Goal: Task Accomplishment & Management: Complete application form

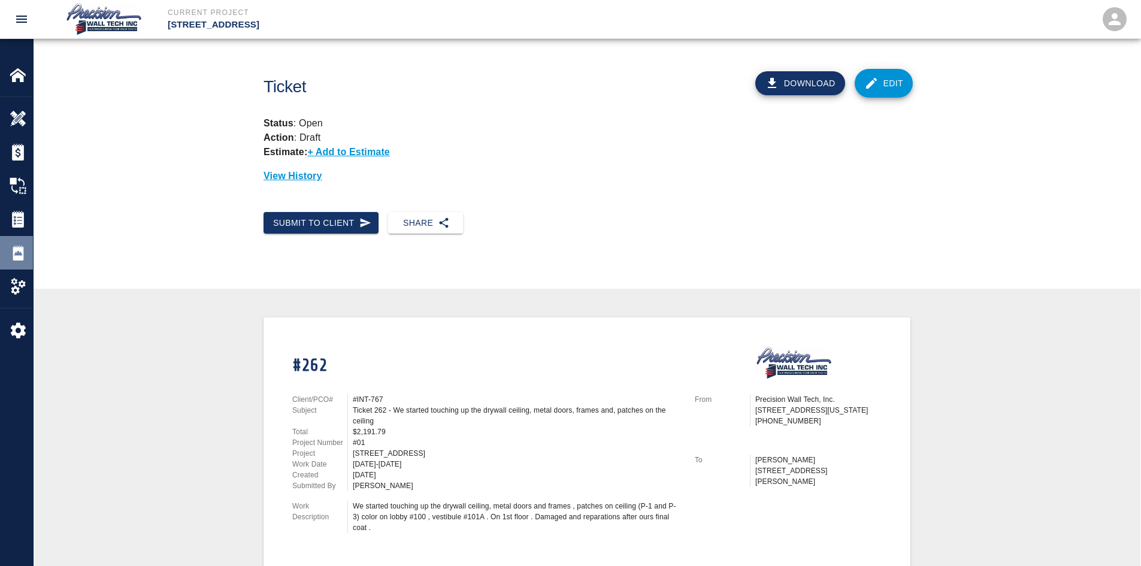
click at [20, 253] on img at bounding box center [18, 252] width 17 height 17
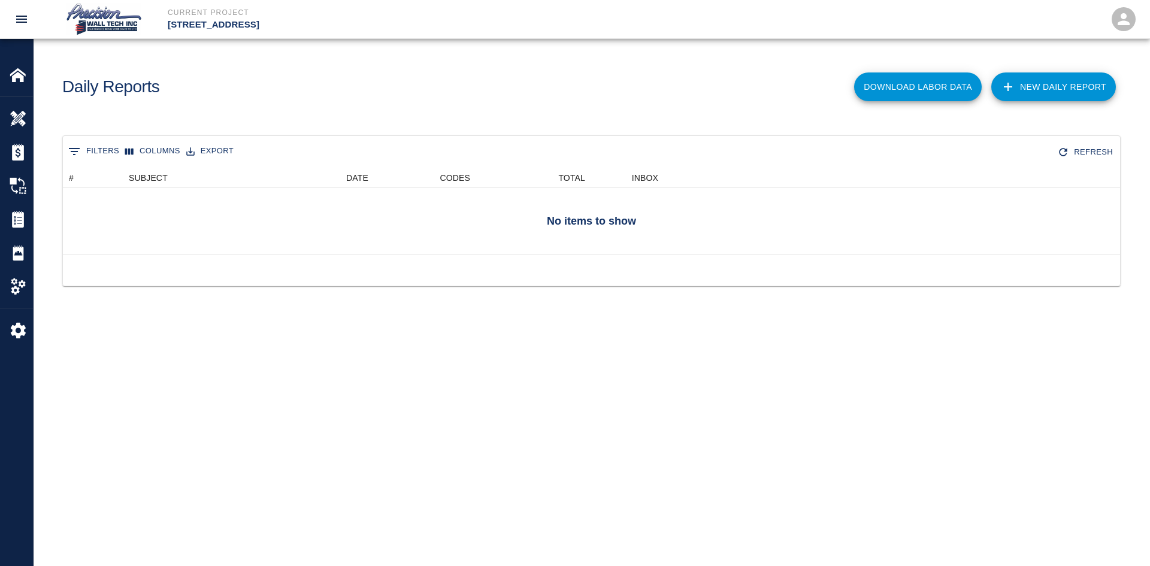
scroll to position [77, 1048]
click at [12, 153] on img at bounding box center [18, 152] width 17 height 17
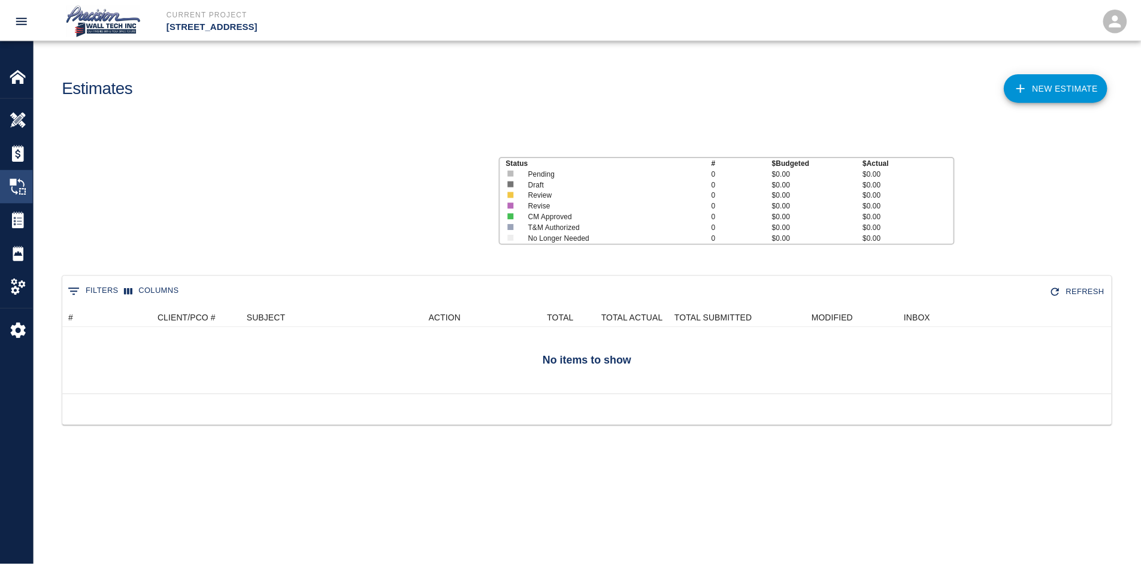
scroll to position [77, 1048]
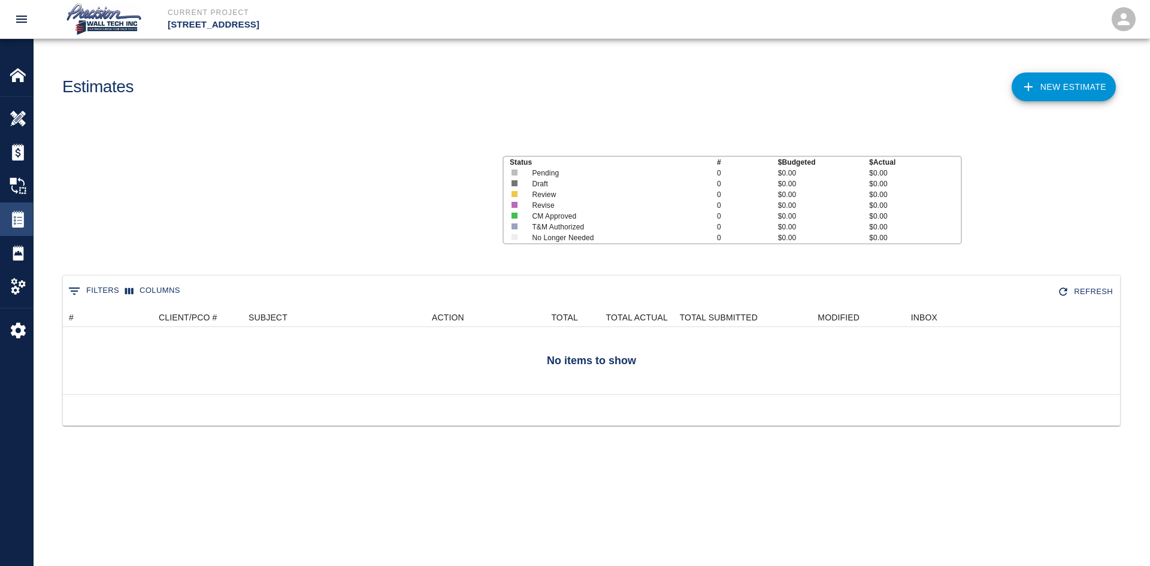
click at [5, 226] on div "Tickets" at bounding box center [16, 219] width 33 height 34
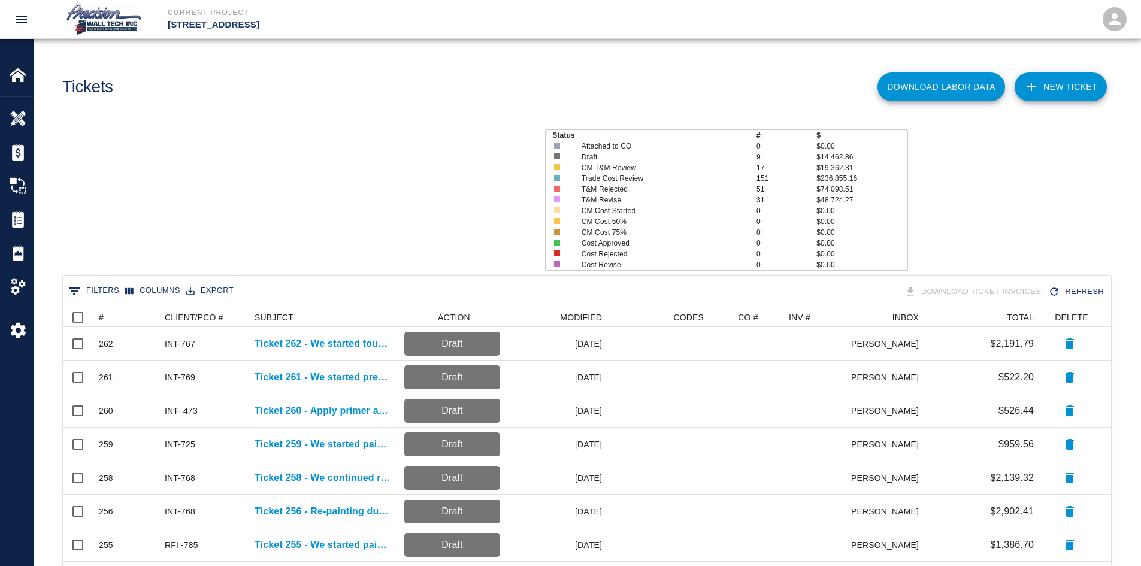
scroll to position [681, 1039]
click at [1086, 78] on link "NEW TICKET" at bounding box center [1060, 86] width 92 height 29
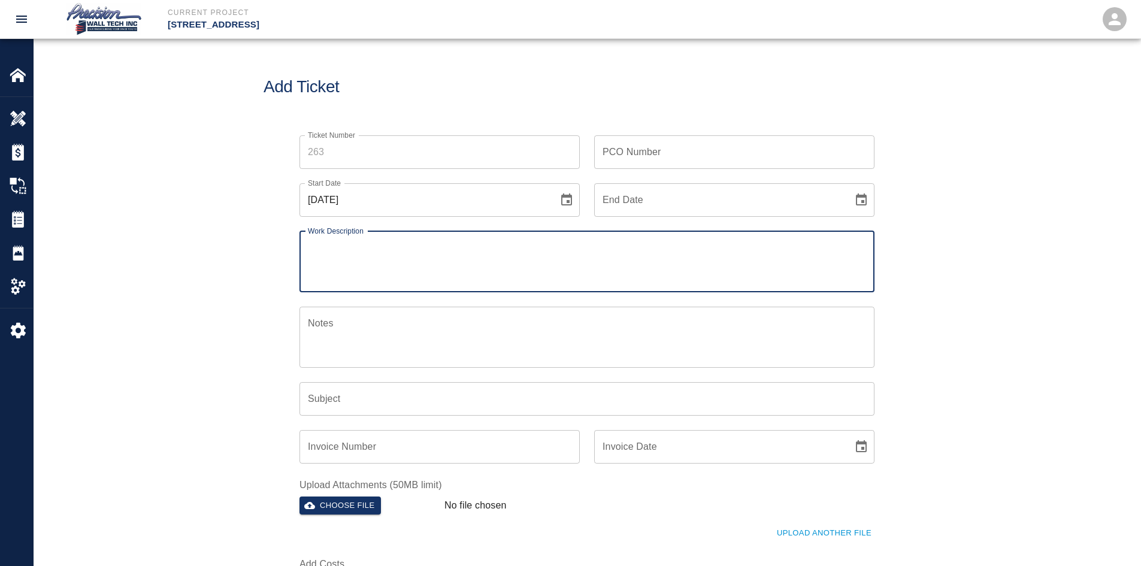
click at [481, 155] on input "Ticket Number" at bounding box center [439, 152] width 280 height 34
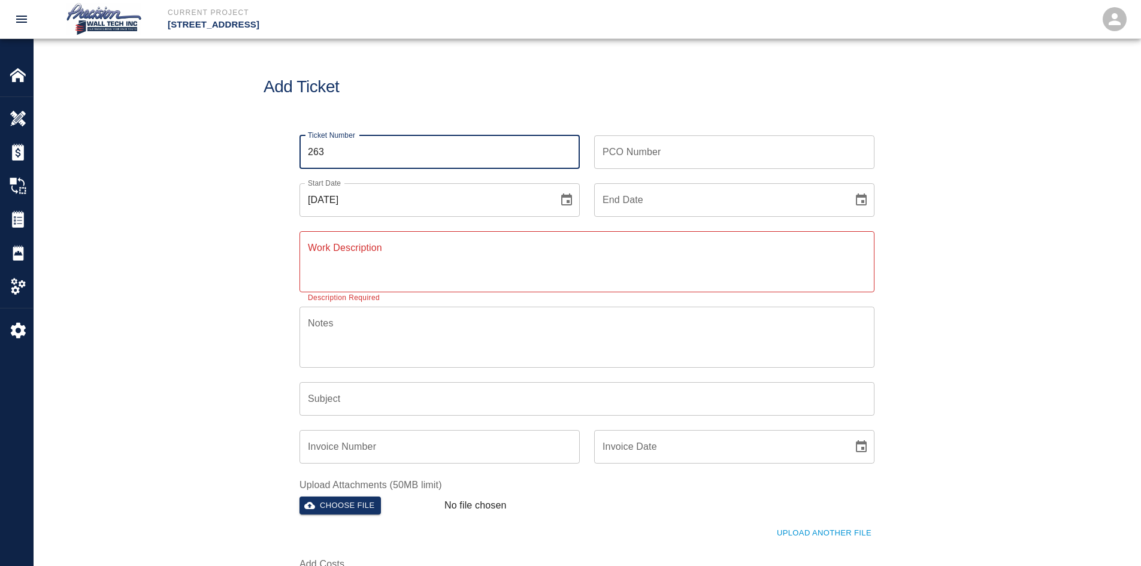
type input "263"
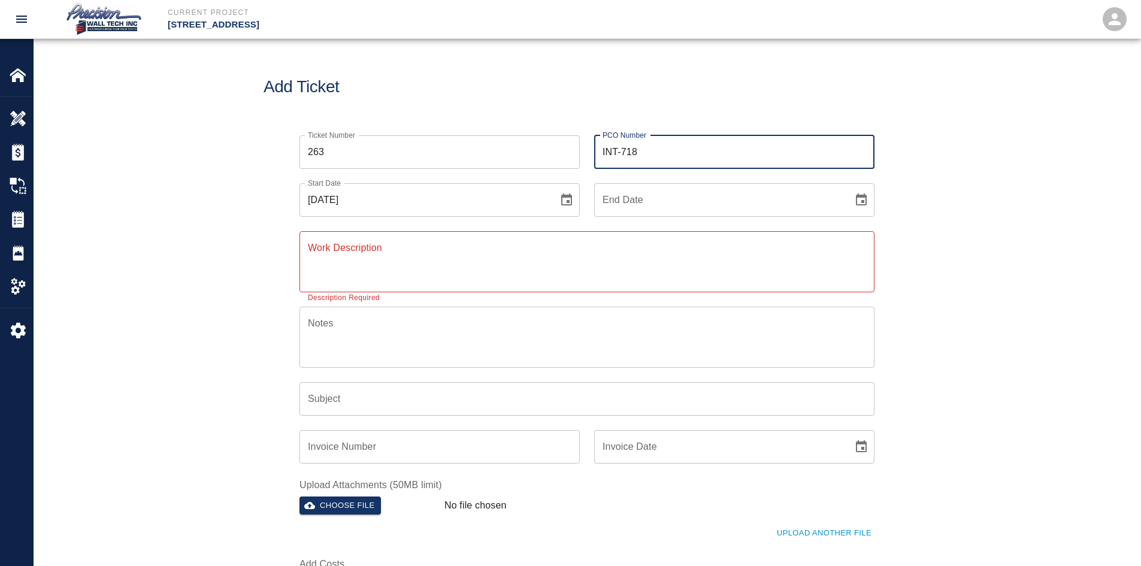
type input "INT-718"
click at [849, 188] on button "Choose date" at bounding box center [861, 200] width 24 height 24
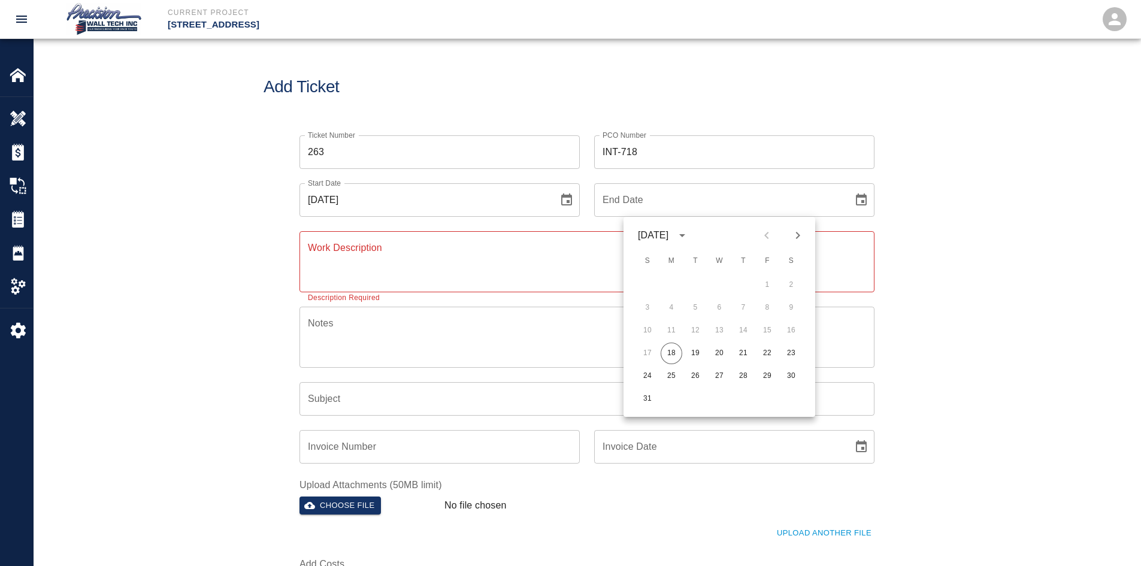
click at [661, 343] on button "18" at bounding box center [672, 354] width 22 height 22
type input "[DATE]"
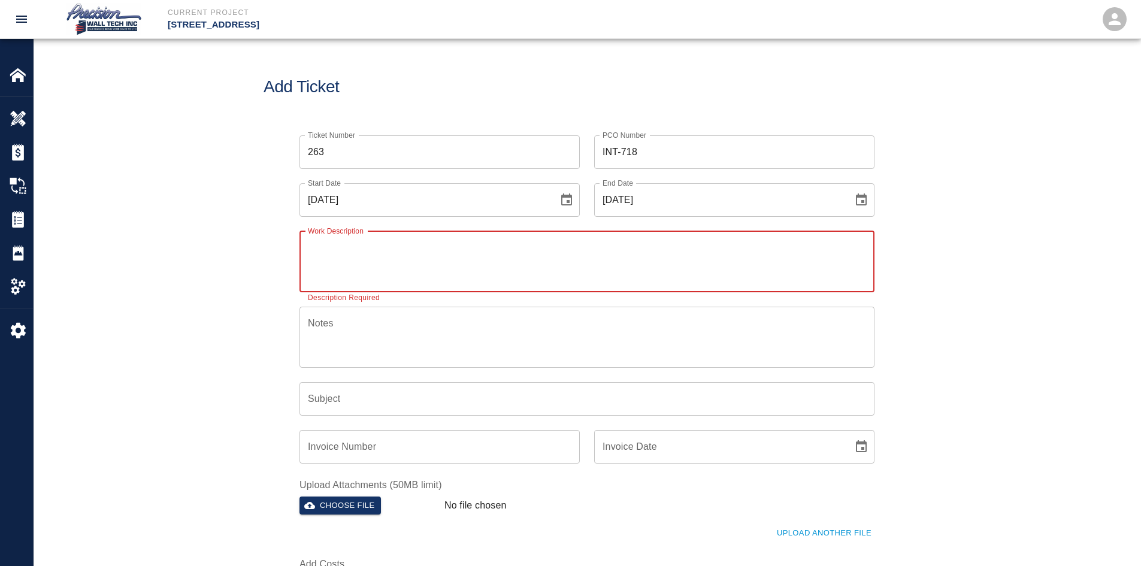
click at [531, 256] on textarea "Work Description" at bounding box center [587, 261] width 558 height 41
paste textarea "We started protesting and making touch-up paint on the black exposed ceiling in…"
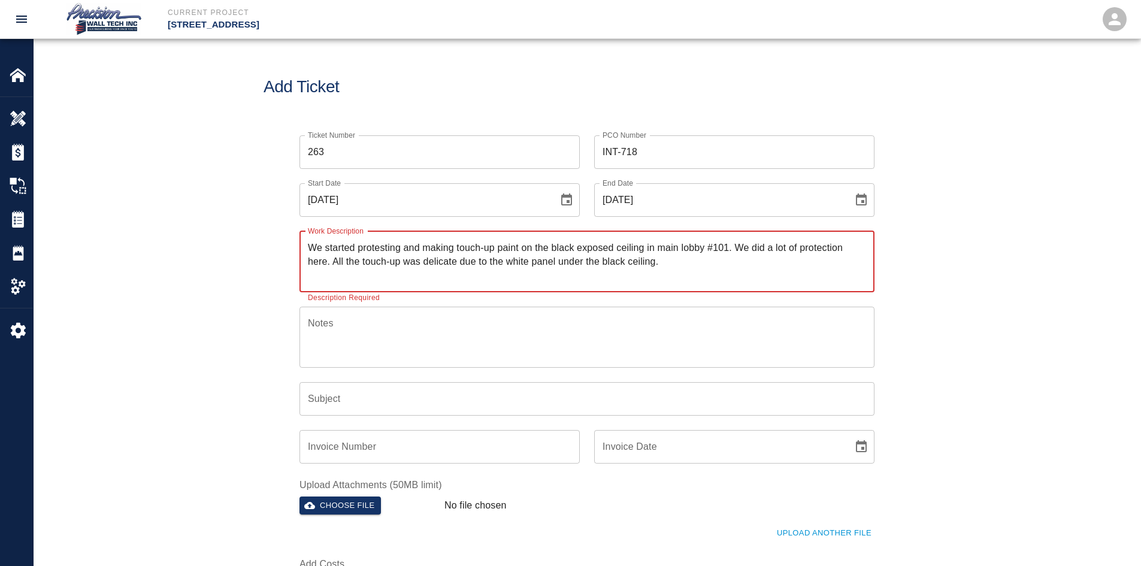
type textarea "We started protesting and making touch-up paint on the black exposed ceiling in…"
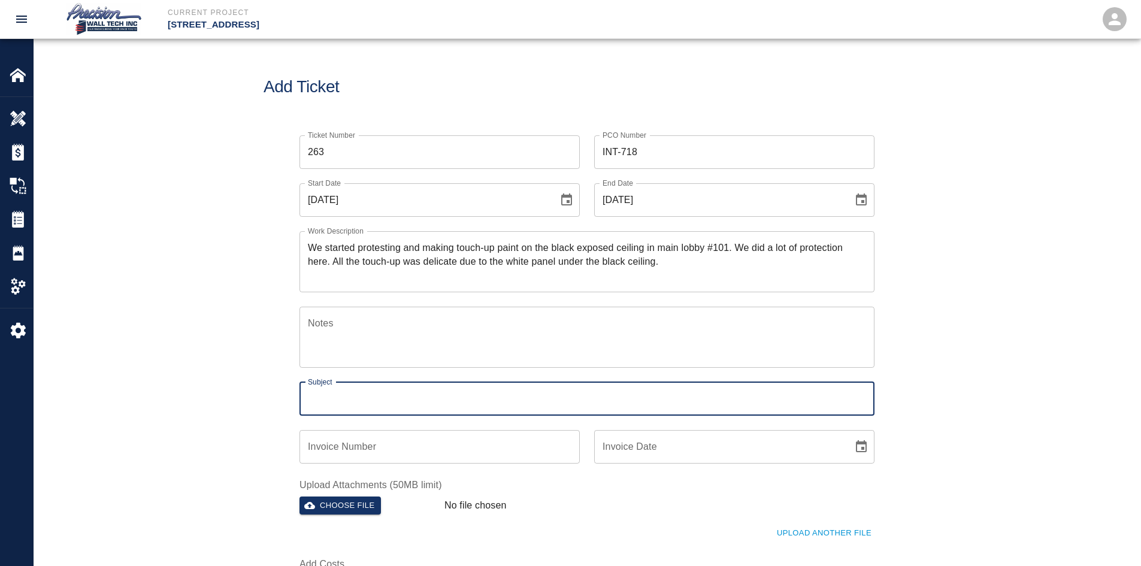
click at [408, 405] on input "Subject" at bounding box center [586, 399] width 575 height 34
paste input "We started protesting and making touch-up paint on the black exposed ceiling in…"
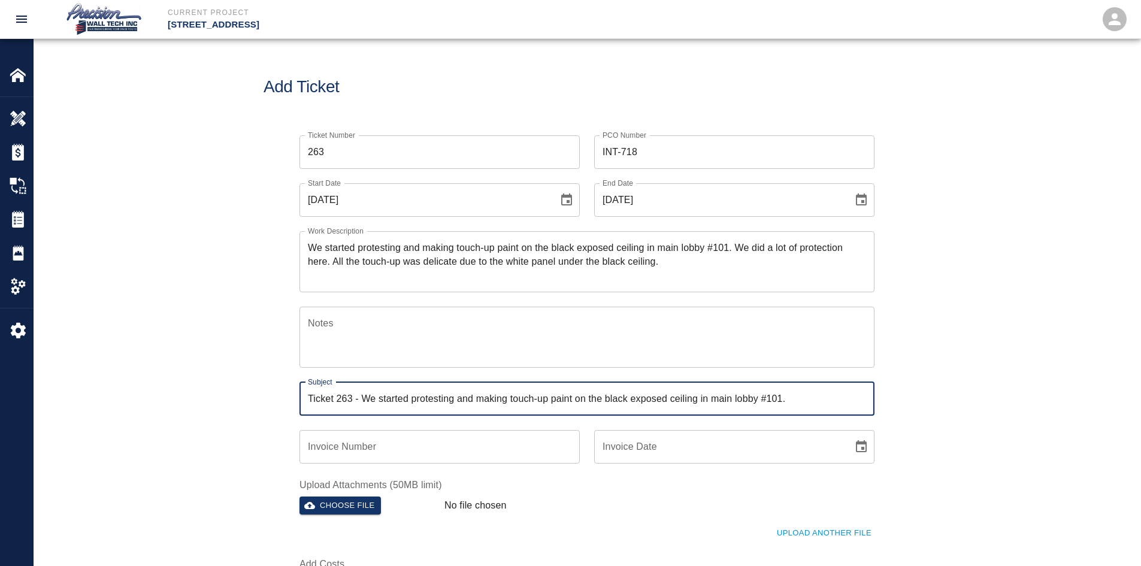
type input "Ticket 263 - We started protesting and making touch-up paint on the black expos…"
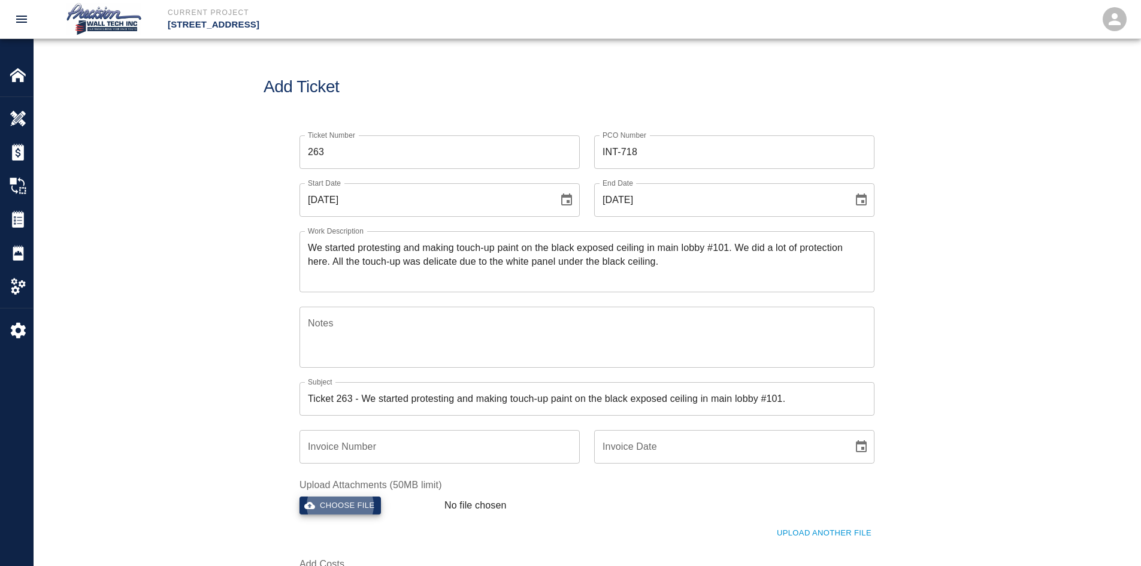
click at [299, 496] on button "Choose file" at bounding box center [339, 505] width 81 height 19
drag, startPoint x: 413, startPoint y: 350, endPoint x: 183, endPoint y: 121, distance: 324.8
click at [182, 121] on div "Ticket Number 263 Ticket Number PCO Number INT-718 PCO Number Start Date [DATE]…" at bounding box center [587, 375] width 1107 height 508
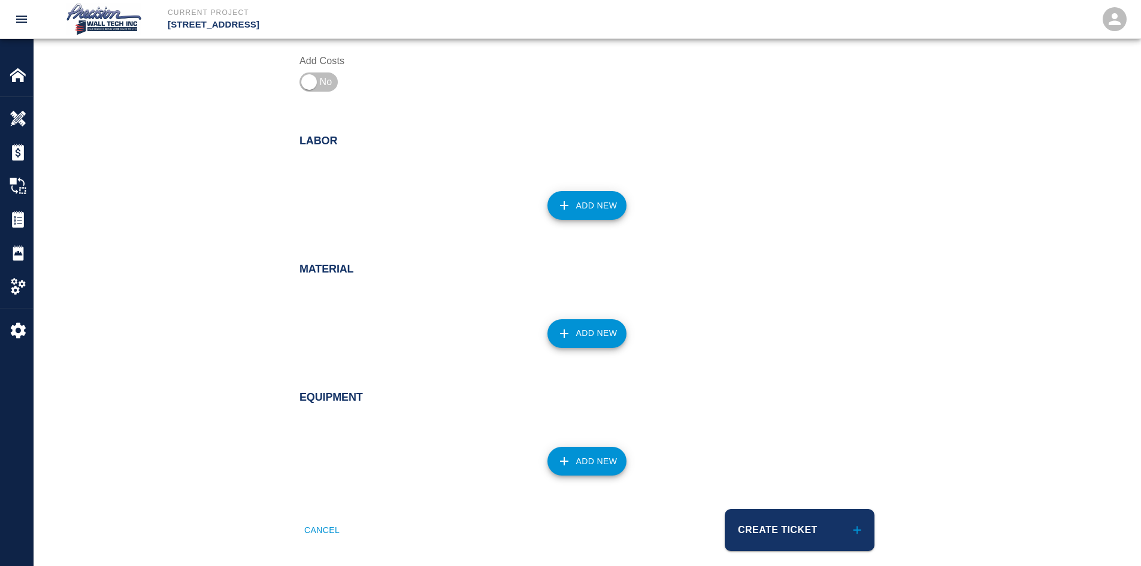
scroll to position [517, 0]
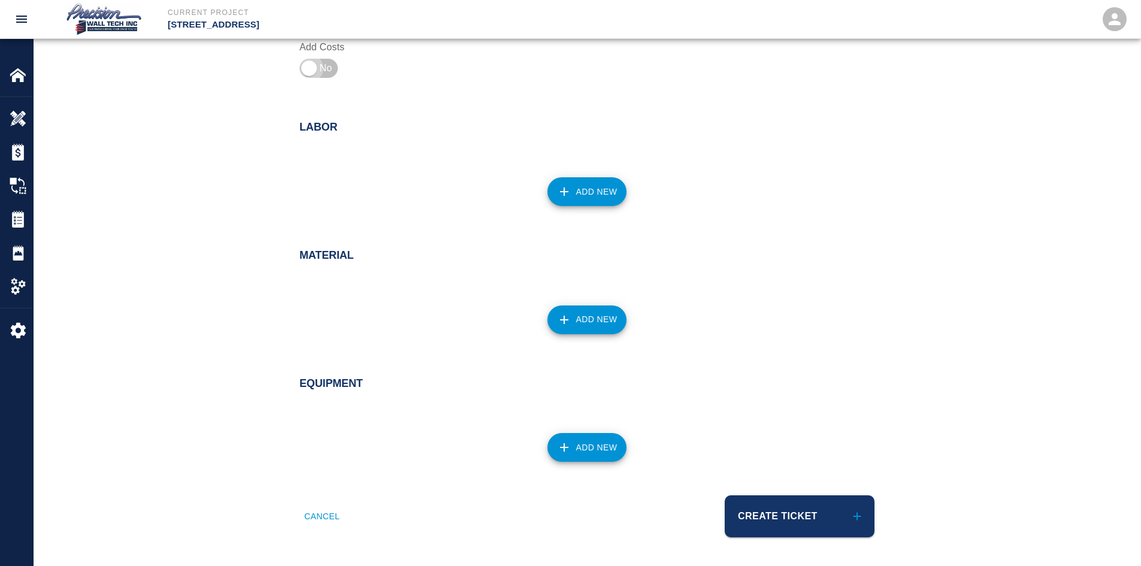
drag, startPoint x: 297, startPoint y: 64, endPoint x: 346, endPoint y: 65, distance: 48.5
click at [321, 60] on input "checkbox" at bounding box center [309, 68] width 86 height 29
checkbox input "true"
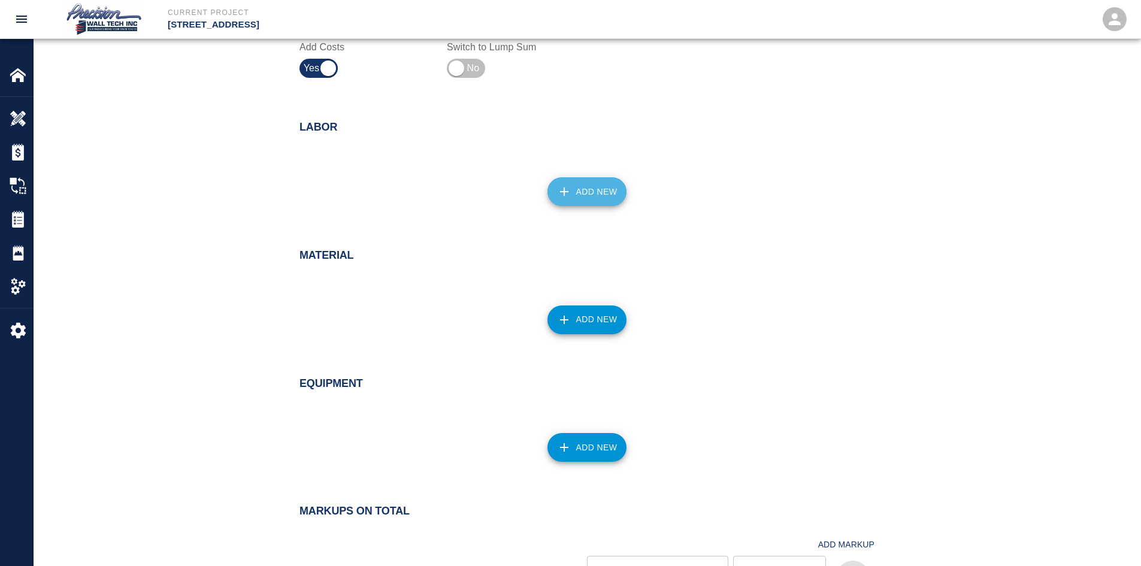
click at [587, 189] on button "Add New" at bounding box center [587, 191] width 80 height 29
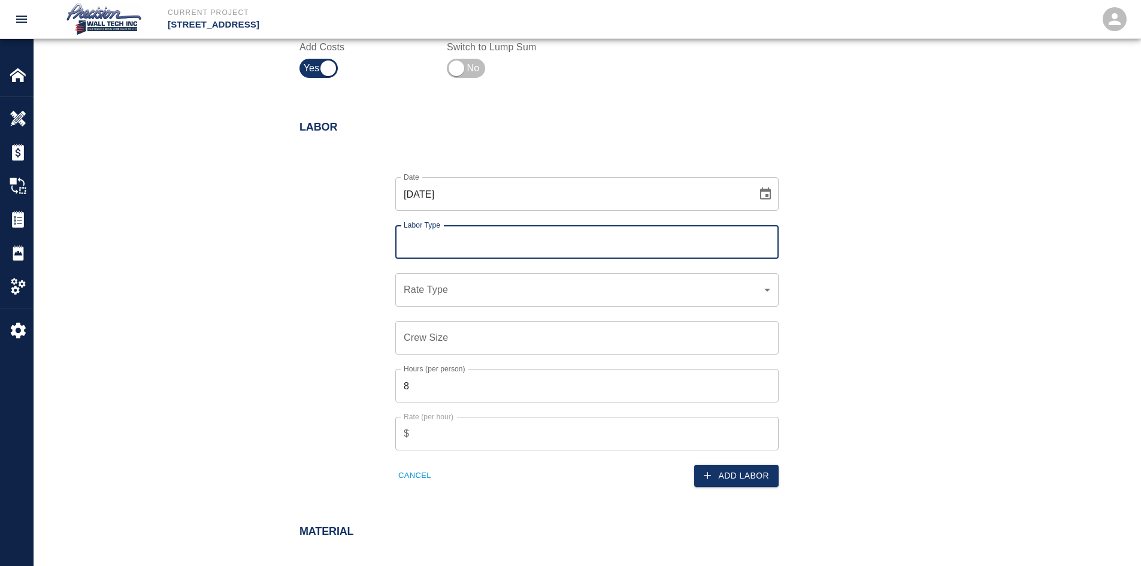
drag, startPoint x: 535, startPoint y: 232, endPoint x: 527, endPoint y: 241, distance: 11.9
click at [529, 241] on div "Labor Type" at bounding box center [586, 242] width 383 height 34
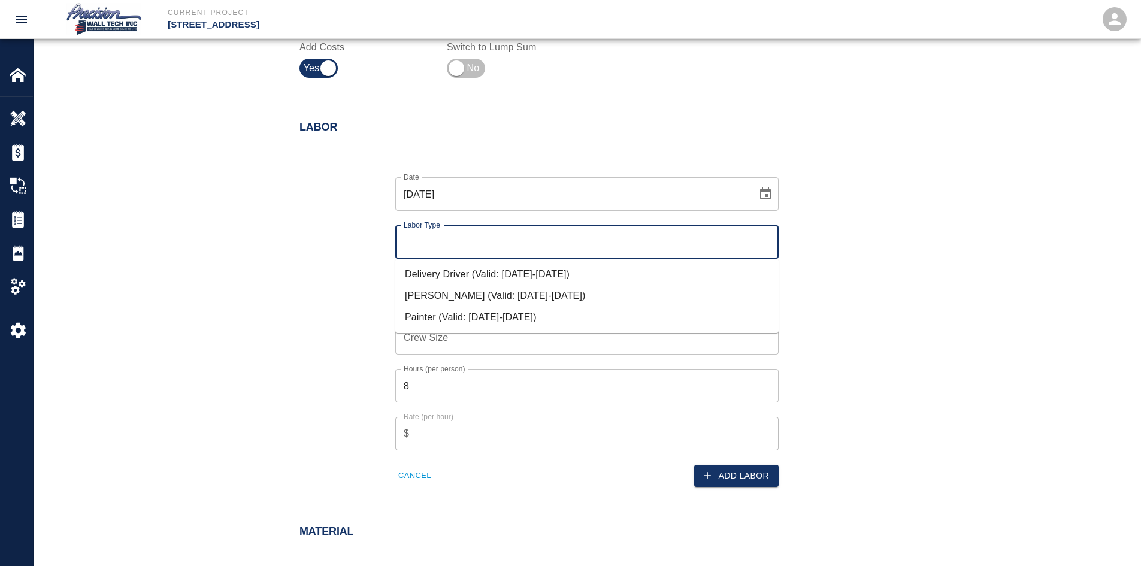
click at [517, 249] on input "Labor Type" at bounding box center [587, 242] width 372 height 23
click at [474, 311] on li "Painter (Valid: [DATE]-[DATE])" at bounding box center [586, 318] width 383 height 22
click at [510, 234] on input "Painter" at bounding box center [587, 242] width 372 height 23
click at [484, 298] on li "[PERSON_NAME] (Valid: [DATE]-[DATE])" at bounding box center [586, 296] width 383 height 22
type input "[PERSON_NAME]"
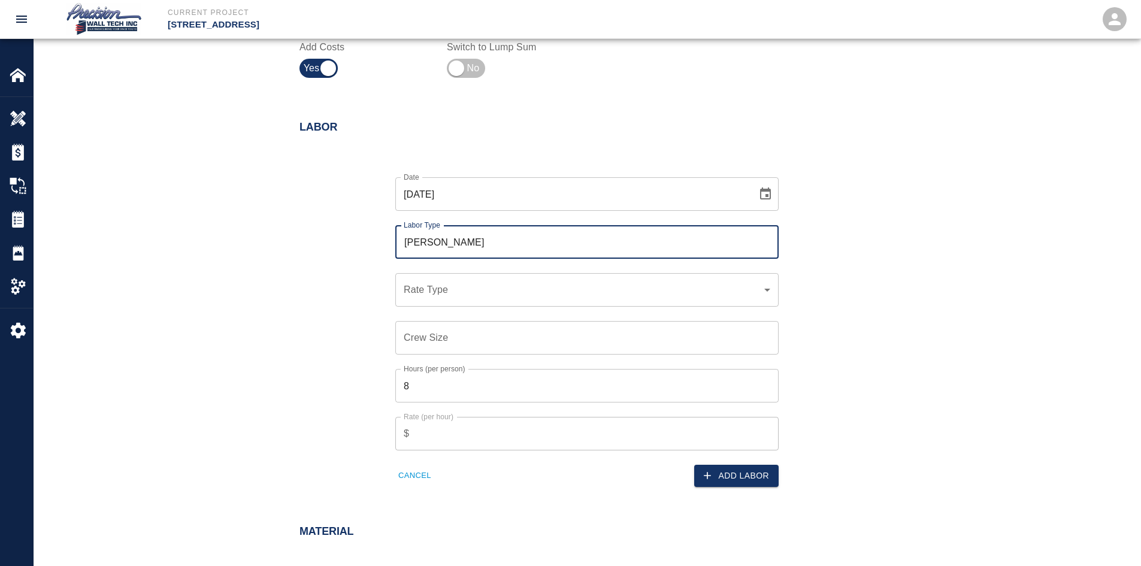
drag, startPoint x: 481, startPoint y: 317, endPoint x: 478, endPoint y: 310, distance: 7.2
click at [481, 316] on div "Crew Size Crew Size" at bounding box center [580, 331] width 398 height 48
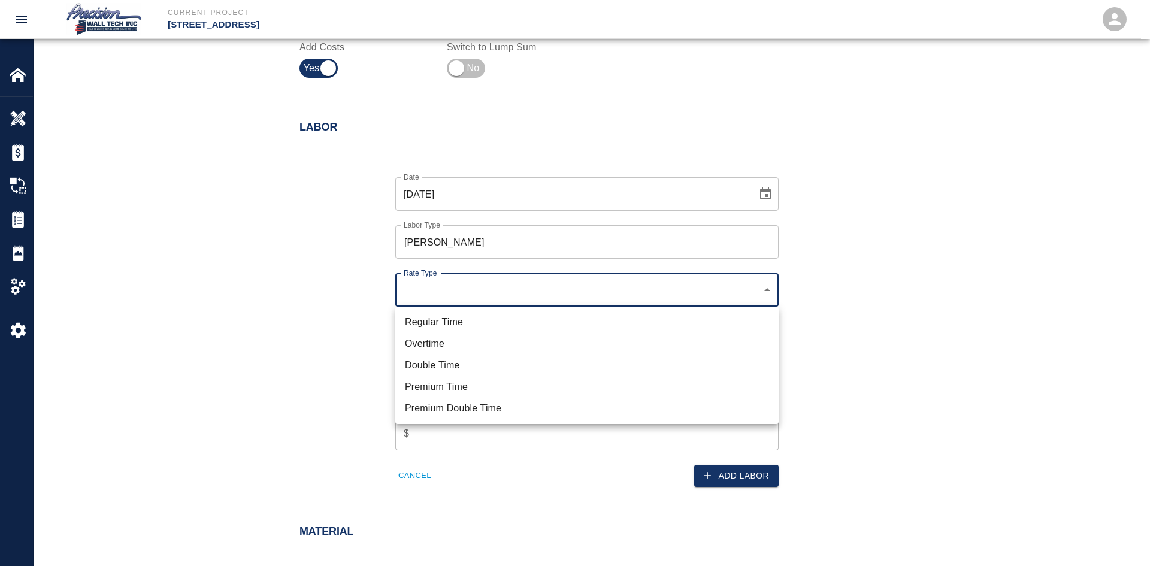
click at [455, 316] on li "Regular Time" at bounding box center [586, 322] width 383 height 22
type input "rate_rt"
type input "85.00"
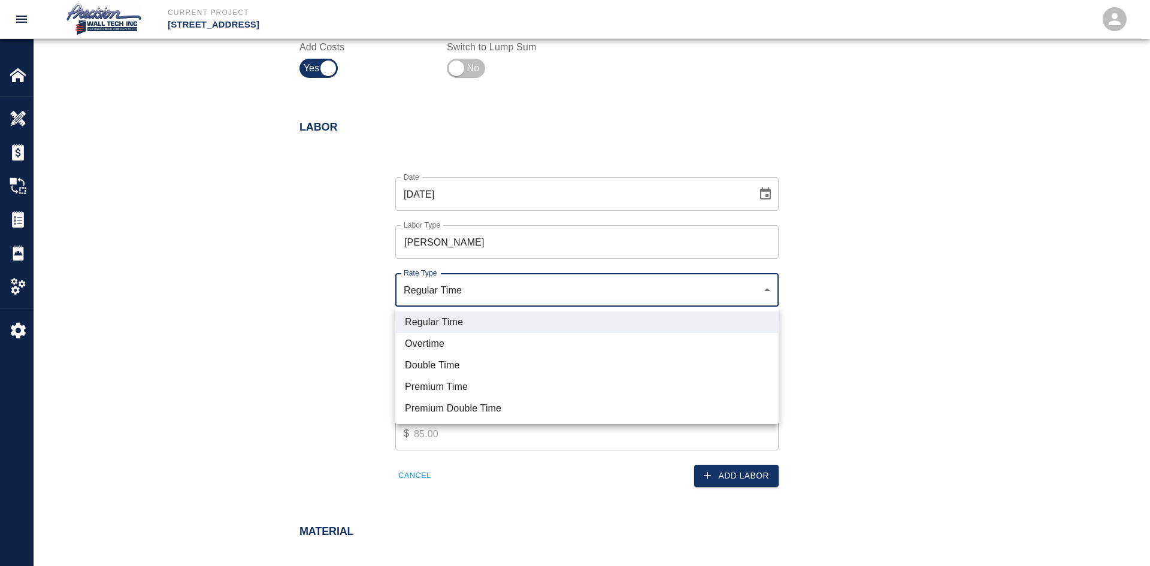
click at [451, 367] on li "Double Time" at bounding box center [586, 366] width 383 height 22
type input "rate_dt"
type input "0.00"
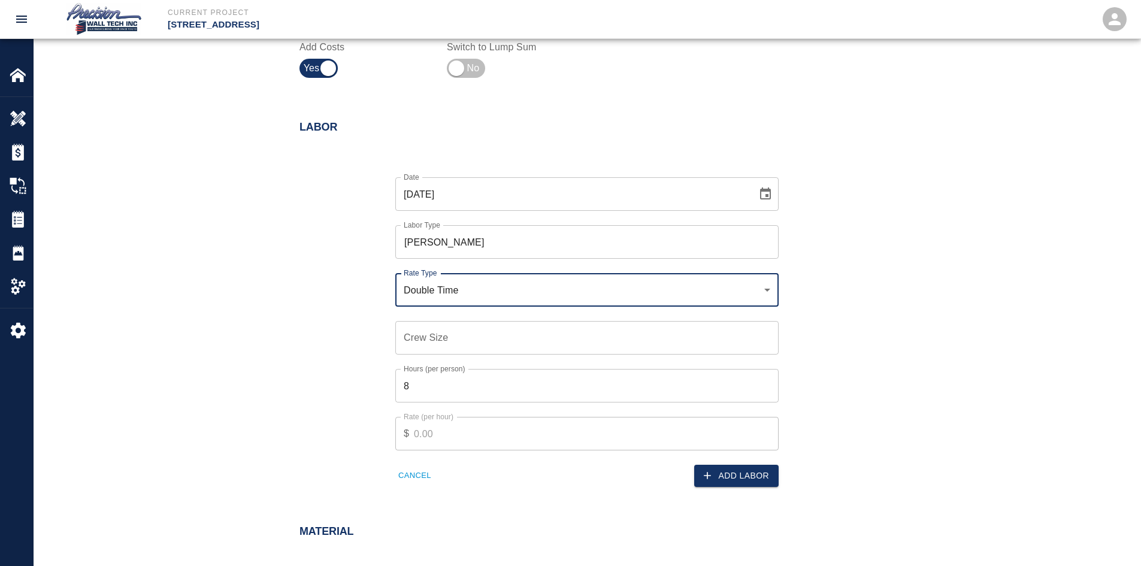
click at [465, 321] on input "Crew Size" at bounding box center [586, 338] width 383 height 34
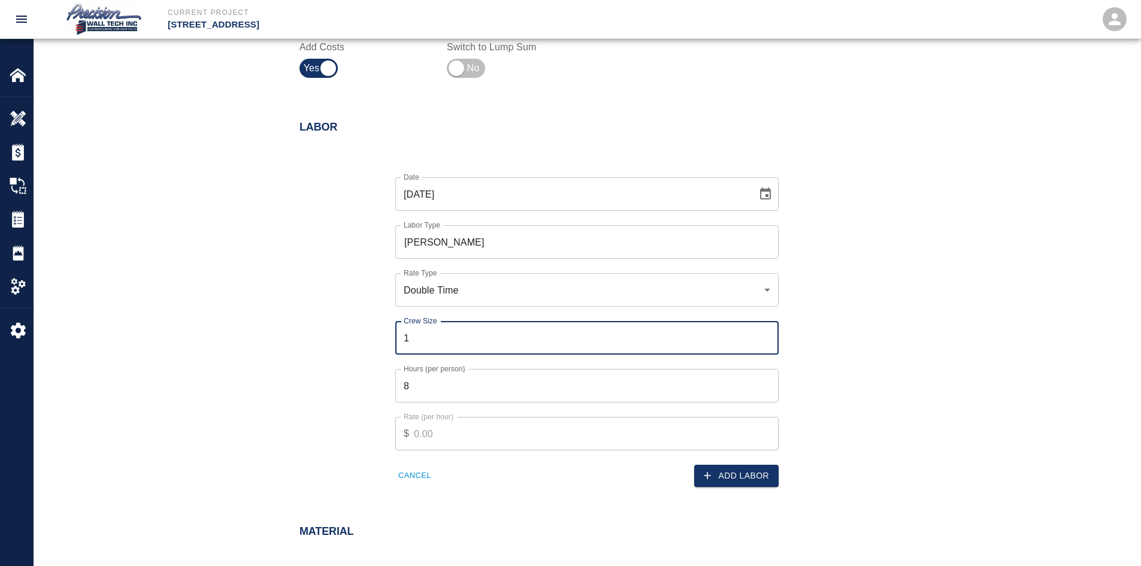
type input "1"
click at [767, 337] on input "1" at bounding box center [586, 338] width 383 height 34
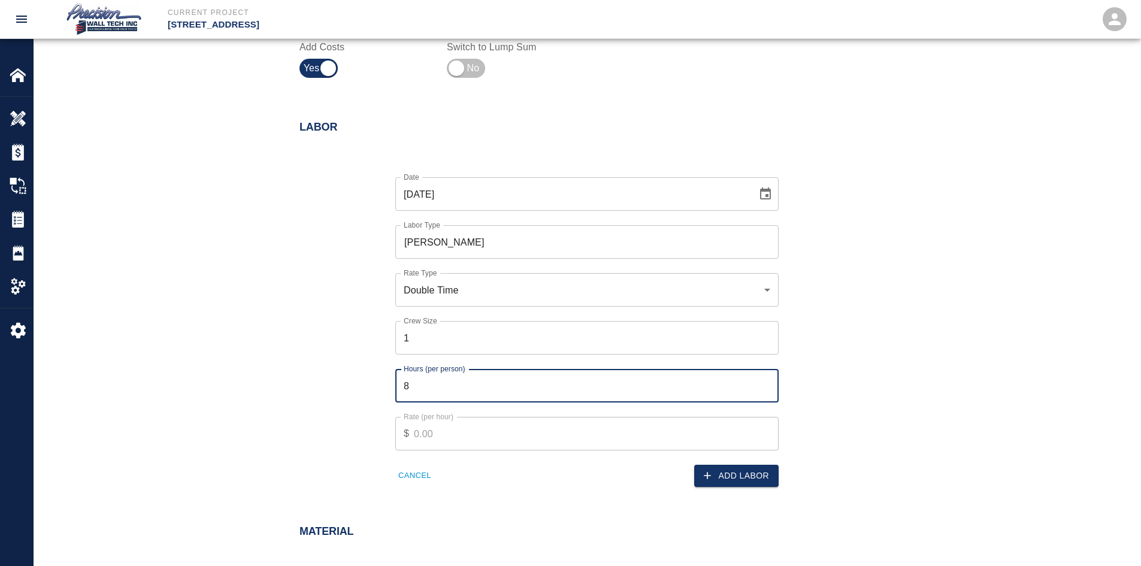
drag, startPoint x: 669, startPoint y: 382, endPoint x: 184, endPoint y: 355, distance: 485.2
click at [197, 358] on div "Labor Date [DATE] Date Labor Type [PERSON_NAME] Labor Type Rate Type Double Tim…" at bounding box center [587, 306] width 1107 height 418
type input "2"
click at [747, 474] on button "Add Labor" at bounding box center [736, 476] width 84 height 22
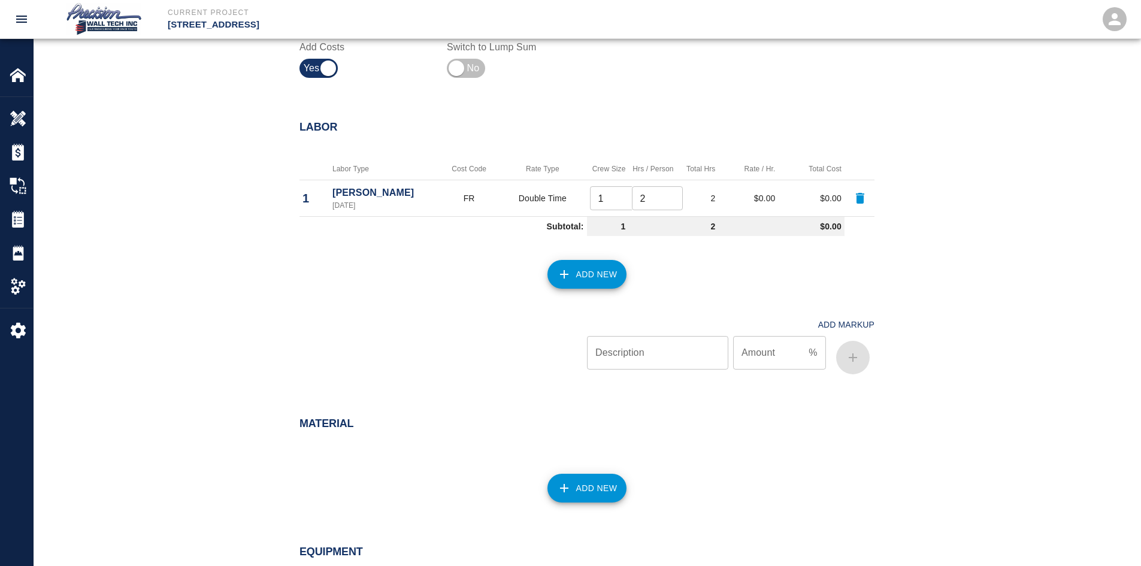
click at [543, 194] on td "Double Time" at bounding box center [542, 198] width 88 height 37
click at [854, 199] on icon "button" at bounding box center [860, 198] width 14 height 14
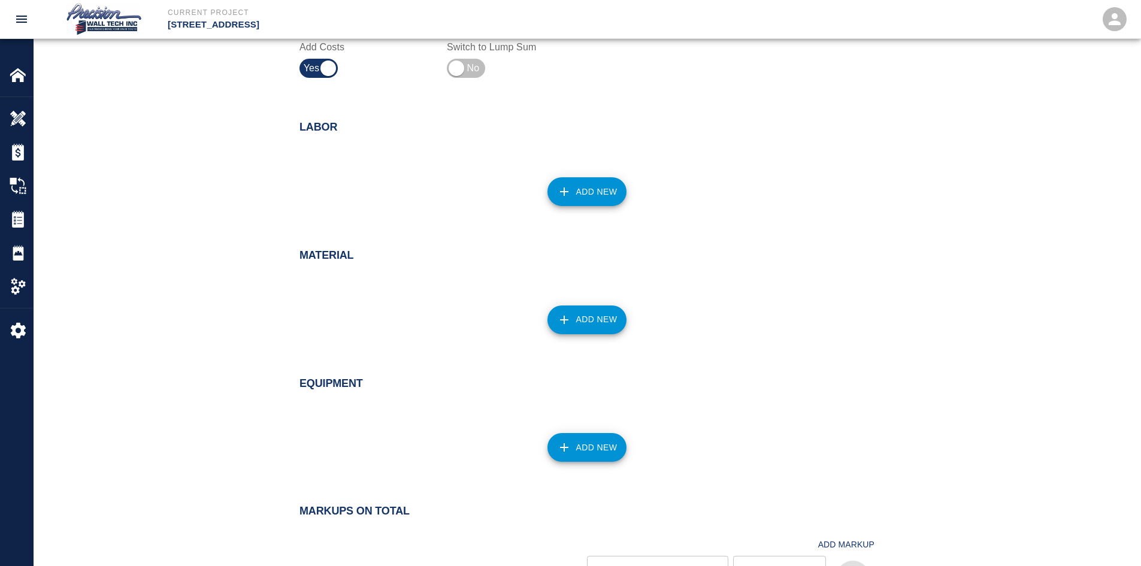
click at [595, 177] on div "Add New" at bounding box center [579, 184] width 589 height 53
click at [595, 181] on button "Add New" at bounding box center [587, 191] width 80 height 29
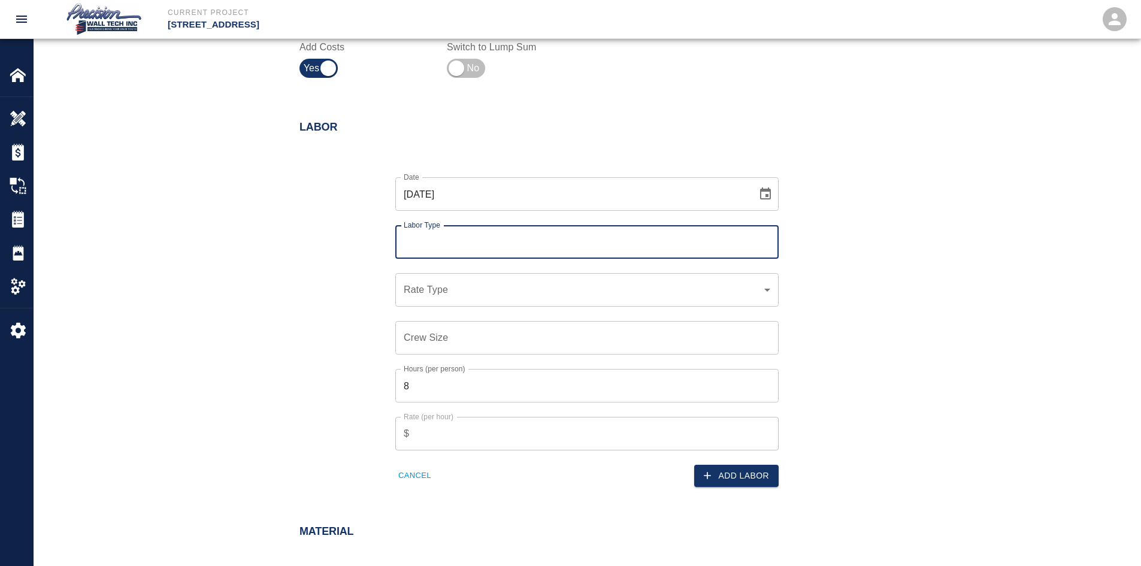
click at [525, 229] on div "Labor Type" at bounding box center [586, 242] width 383 height 34
click at [524, 240] on input "Labor Type" at bounding box center [587, 242] width 372 height 23
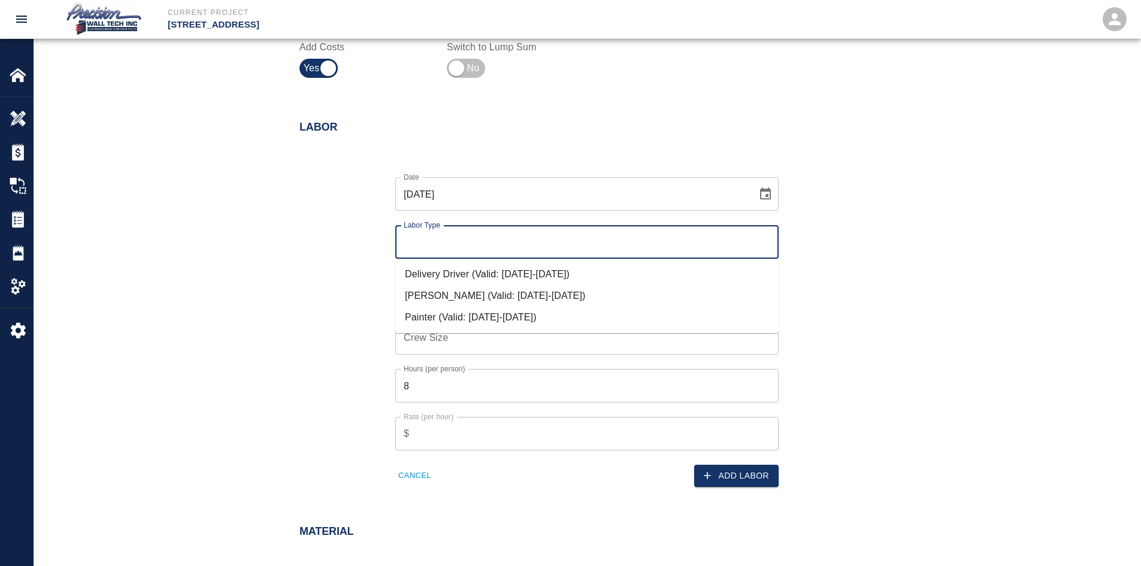
click at [512, 293] on li "[PERSON_NAME] (Valid: [DATE]-[DATE])" at bounding box center [586, 296] width 383 height 22
type input "[PERSON_NAME]"
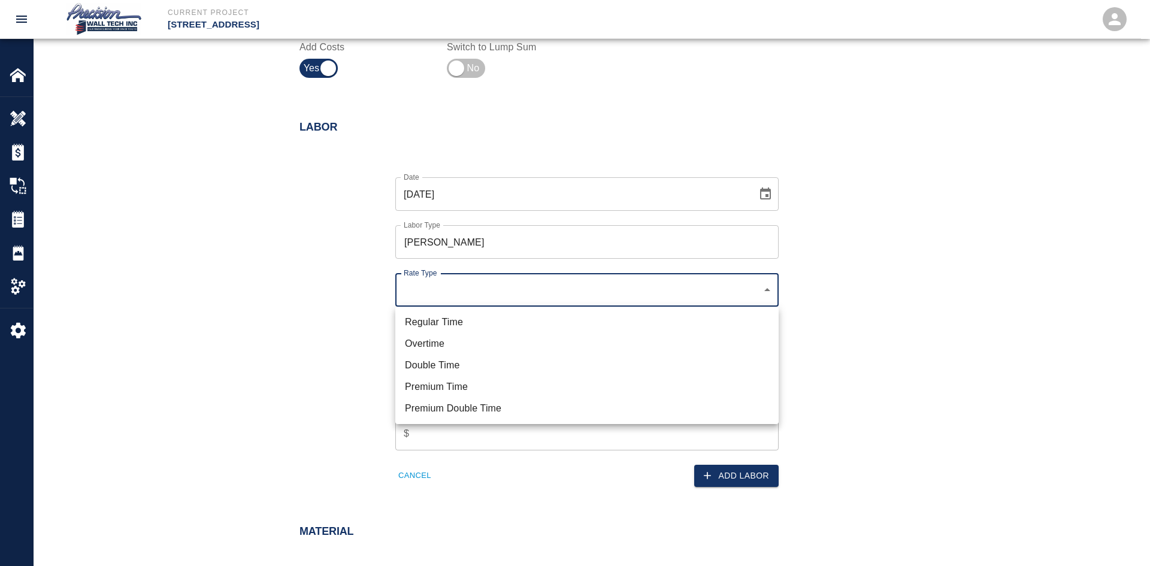
click at [458, 353] on li "Overtime" at bounding box center [586, 344] width 383 height 22
type input "rate_ot"
type input "127.50"
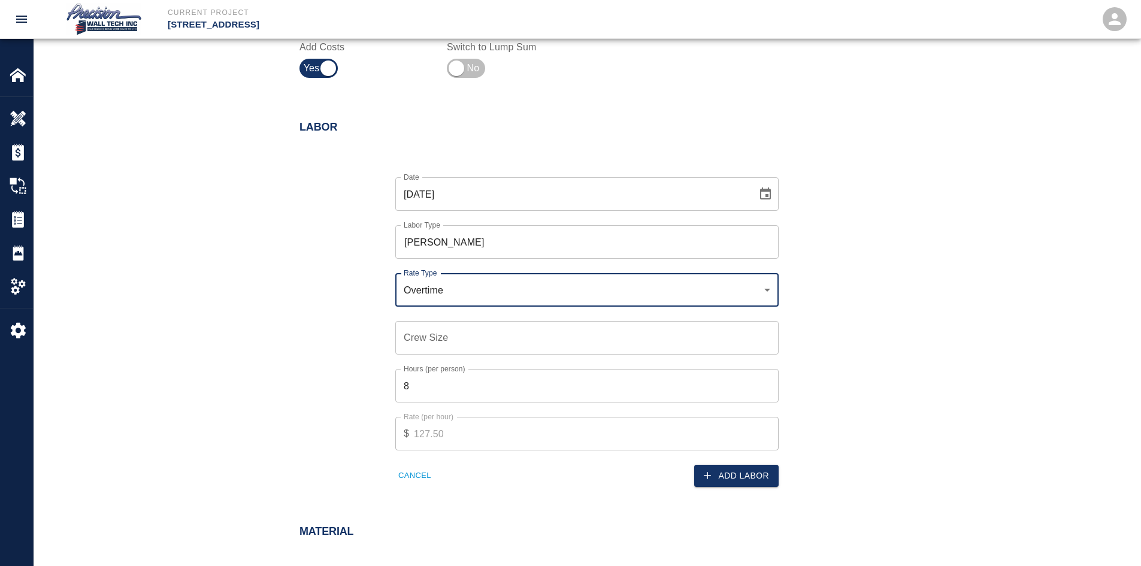
click at [457, 342] on input "Crew Size" at bounding box center [586, 338] width 383 height 34
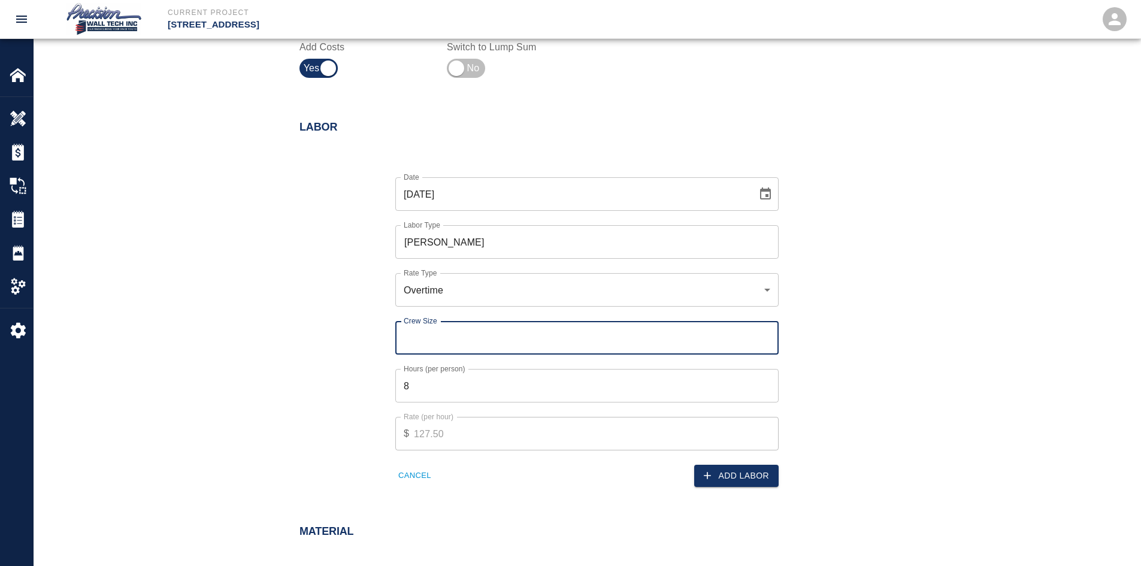
click at [453, 343] on input "Crew Size" at bounding box center [586, 338] width 383 height 34
type input "1"
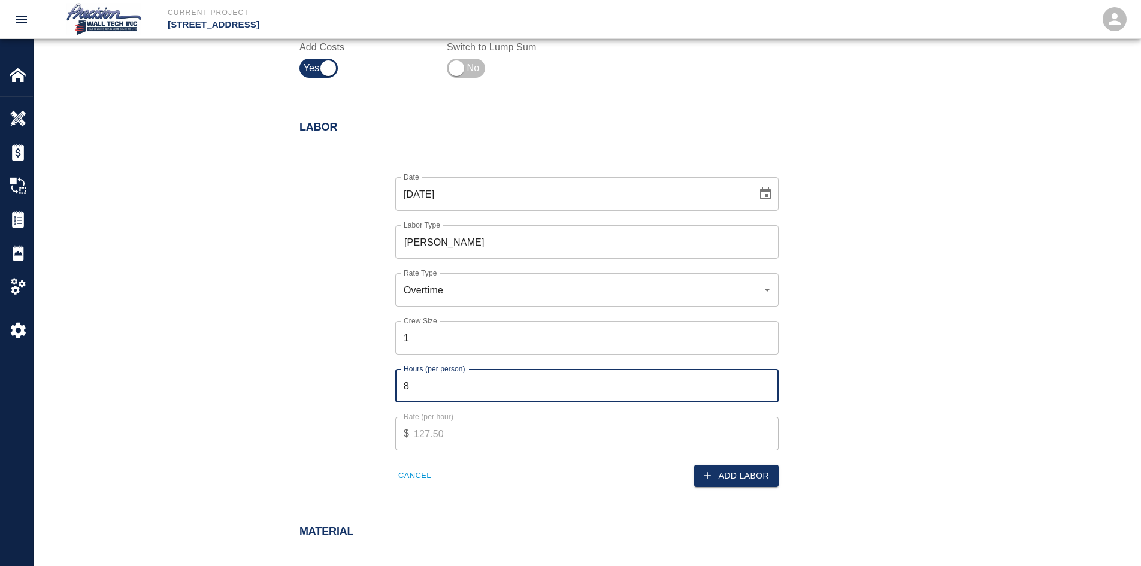
drag, startPoint x: 537, startPoint y: 399, endPoint x: 218, endPoint y: 389, distance: 319.3
click at [259, 377] on div "Labor Date [DATE] Date Labor Type [PERSON_NAME] Labor Type Rate Type Overtime r…" at bounding box center [587, 306] width 1107 height 418
type input "2"
click at [752, 468] on button "Add Labor" at bounding box center [736, 476] width 84 height 22
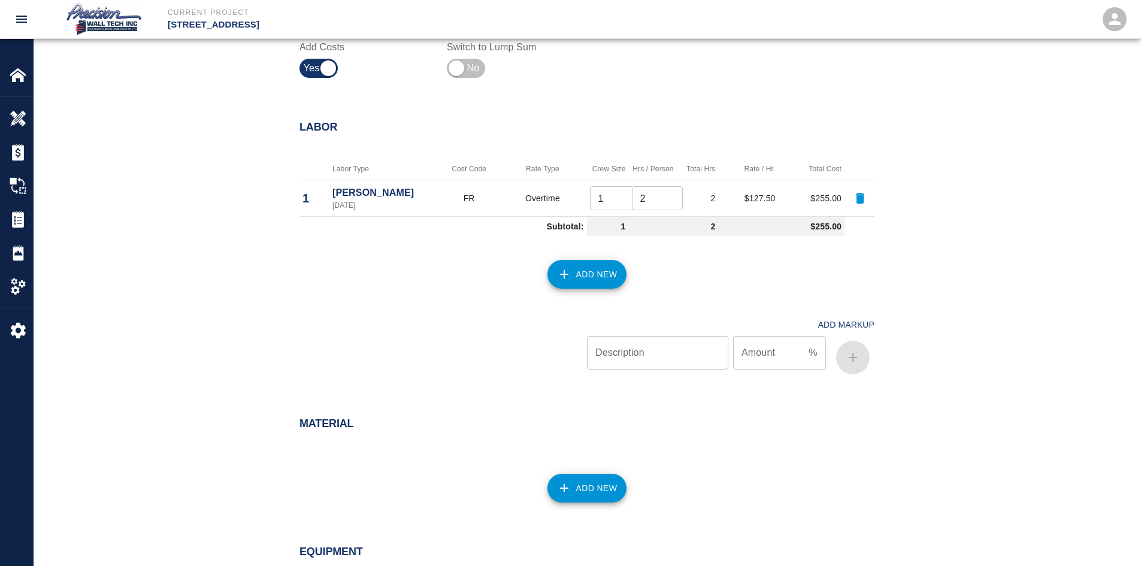
click at [594, 276] on button "Add New" at bounding box center [587, 274] width 80 height 29
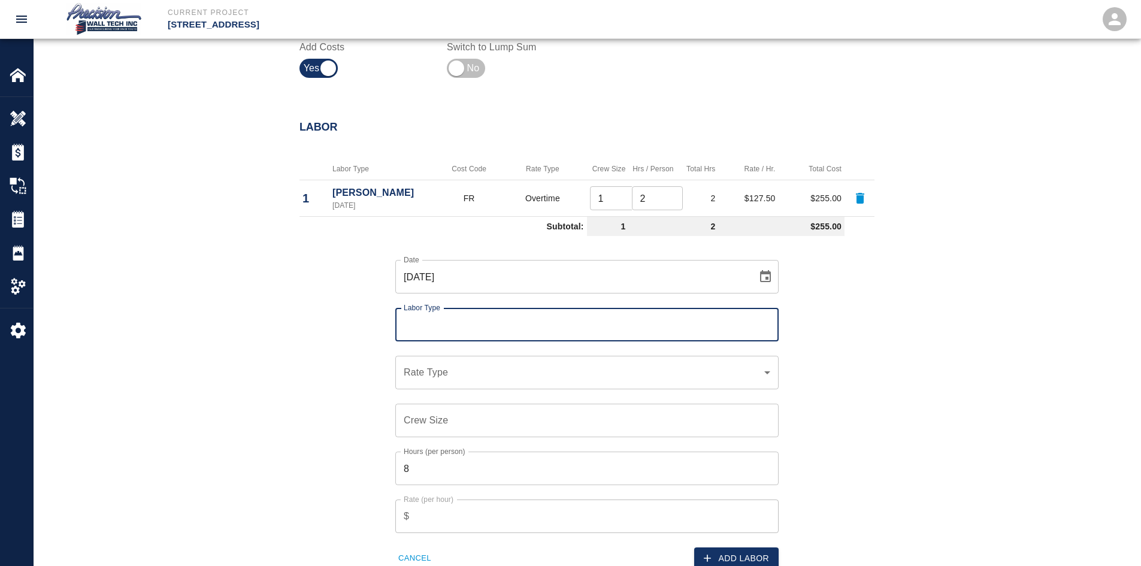
click at [616, 335] on input "Labor Type" at bounding box center [587, 324] width 372 height 23
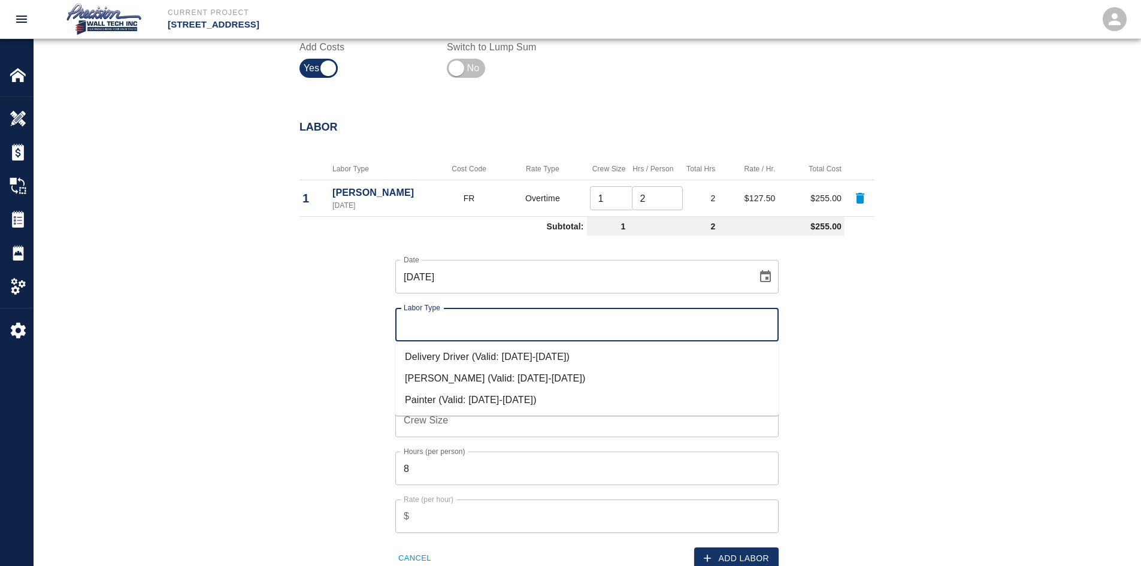
click at [423, 399] on li "Painter (Valid: [DATE]-[DATE])" at bounding box center [586, 400] width 383 height 22
type input "Painter"
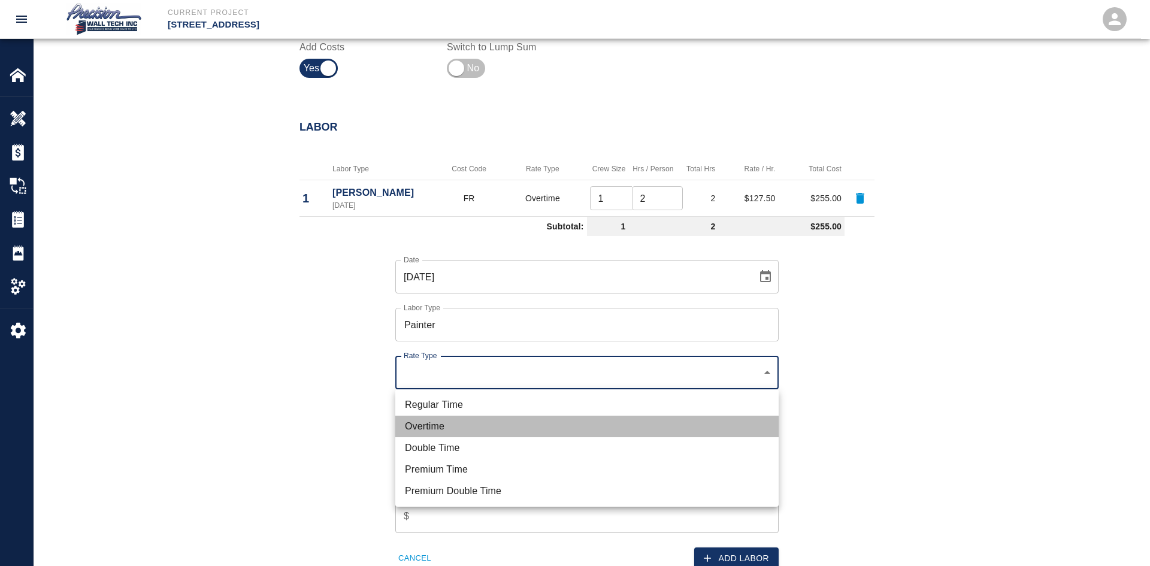
click at [463, 432] on li "Overtime" at bounding box center [586, 427] width 383 height 22
type input "rate_ot"
type input "112.50"
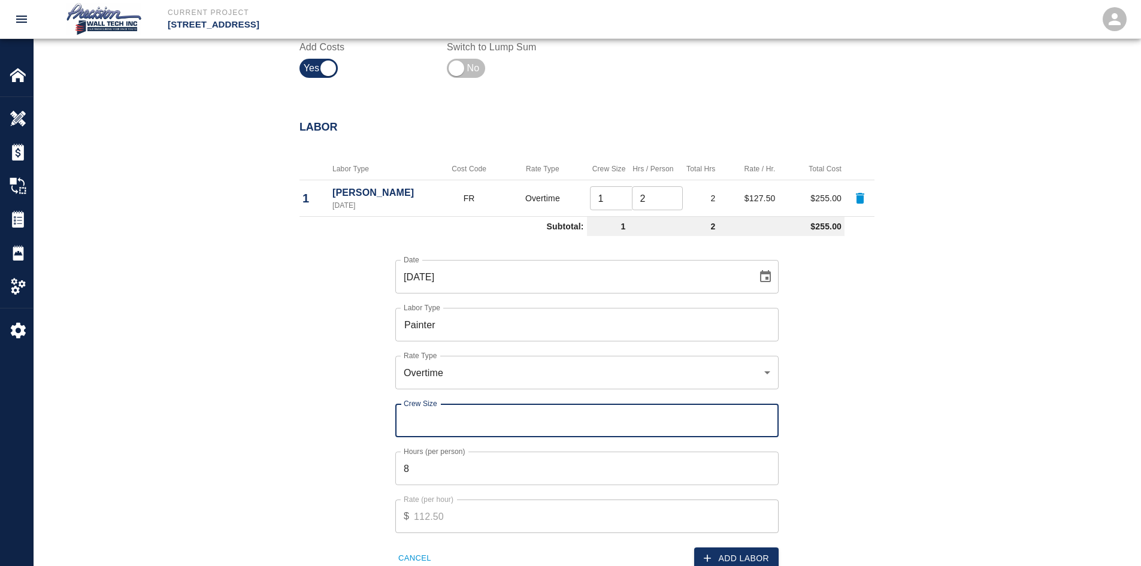
click at [456, 425] on input "Crew Size" at bounding box center [586, 421] width 383 height 34
type input "3"
click at [756, 548] on button "Add Labor" at bounding box center [736, 558] width 84 height 22
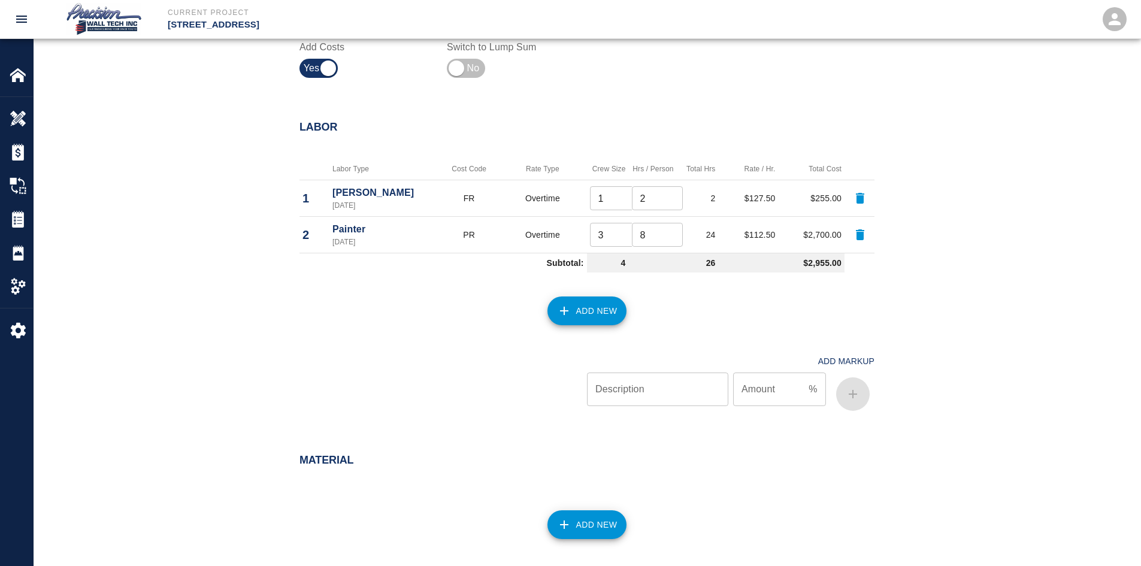
scroll to position [757, 0]
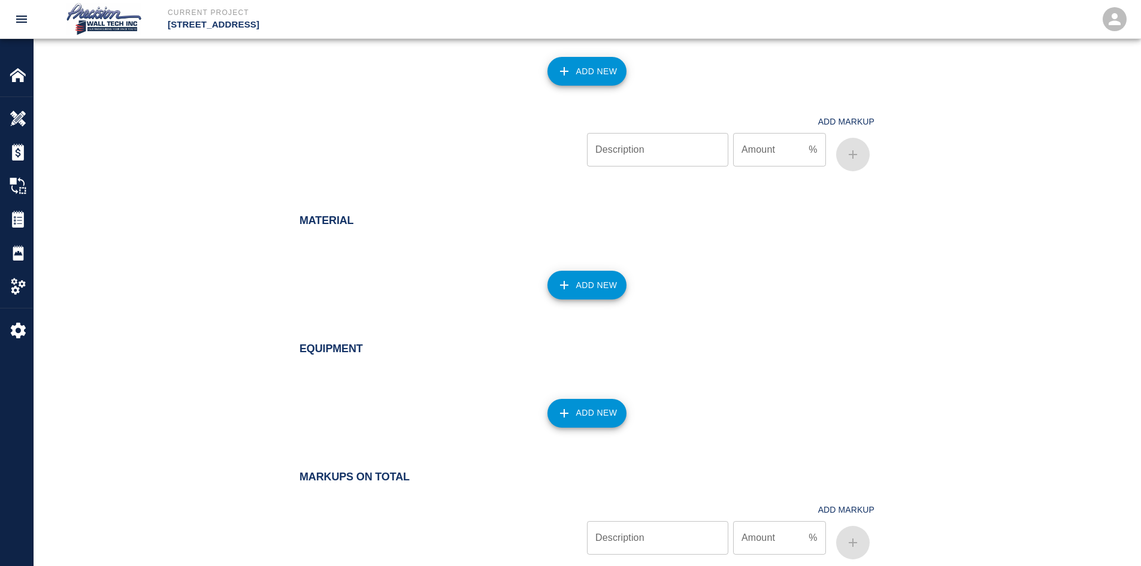
click at [616, 280] on button "Add New" at bounding box center [587, 285] width 80 height 29
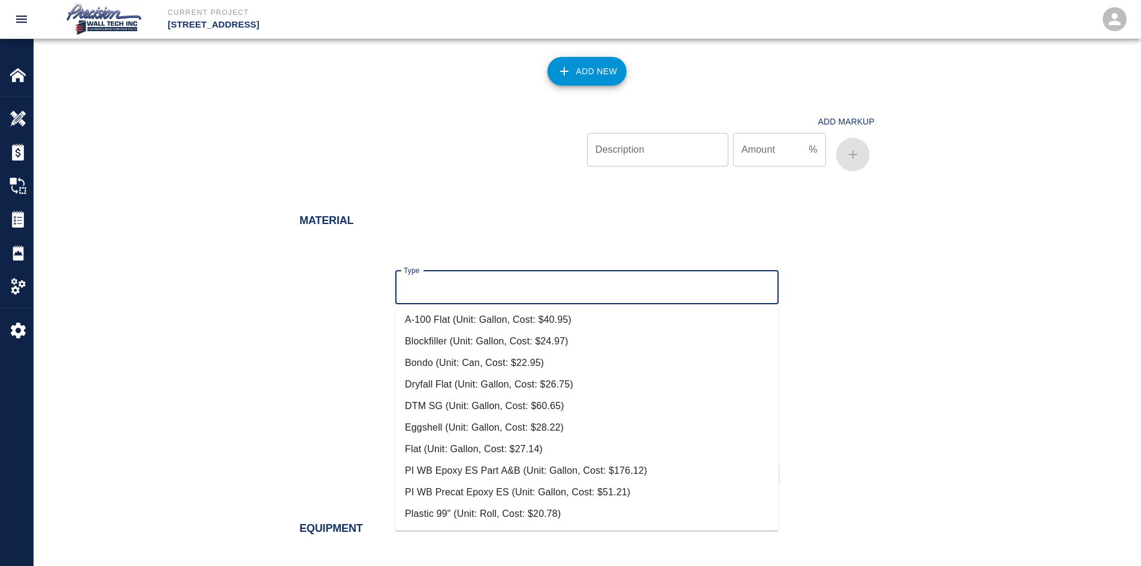
click at [596, 278] on input "Type" at bounding box center [587, 287] width 372 height 23
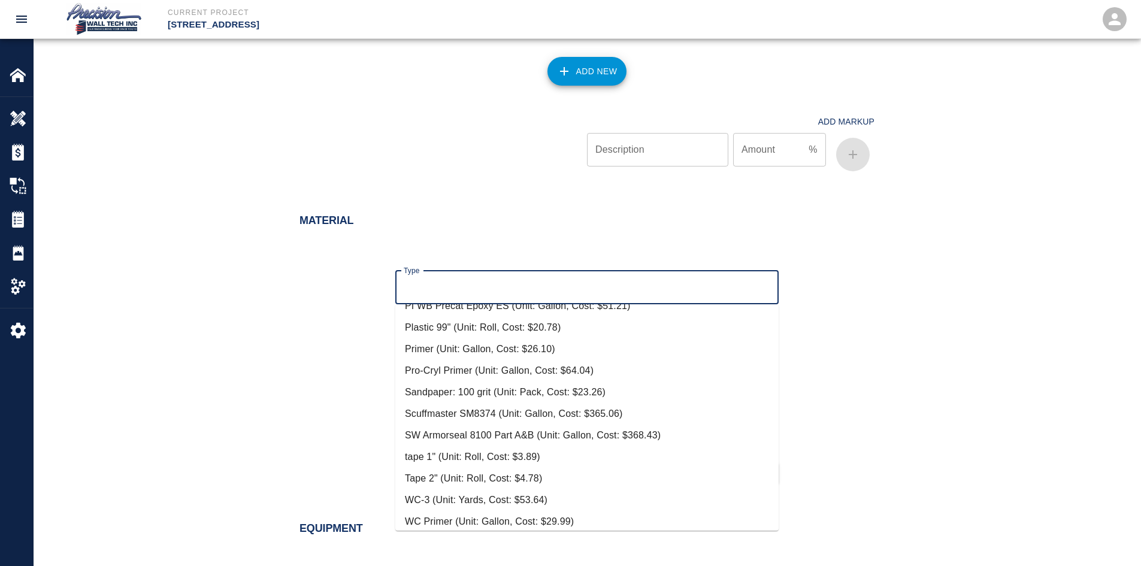
scroll to position [193, 0]
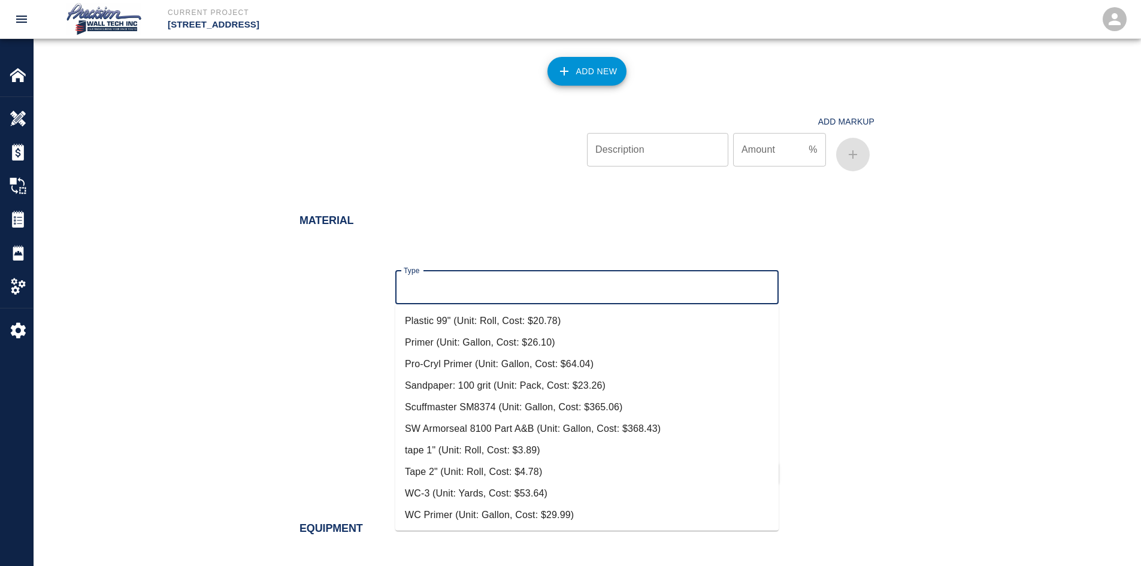
click at [507, 328] on li "Plastic 99" (Unit: Roll, Cost: $20.78)" at bounding box center [586, 321] width 383 height 22
type input "Plastic 99" (Unit: Roll, Cost: $20.78)"
type input "Roll"
type input "20.78"
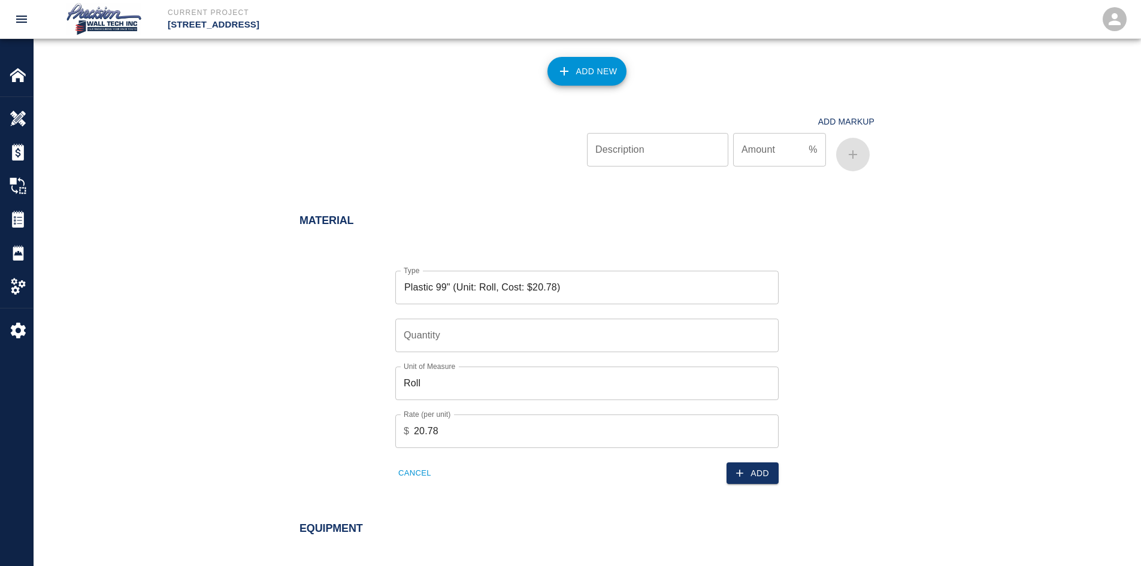
drag, startPoint x: 899, startPoint y: 311, endPoint x: 892, endPoint y: 313, distance: 7.9
click at [896, 311] on div "Material Type Plastic 99" (Unit: Roll, Cost: $20.78) Type Quantity Quantity Uni…" at bounding box center [586, 336] width 647 height 293
click at [750, 339] on input "Quantity" at bounding box center [586, 336] width 383 height 34
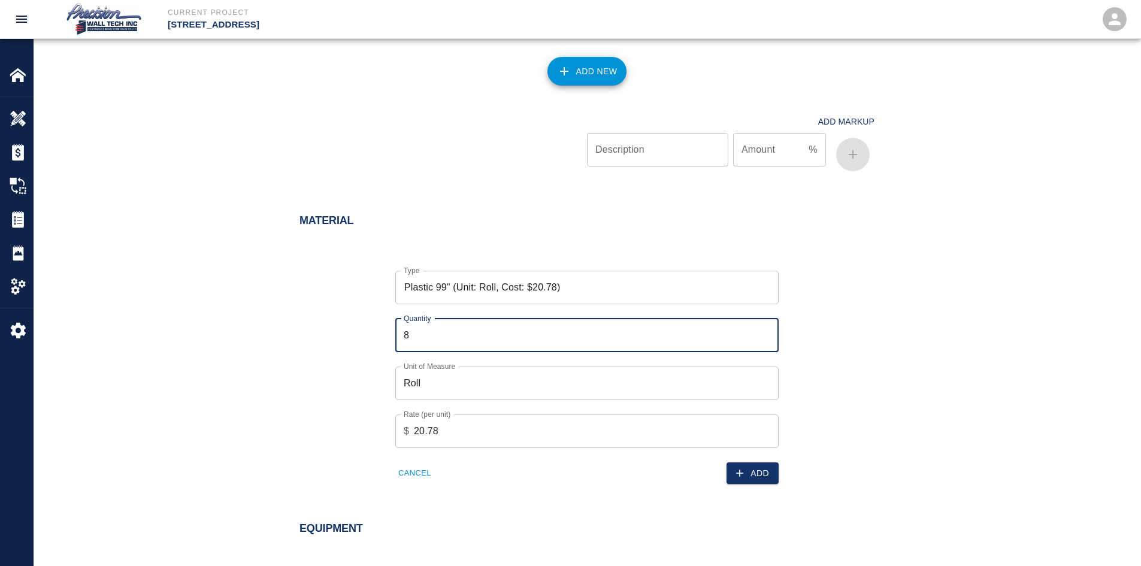
type input "7"
click at [737, 471] on icon "button" at bounding box center [740, 473] width 12 height 12
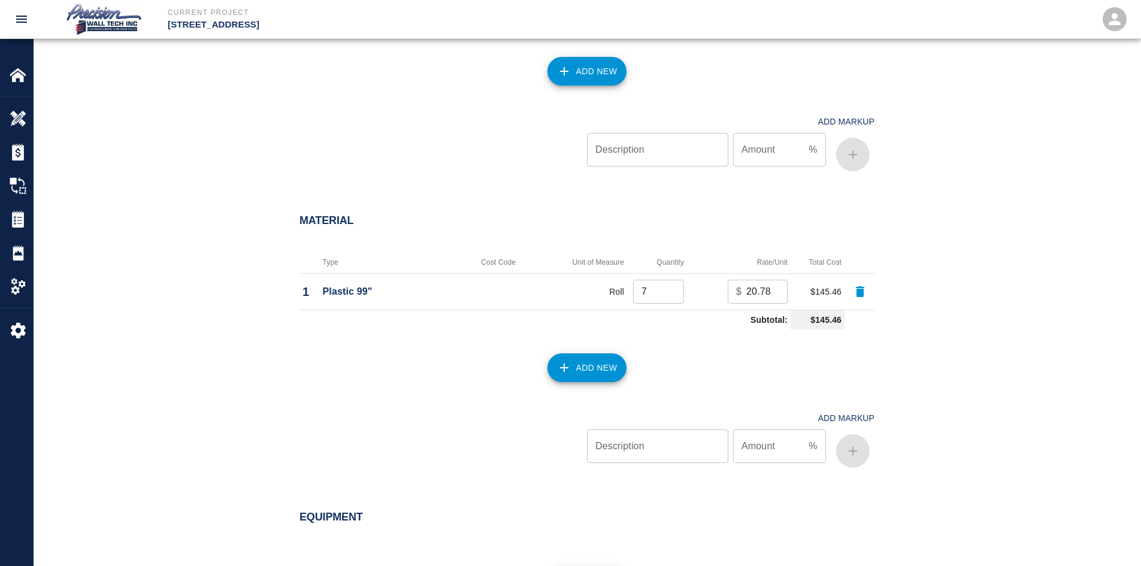
click at [594, 365] on button "Add New" at bounding box center [587, 367] width 80 height 29
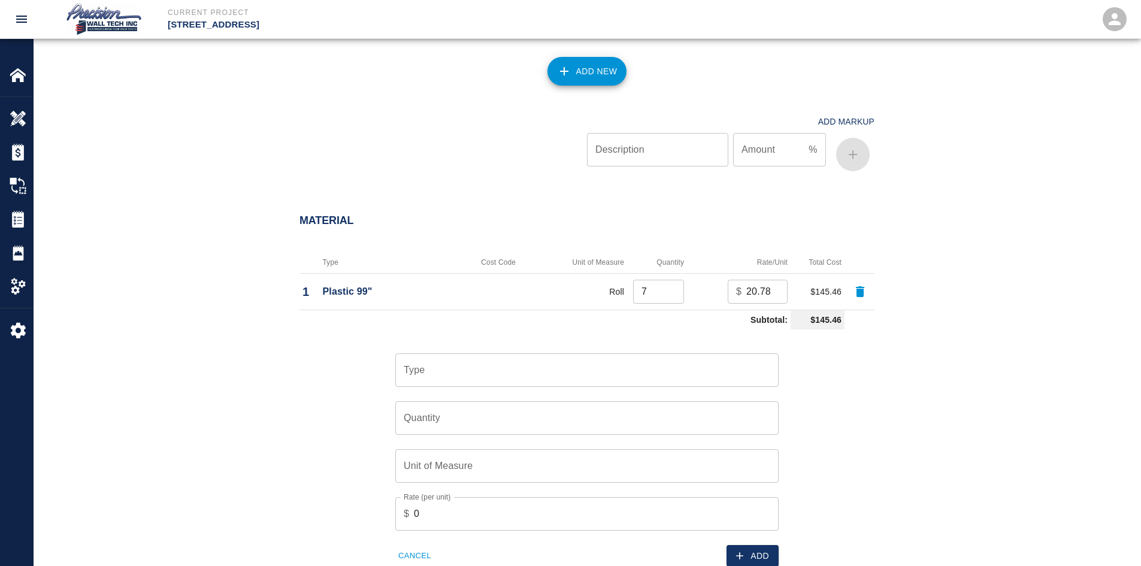
click at [594, 365] on input "Type" at bounding box center [587, 370] width 372 height 23
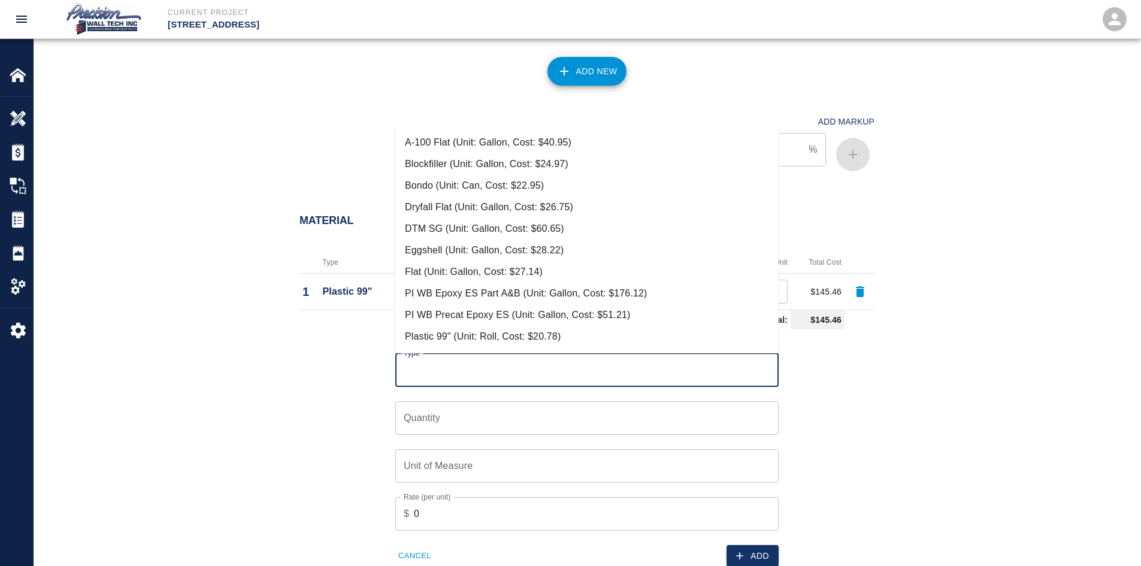
scroll to position [188, 0]
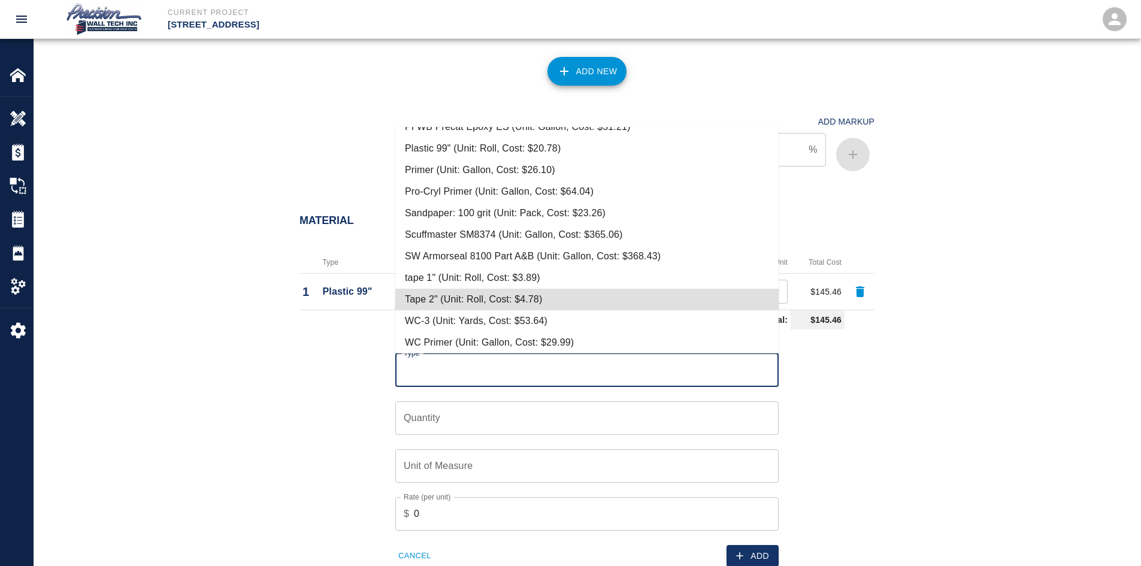
type input "Tape 2" (Unit: Roll, Cost: $4.78)"
type input "Roll"
type input "4.78"
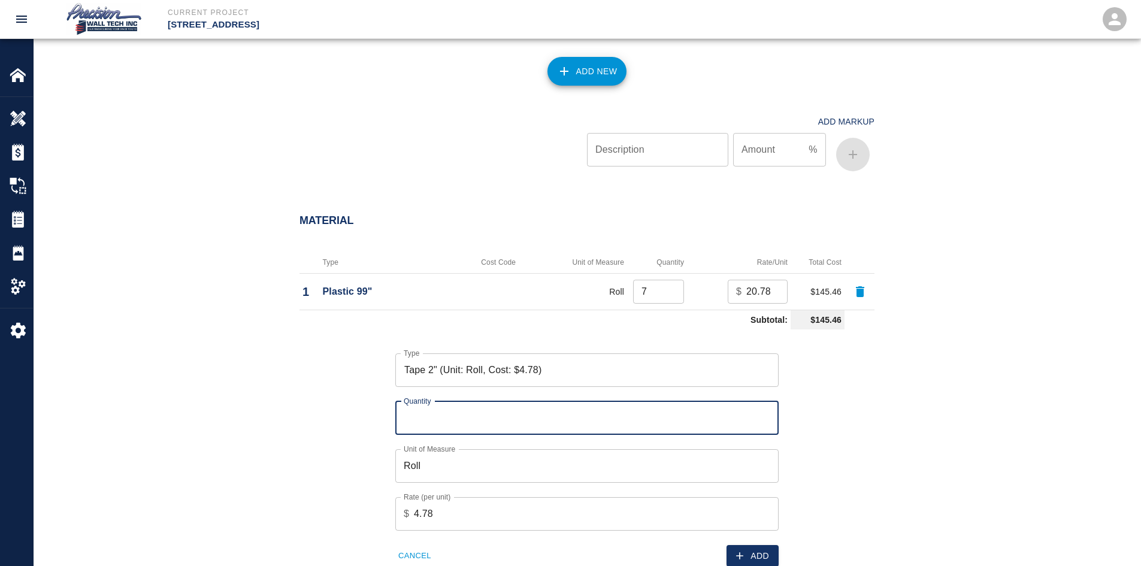
click at [526, 408] on input "Quantity" at bounding box center [586, 418] width 383 height 34
type input "1"
click at [750, 555] on button "Add" at bounding box center [752, 556] width 52 height 22
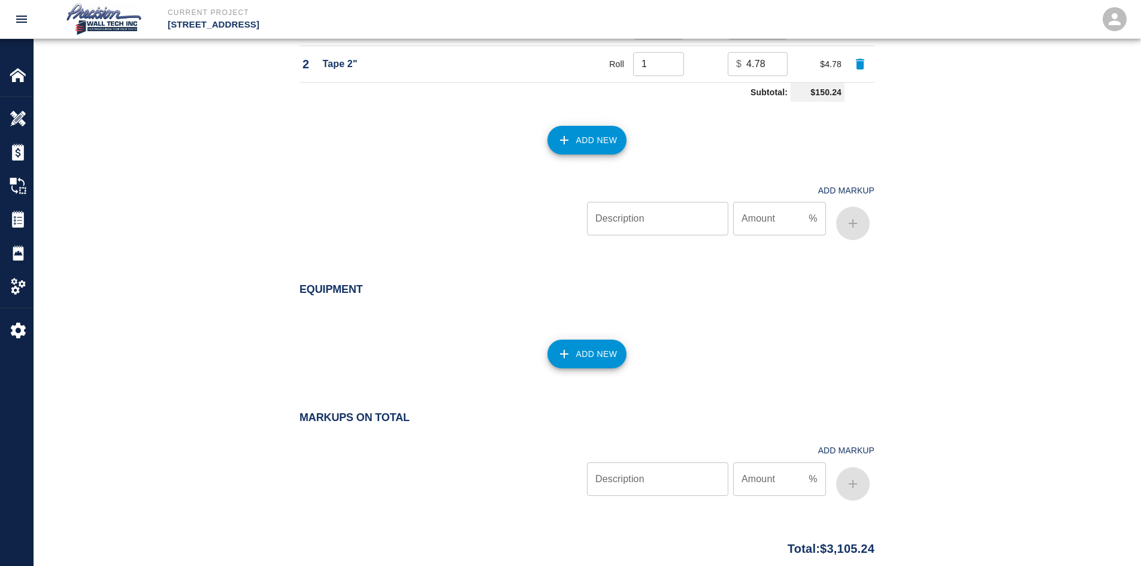
scroll to position [1111, 0]
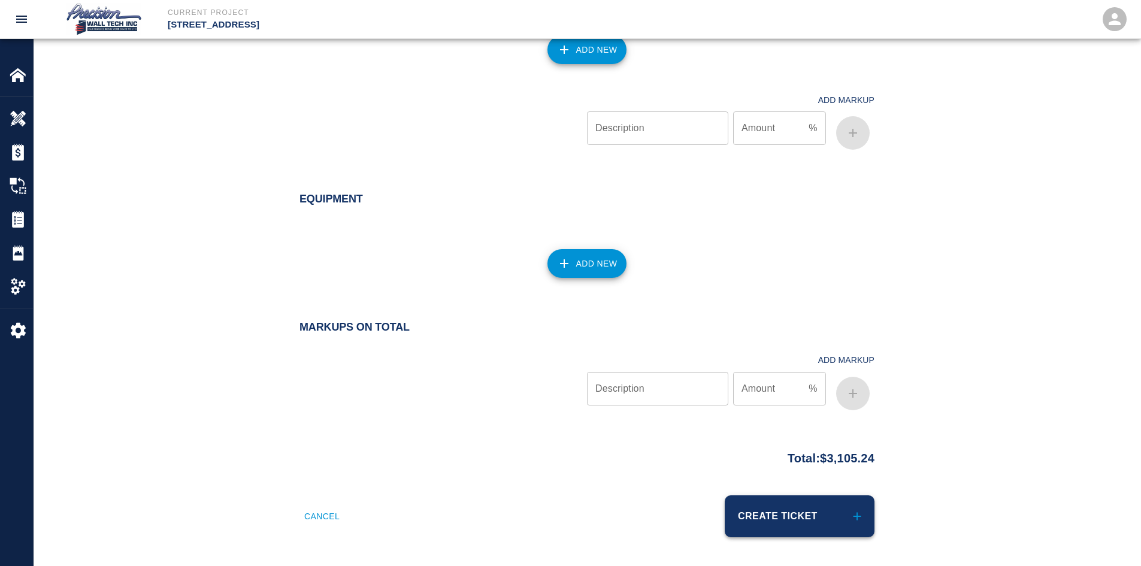
click at [766, 514] on button "Create Ticket" at bounding box center [800, 516] width 150 height 42
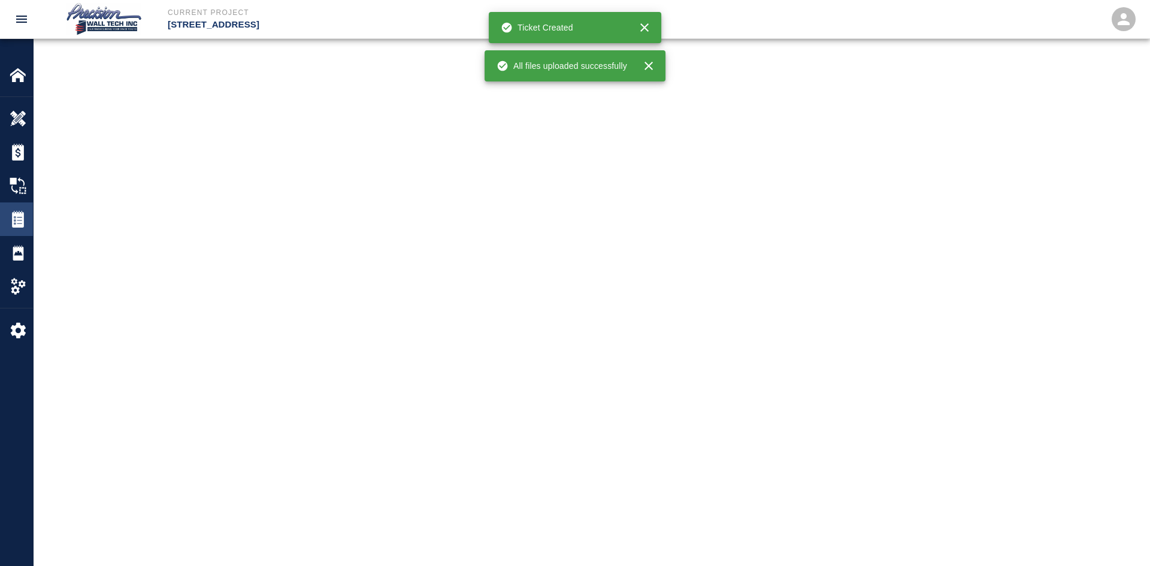
click at [15, 210] on div "Tickets" at bounding box center [16, 219] width 33 height 34
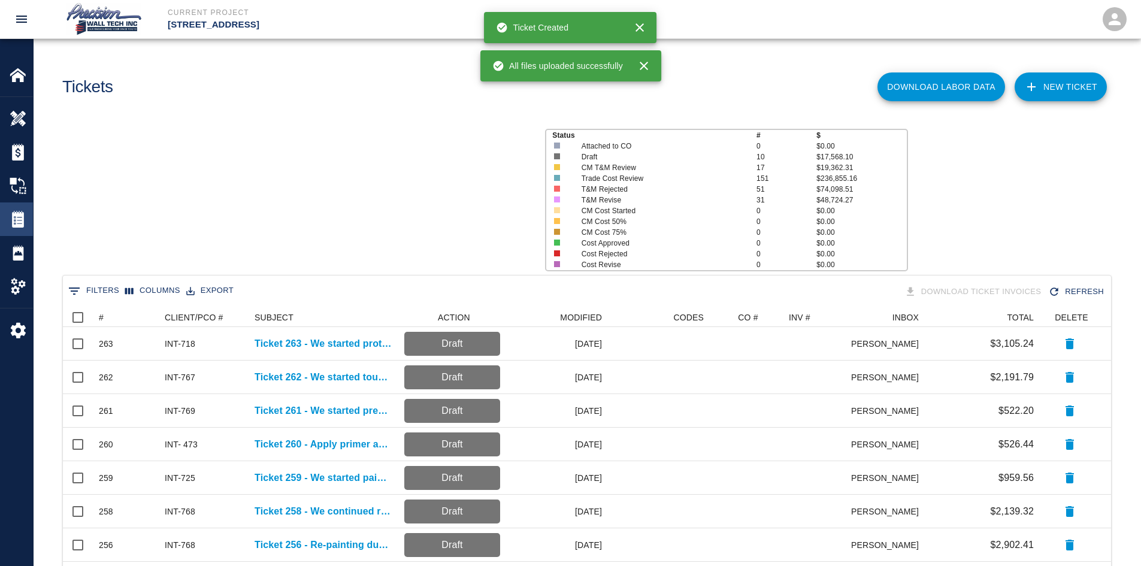
scroll to position [681, 1039]
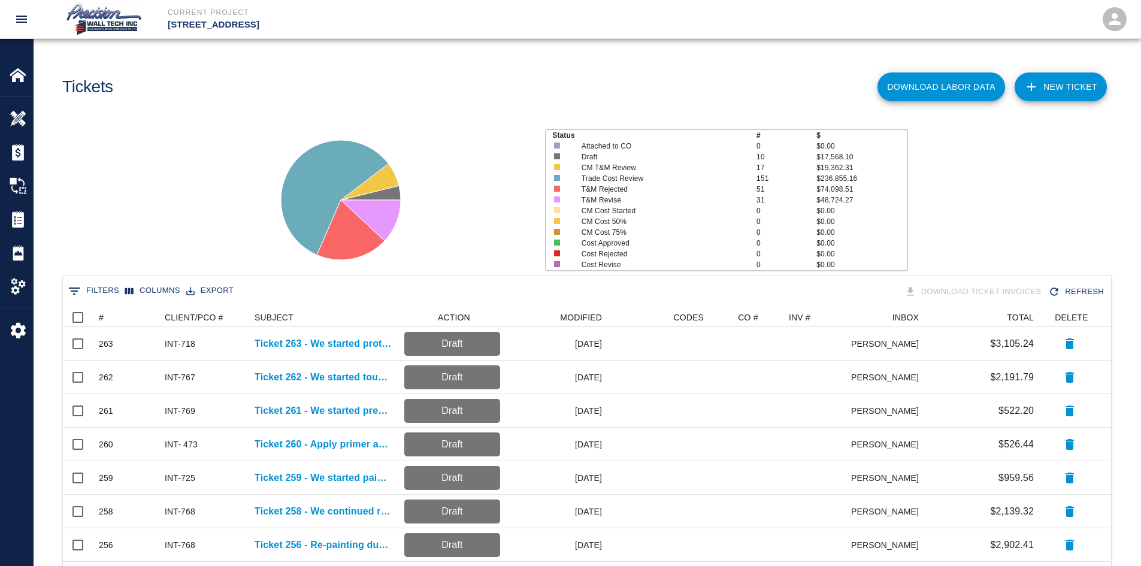
click at [1040, 93] on link "NEW TICKET" at bounding box center [1060, 86] width 92 height 29
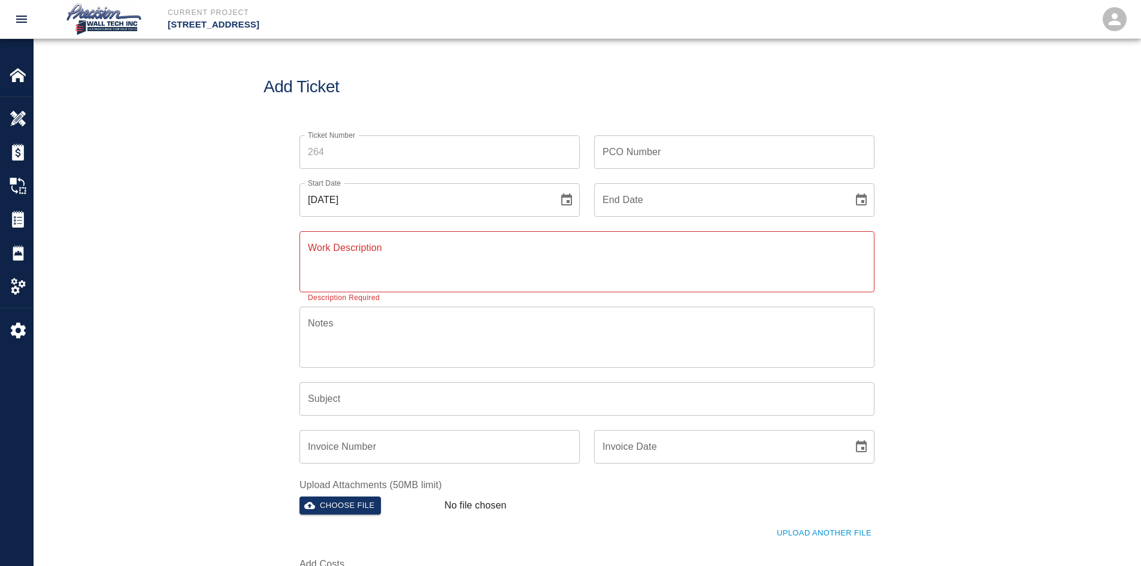
click at [471, 148] on input "Ticket Number" at bounding box center [439, 152] width 280 height 34
type input "264"
type input "PCI-400"
click at [849, 188] on button "Choose date" at bounding box center [861, 200] width 24 height 24
type input "[DATE]"
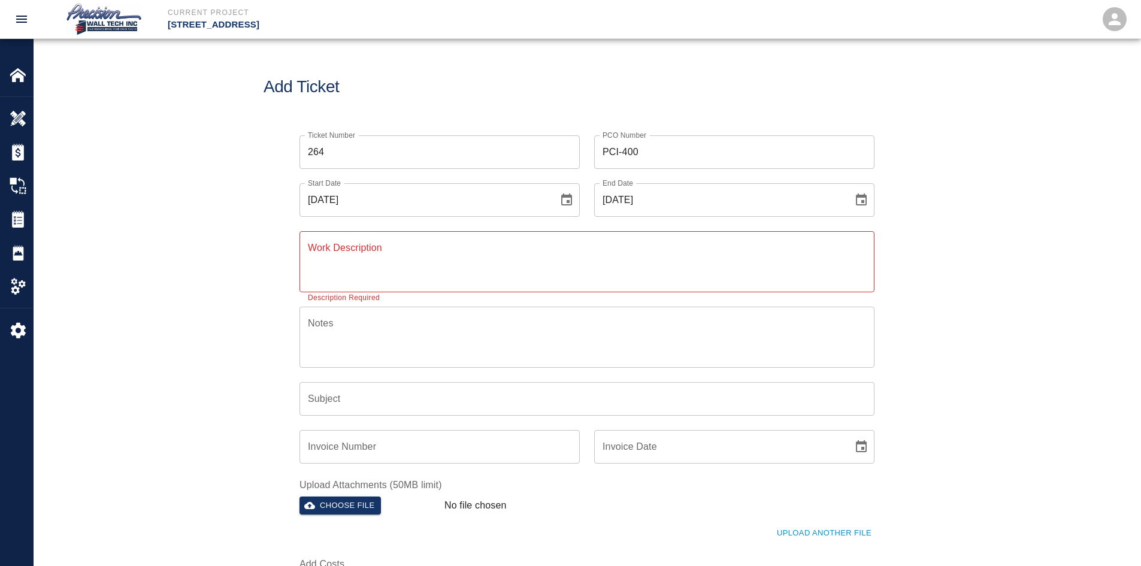
click at [526, 284] on div "x Work Description" at bounding box center [586, 261] width 575 height 61
paste textarea "We started sanding, taping, and applying primer and two finish coats on elevato…"
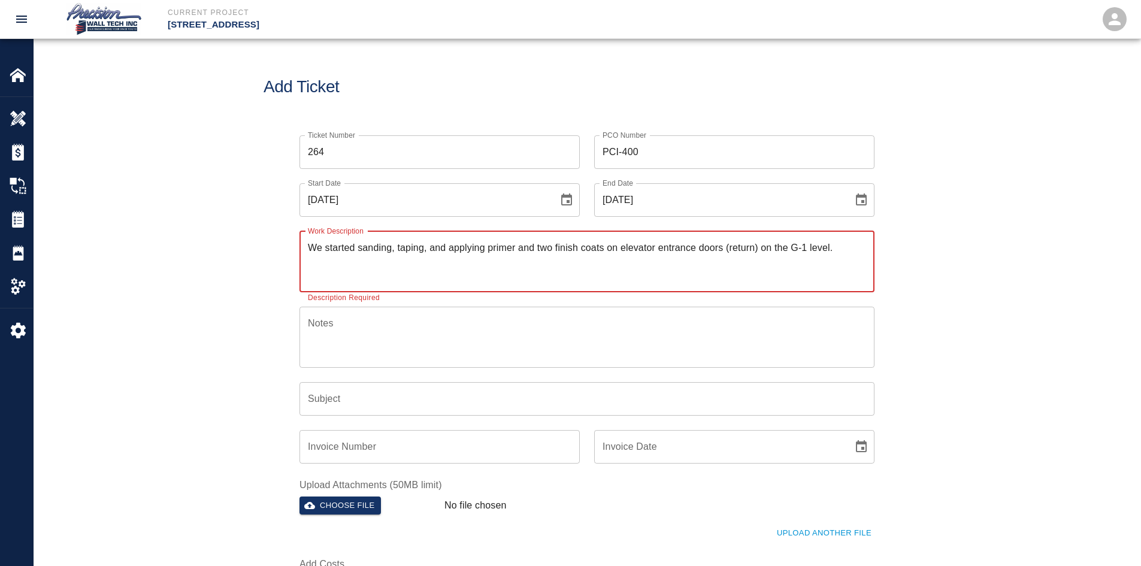
type textarea "We started sanding, taping, and applying primer and two finish coats on elevato…"
click at [345, 404] on input "Subject" at bounding box center [586, 399] width 575 height 34
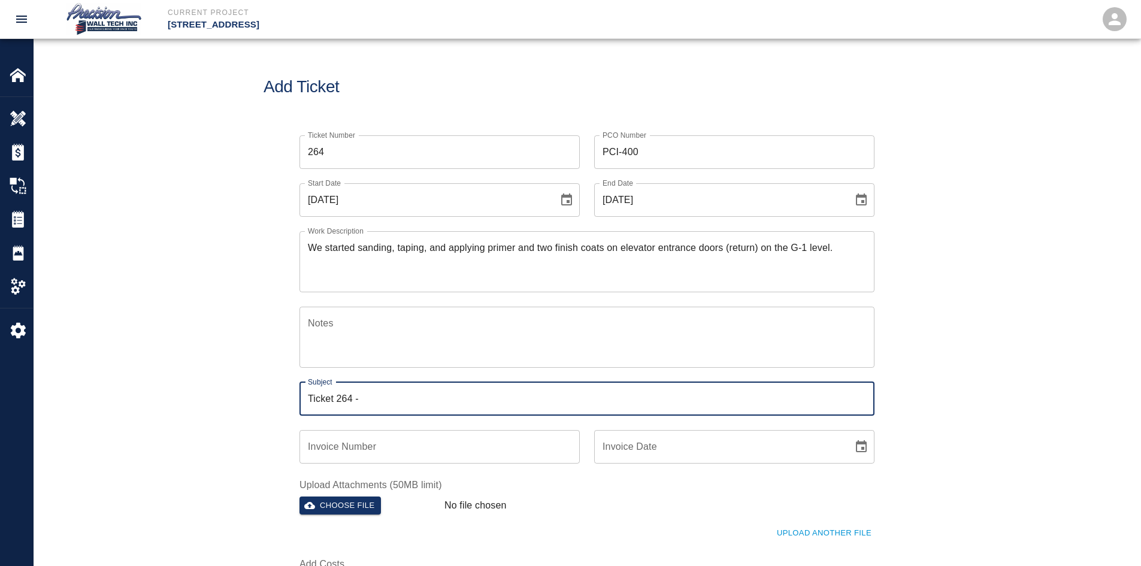
paste input "We started sanding, taping, and applying primer and two finish coats on elevato…"
type input "Ticket 264 - We started sanding, taping, and applying primer and two finish coa…"
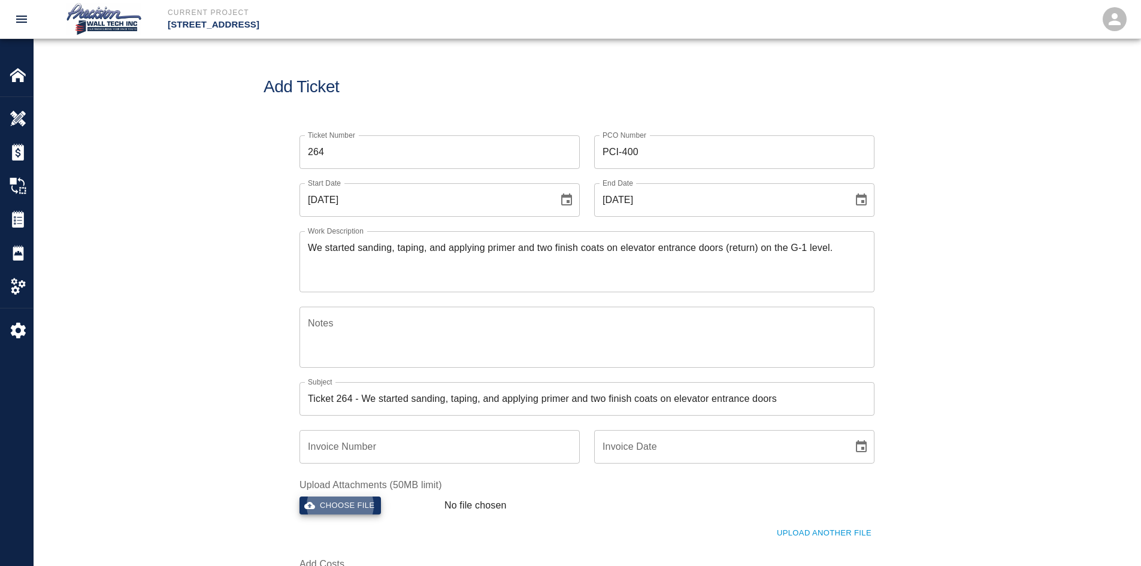
click at [299, 496] on button "Choose file" at bounding box center [339, 505] width 81 height 19
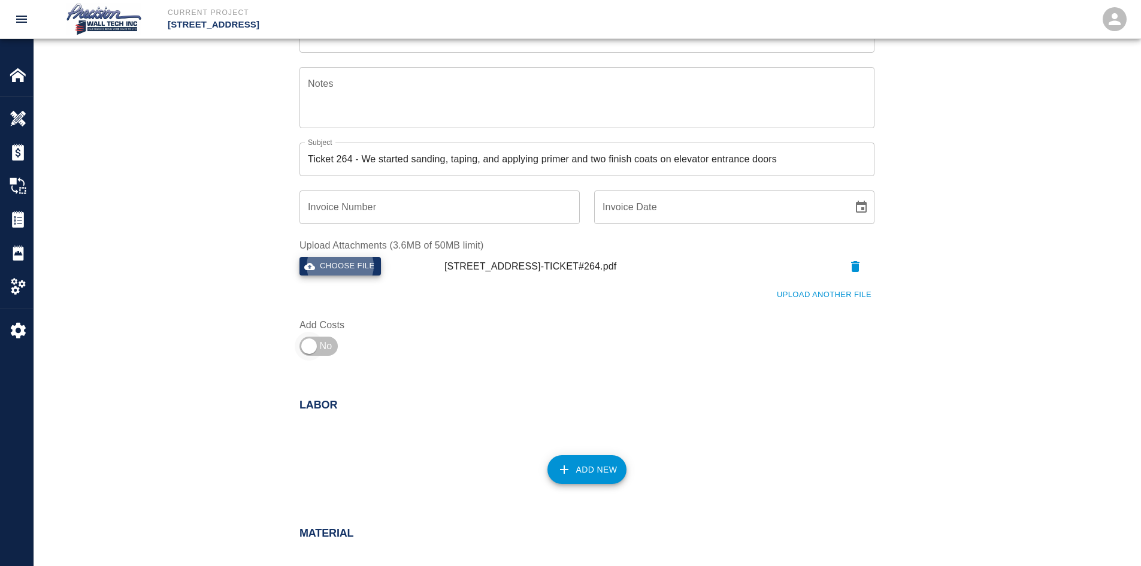
click at [315, 337] on input "checkbox" at bounding box center [309, 346] width 86 height 29
checkbox input "true"
click at [606, 467] on button "Add New" at bounding box center [587, 469] width 80 height 29
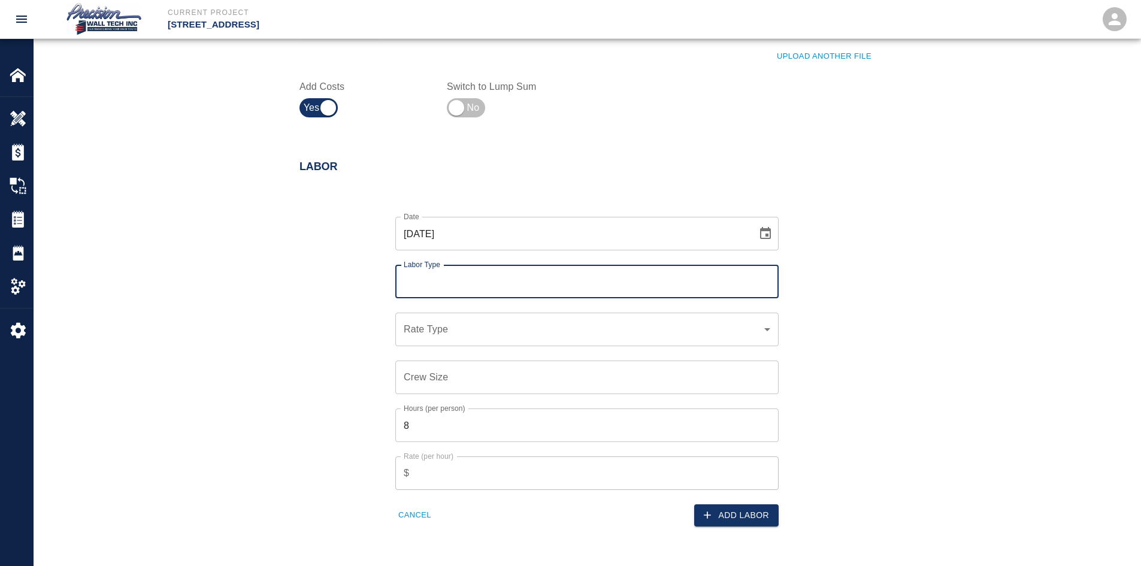
scroll to position [479, 0]
click at [539, 282] on input "Labor Type" at bounding box center [587, 280] width 372 height 23
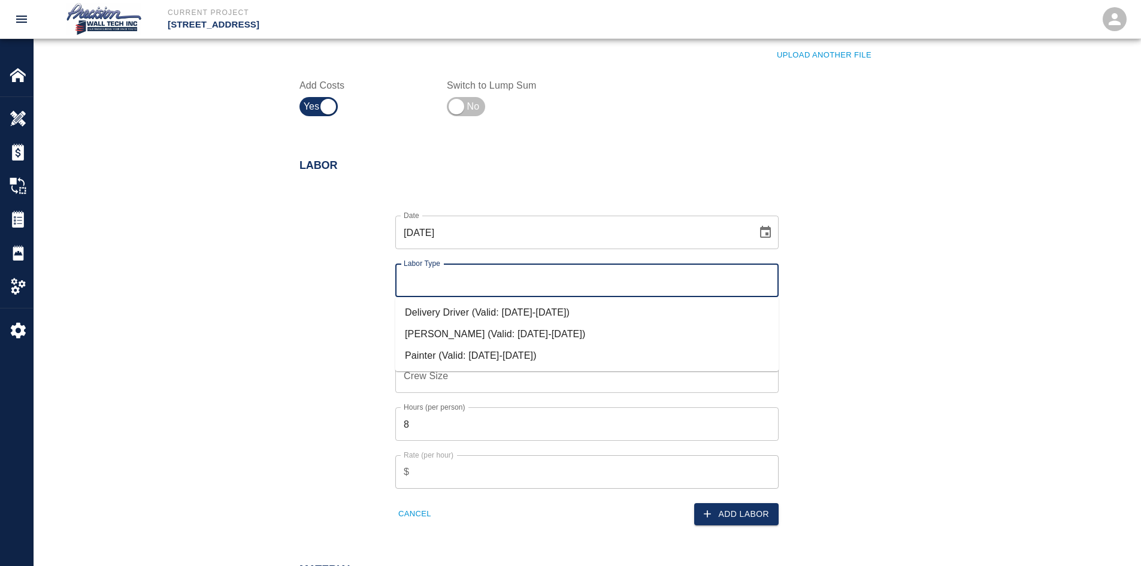
click at [476, 338] on li "[PERSON_NAME] (Valid: [DATE]-[DATE])" at bounding box center [586, 334] width 383 height 22
type input "[PERSON_NAME]"
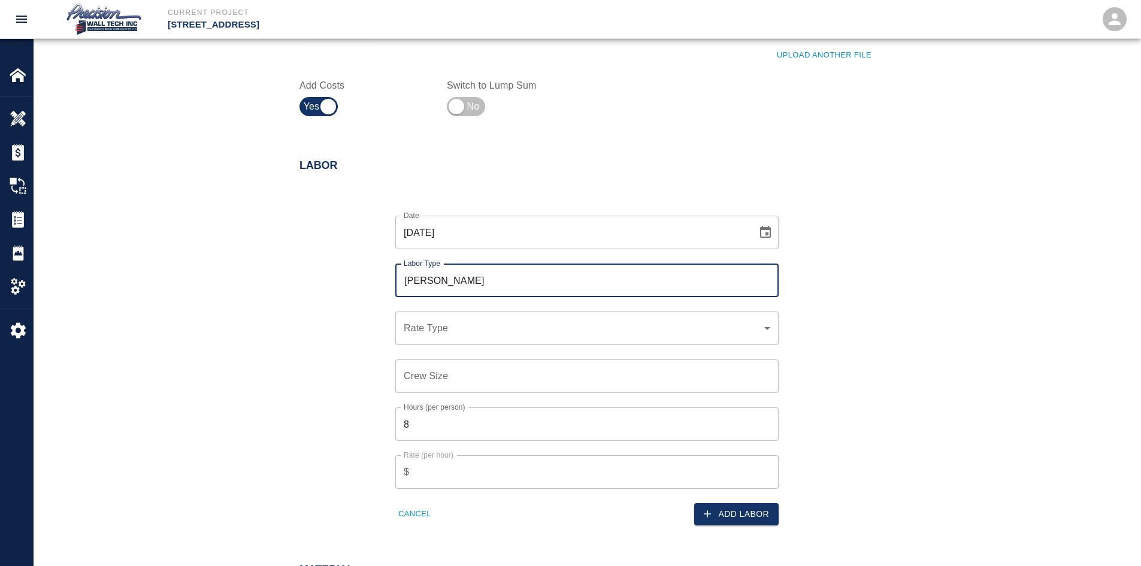
click at [516, 314] on div "​ Rate Type" at bounding box center [586, 328] width 383 height 34
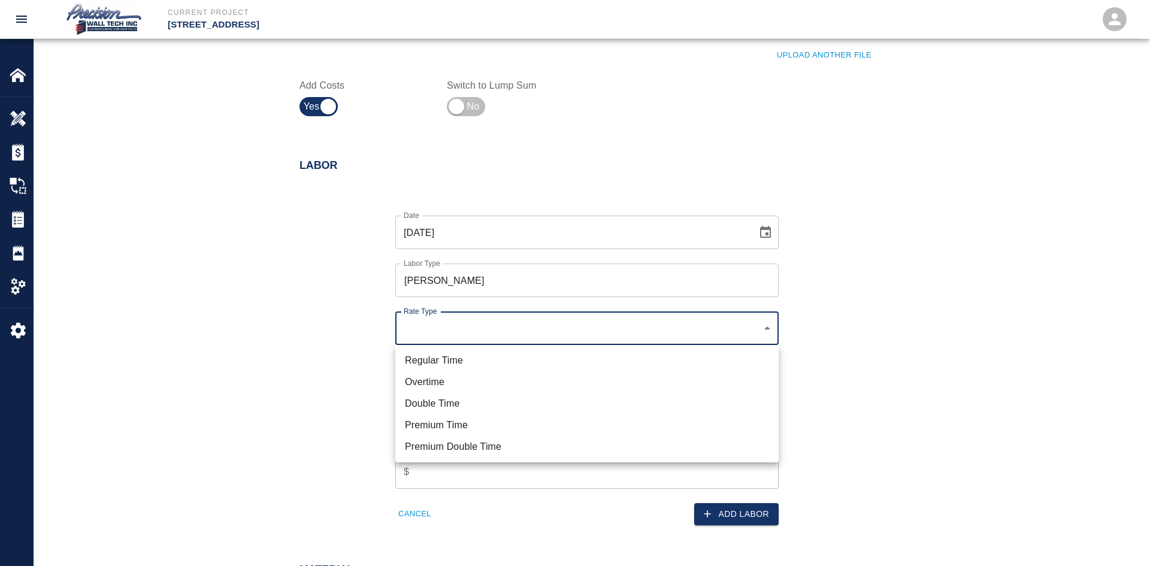
click at [462, 365] on li "Regular Time" at bounding box center [586, 361] width 383 height 22
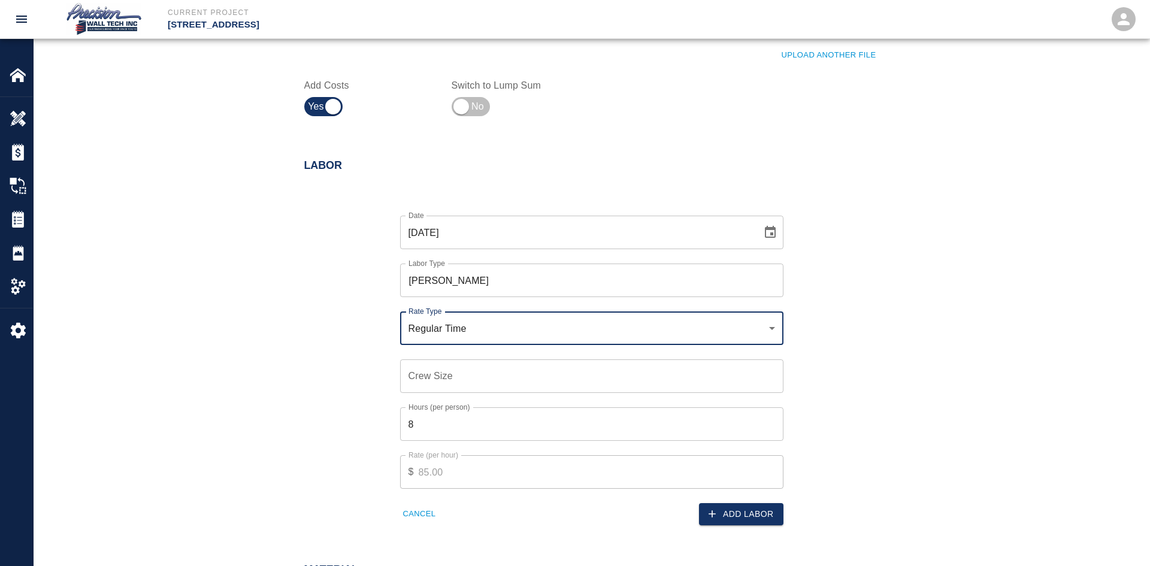
type input "rate_rt"
type input "85.00"
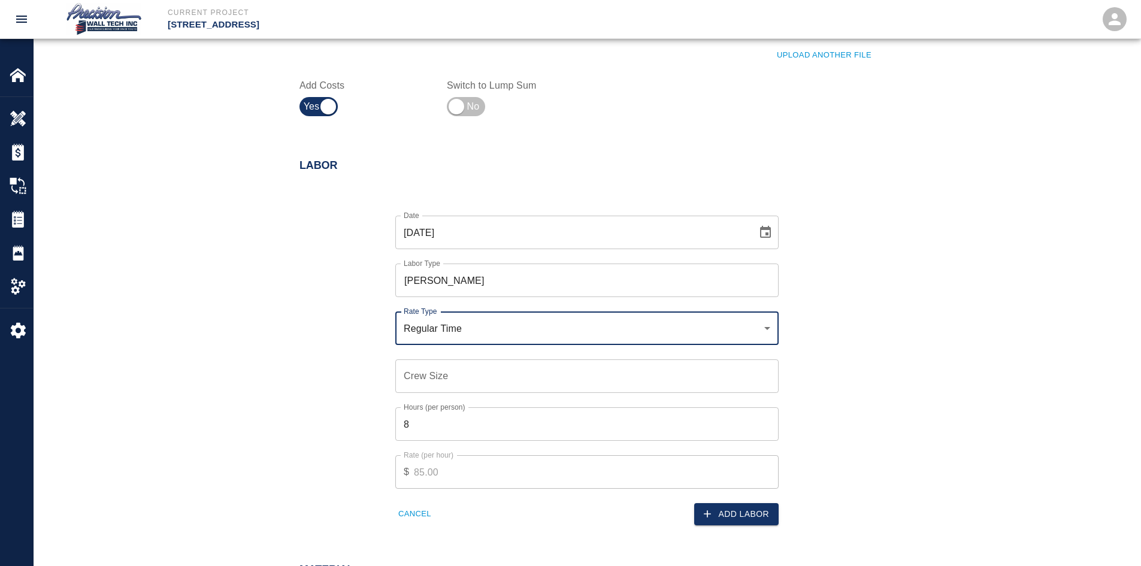
click at [495, 347] on div "Crew Size Crew Size" at bounding box center [580, 369] width 398 height 48
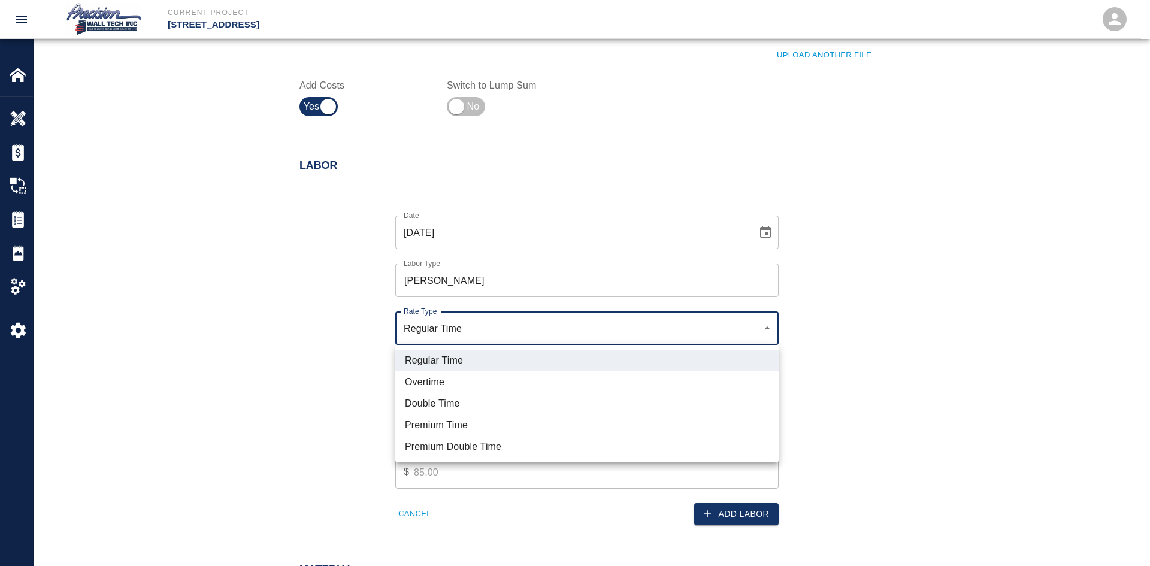
drag, startPoint x: 505, startPoint y: 331, endPoint x: 516, endPoint y: 325, distance: 13.1
click at [460, 384] on li "Overtime" at bounding box center [586, 382] width 383 height 22
type input "rate_ot"
type input "127.50"
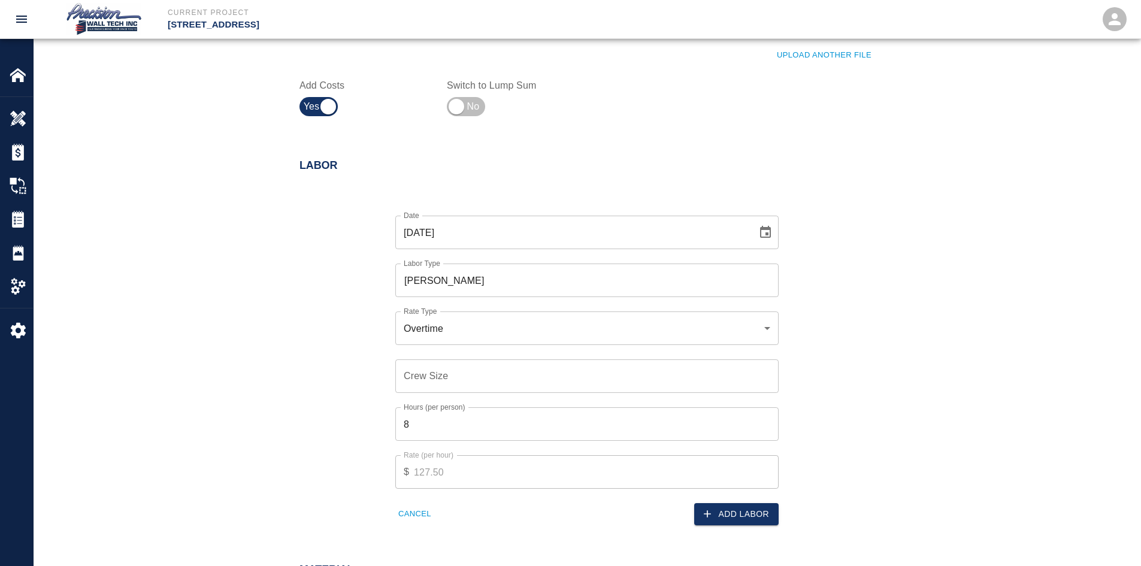
click at [490, 369] on input "Crew Size" at bounding box center [586, 376] width 383 height 34
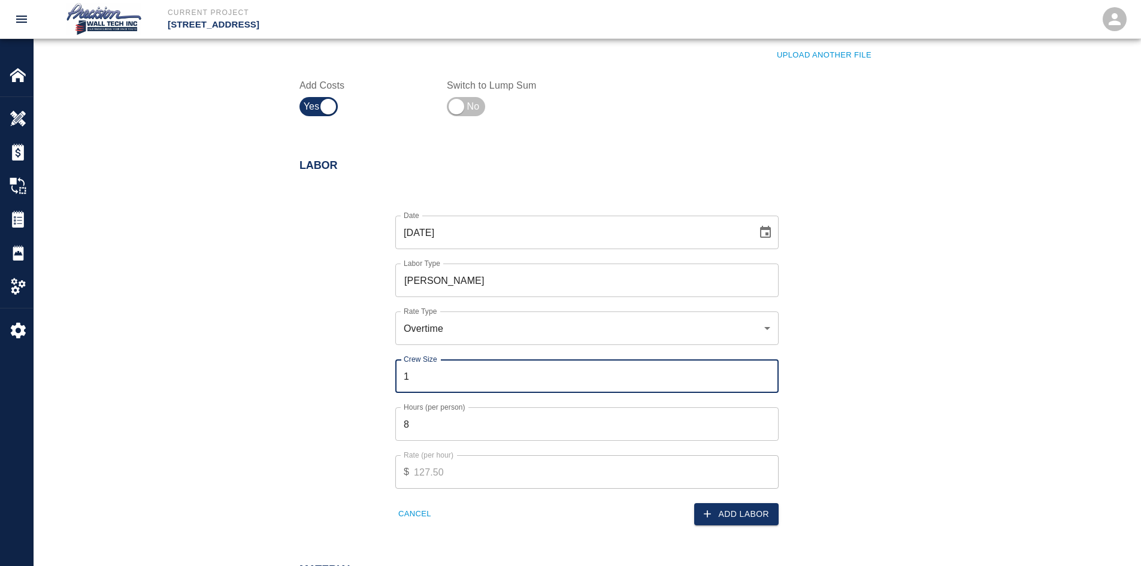
type input "1"
click at [442, 419] on input "8" at bounding box center [586, 424] width 383 height 34
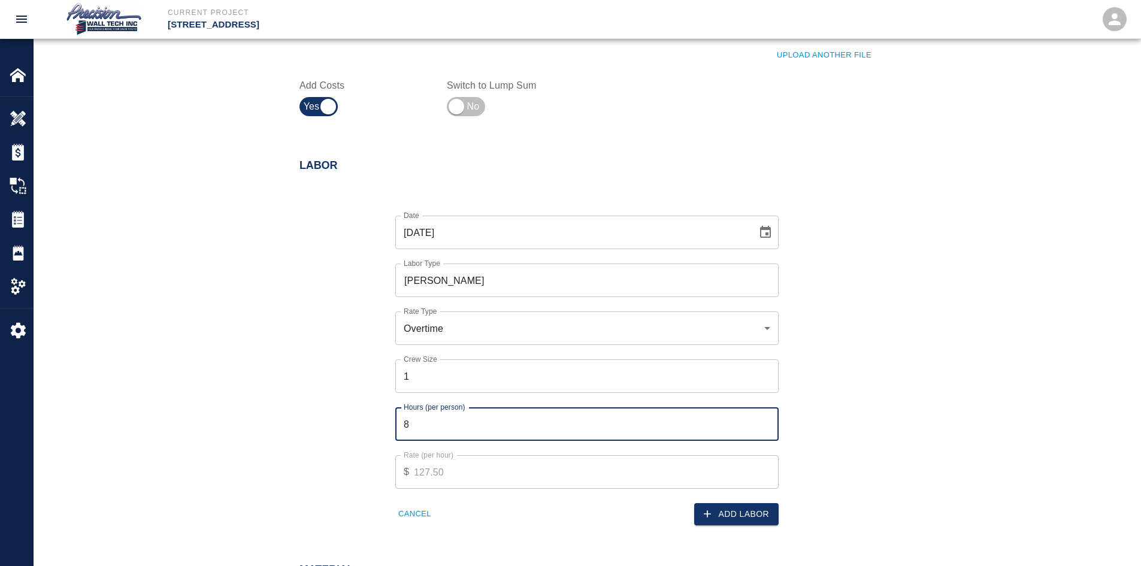
drag, startPoint x: 443, startPoint y: 419, endPoint x: 298, endPoint y: 426, distance: 145.7
click at [320, 425] on div "Date [DATE] Date Labor Type [PERSON_NAME] Labor Type Rate Type Overtime rate_ot…" at bounding box center [579, 360] width 589 height 329
type input "2"
click at [735, 514] on div "Add Labor" at bounding box center [679, 507] width 199 height 37
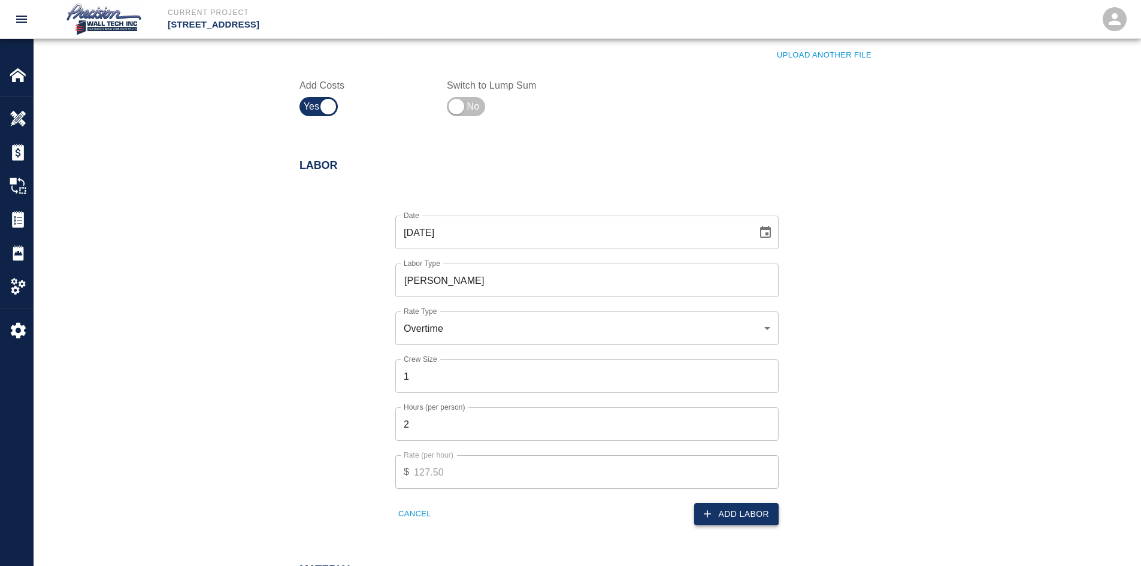
click at [735, 514] on button "Add Labor" at bounding box center [736, 514] width 84 height 22
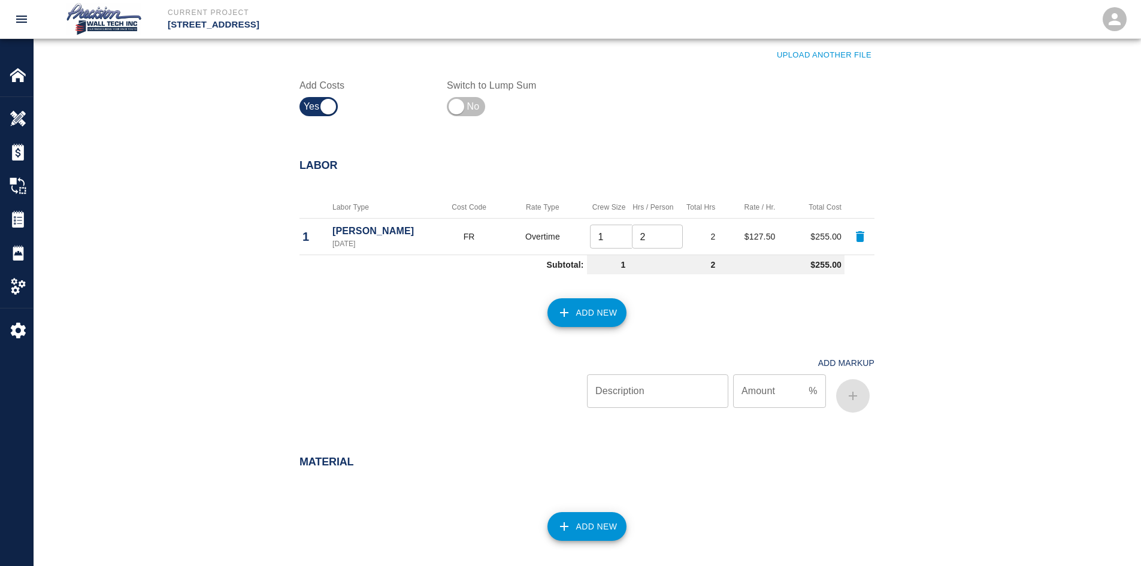
drag, startPoint x: 602, startPoint y: 296, endPoint x: 602, endPoint y: 317, distance: 20.4
click at [603, 313] on div "Add New" at bounding box center [579, 305] width 589 height 53
click at [602, 317] on button "Add New" at bounding box center [587, 312] width 80 height 29
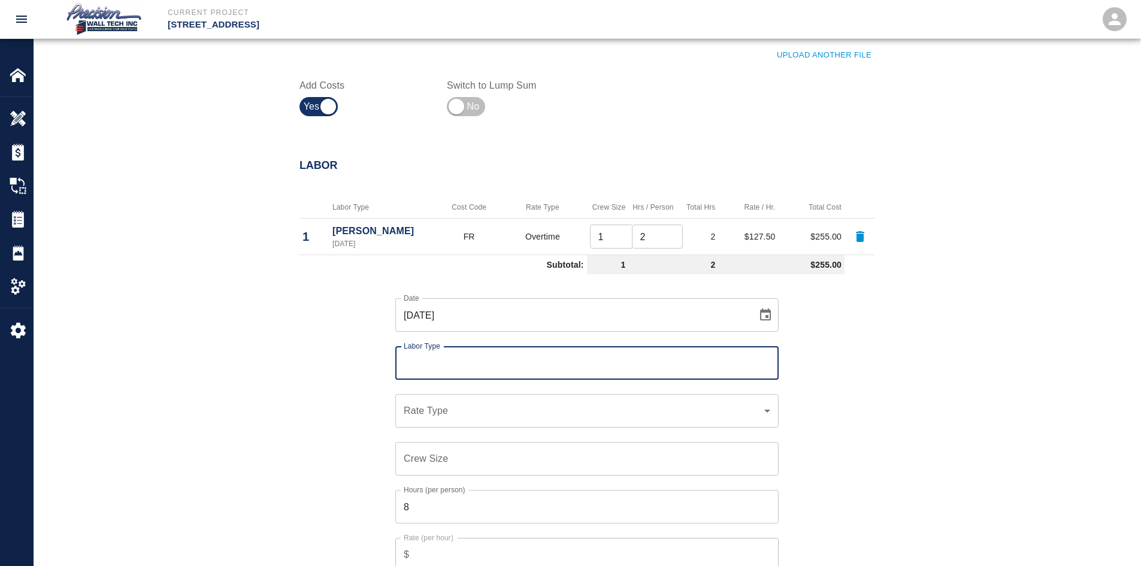
click at [503, 372] on input "Labor Type" at bounding box center [587, 363] width 372 height 23
click at [487, 434] on li "Painter (Valid: [DATE]-[DATE])" at bounding box center [586, 439] width 383 height 22
type input "Painter"
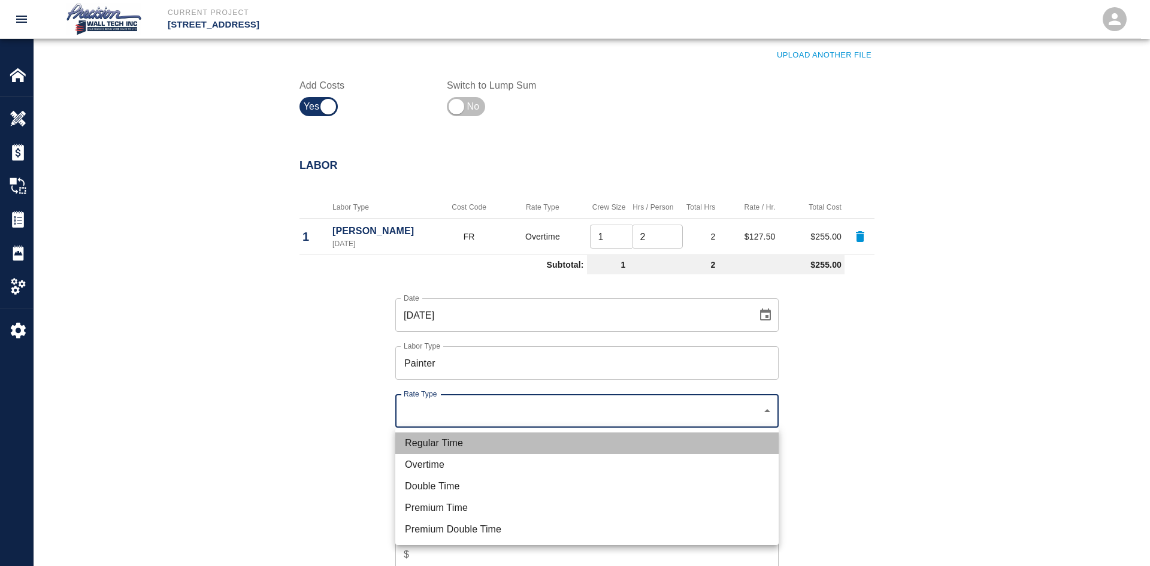
click at [475, 433] on li "Regular Time" at bounding box center [586, 443] width 383 height 22
type input "rate_rt"
type input "75.00"
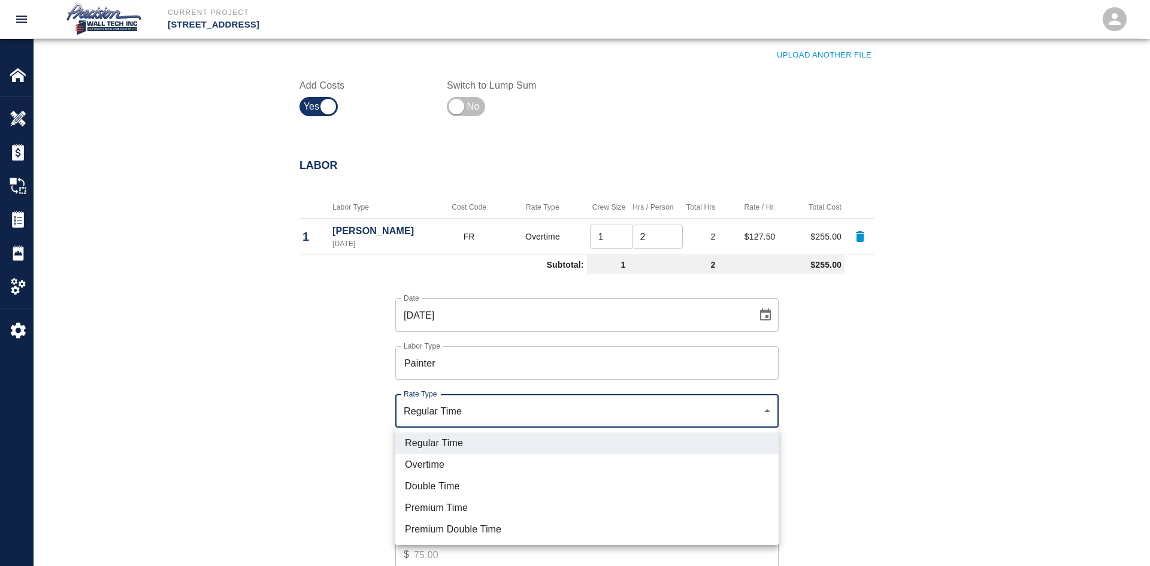
click at [459, 459] on li "Overtime" at bounding box center [586, 465] width 383 height 22
type input "rate_ot"
type input "112.50"
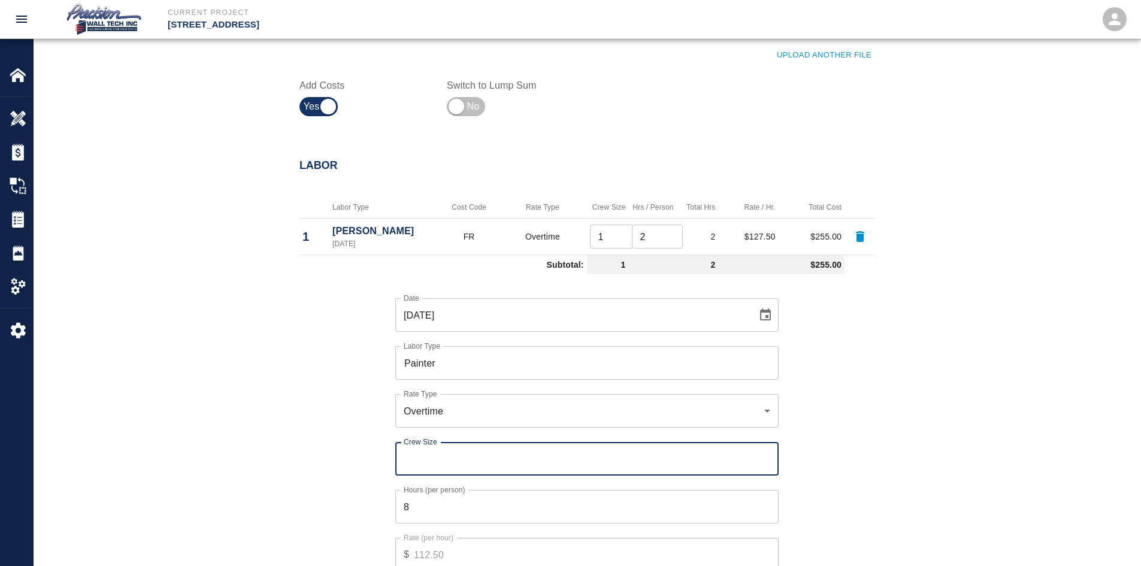
click at [486, 456] on input "Crew Size" at bounding box center [586, 459] width 383 height 34
drag, startPoint x: 459, startPoint y: 458, endPoint x: -155, endPoint y: 323, distance: 628.6
drag, startPoint x: 564, startPoint y: 456, endPoint x: 14, endPoint y: 426, distance: 550.0
click at [57, 426] on div "Labor Labor Type Cost Code Rate Type Crew Size Hrs / Person Total Hrs Rate / Hr…" at bounding box center [587, 428] width 1107 height 586
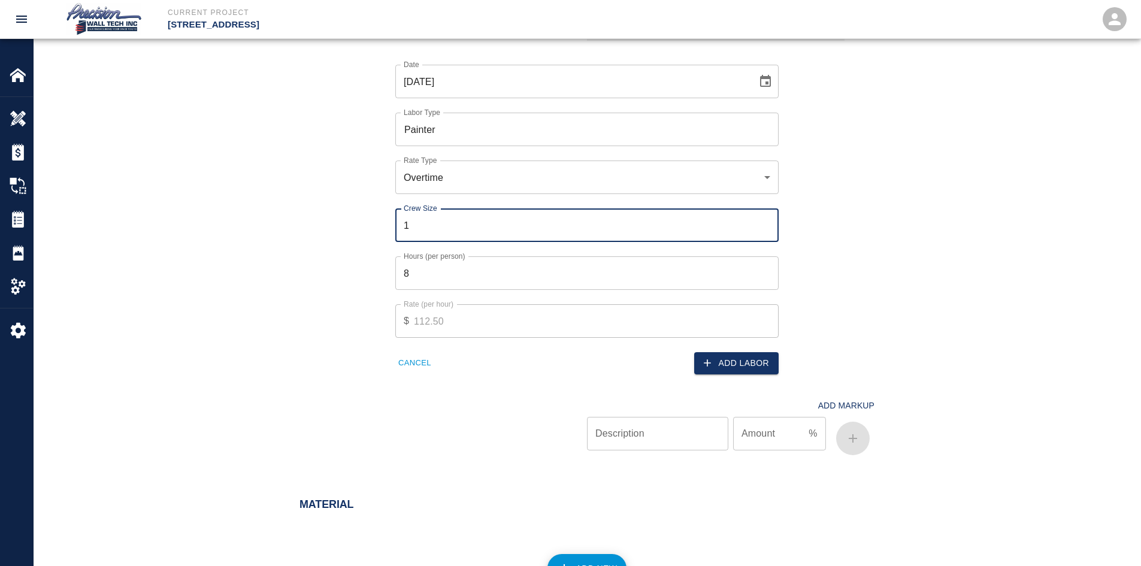
scroll to position [719, 0]
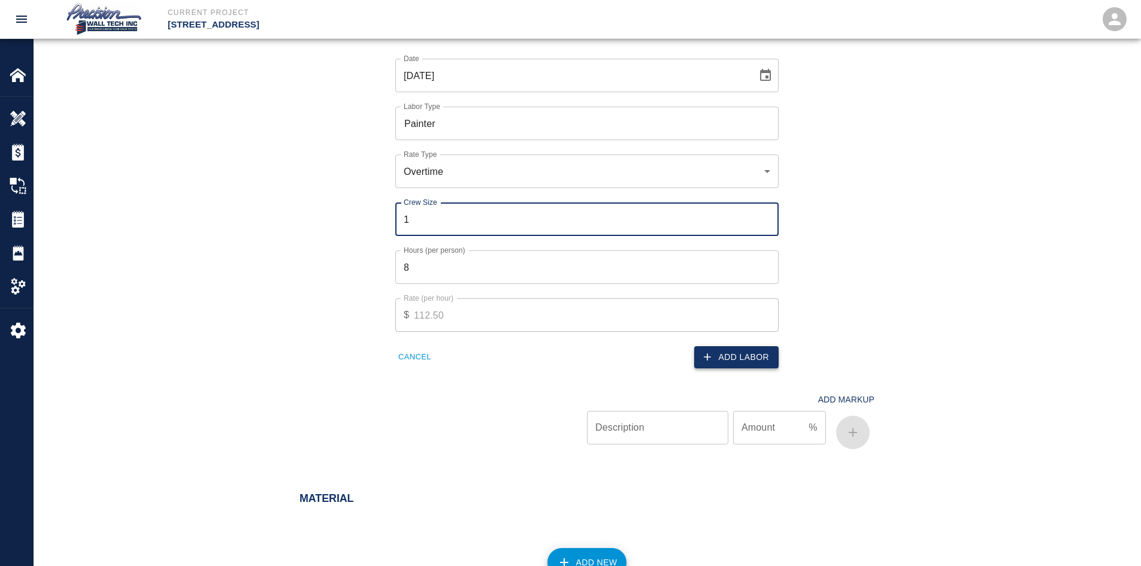
type input "1"
click at [750, 362] on button "Add Labor" at bounding box center [736, 357] width 84 height 22
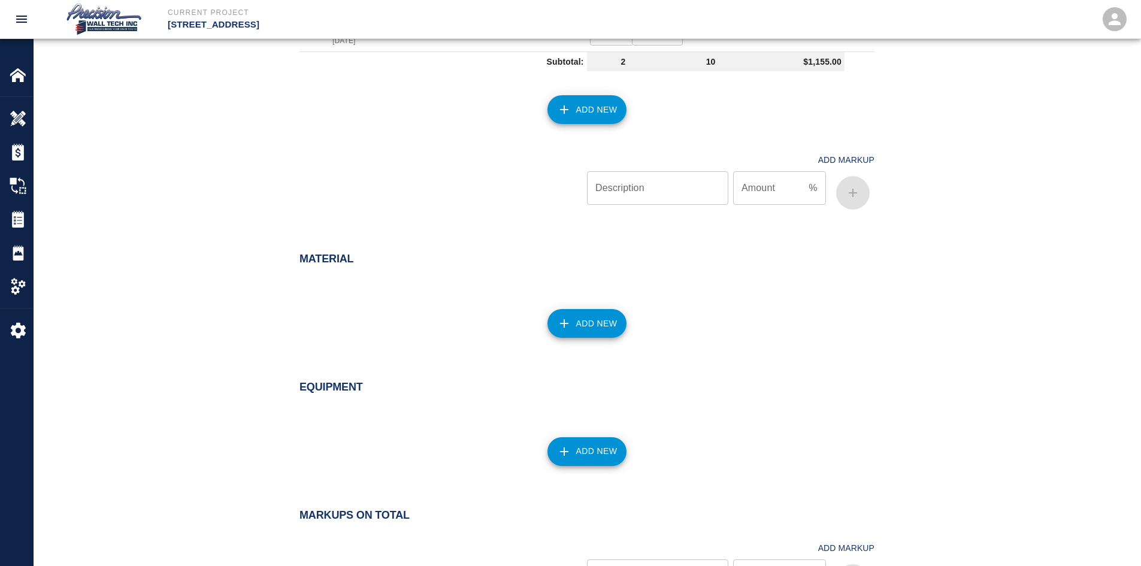
scroll to position [479, 0]
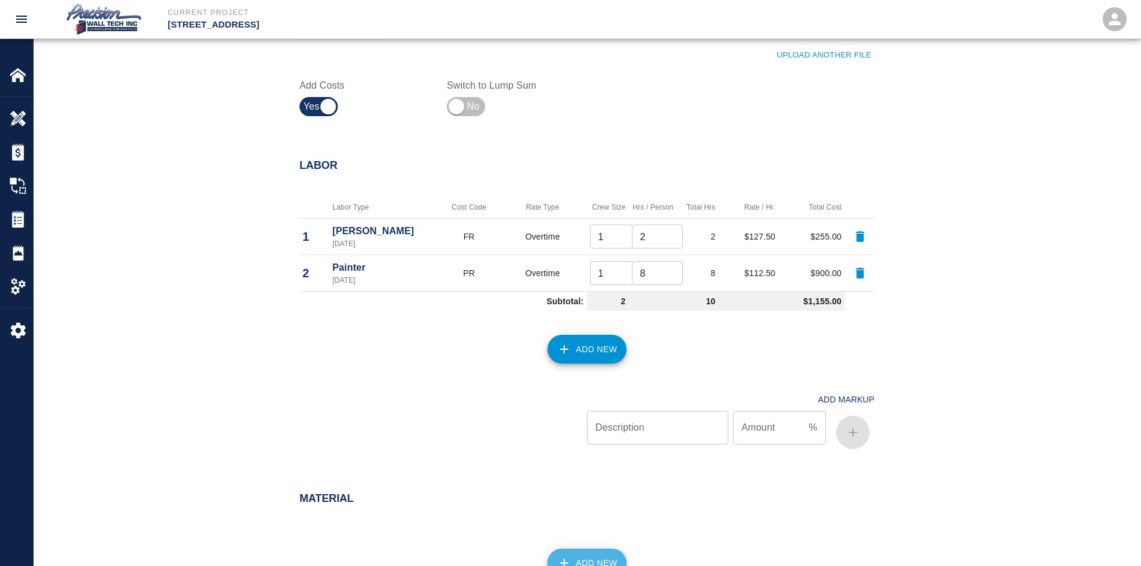
click at [554, 554] on button "Add New" at bounding box center [587, 563] width 80 height 29
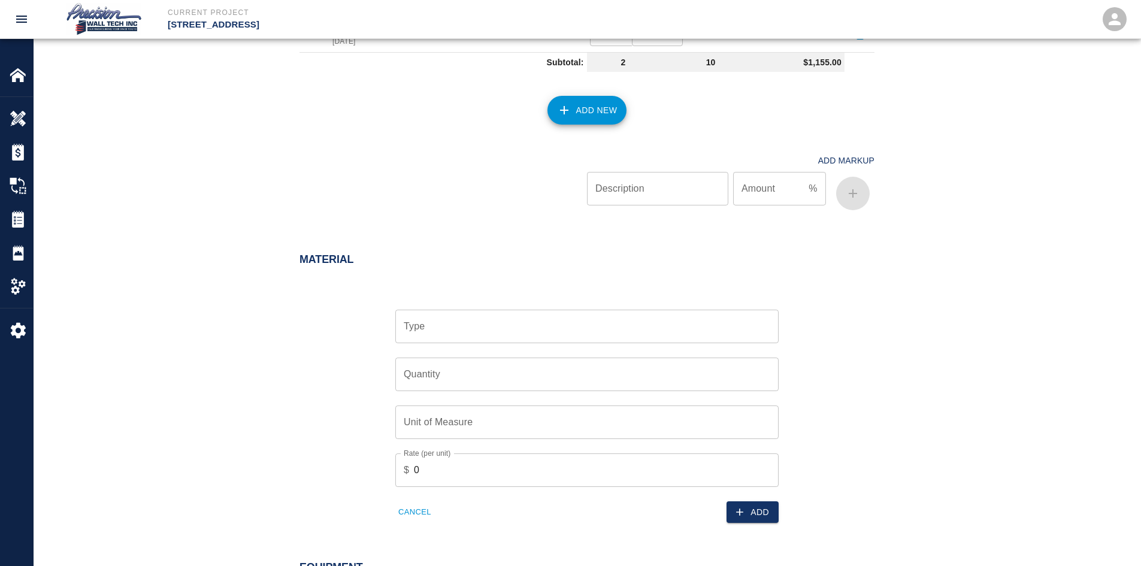
scroll to position [719, 0]
click at [592, 323] on input "Type" at bounding box center [587, 325] width 372 height 23
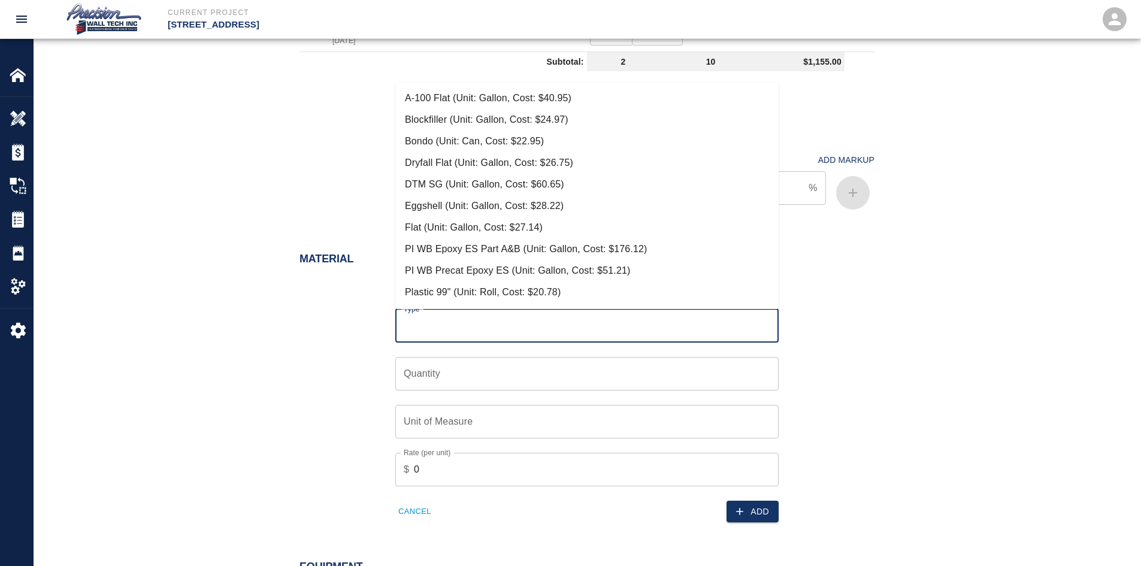
click at [504, 215] on li "Eggshell (Unit: Gallon, Cost: $28.22)" at bounding box center [586, 206] width 383 height 22
type input "Eggshell (Unit: Gallon, Cost: $28.22)"
type input "Gallon"
type input "28.22"
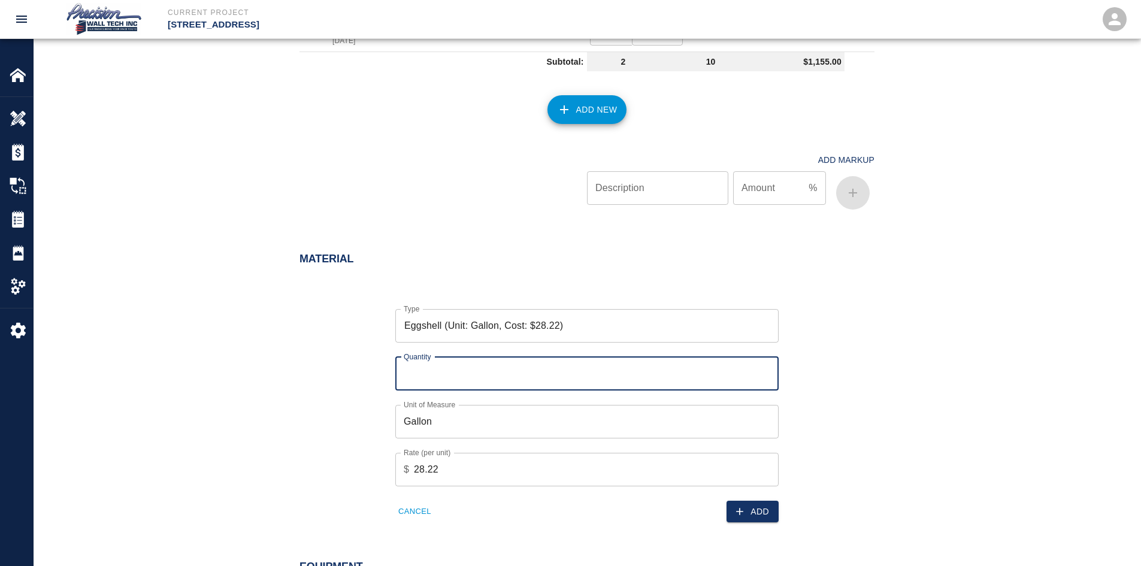
click at [590, 371] on input "Quantity" at bounding box center [586, 374] width 383 height 34
type input "1"
click at [766, 515] on button "Add" at bounding box center [752, 512] width 52 height 22
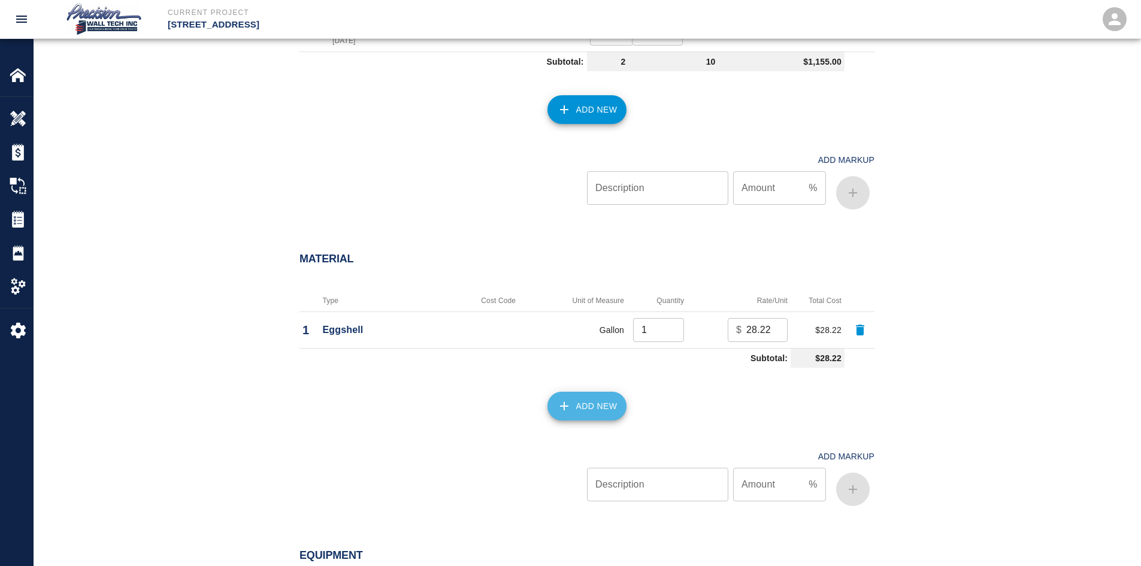
click at [586, 414] on button "Add New" at bounding box center [587, 406] width 80 height 29
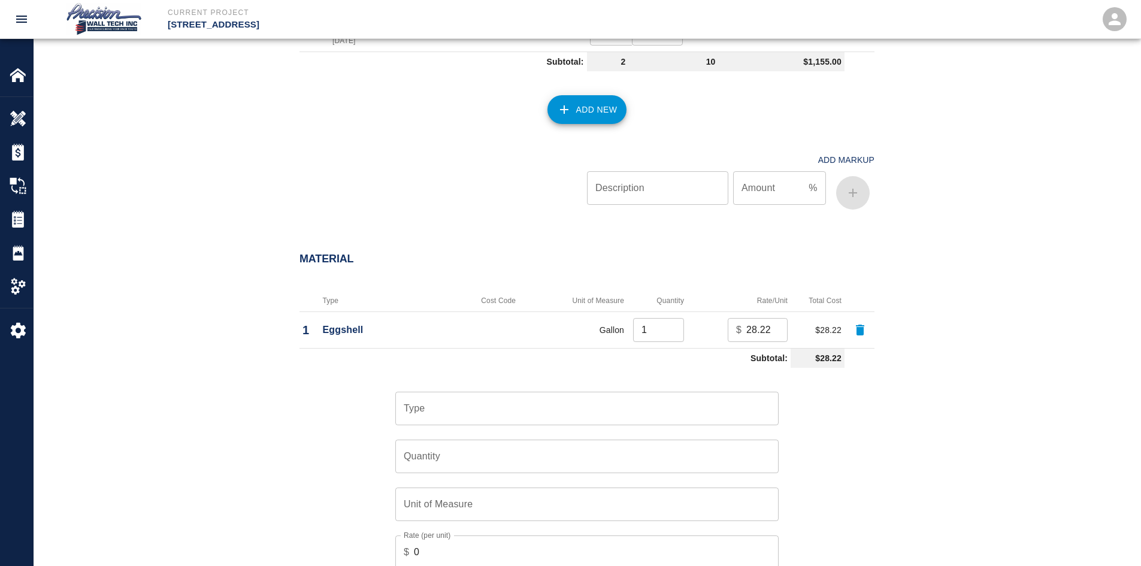
click at [431, 422] on div "Type" at bounding box center [586, 409] width 383 height 34
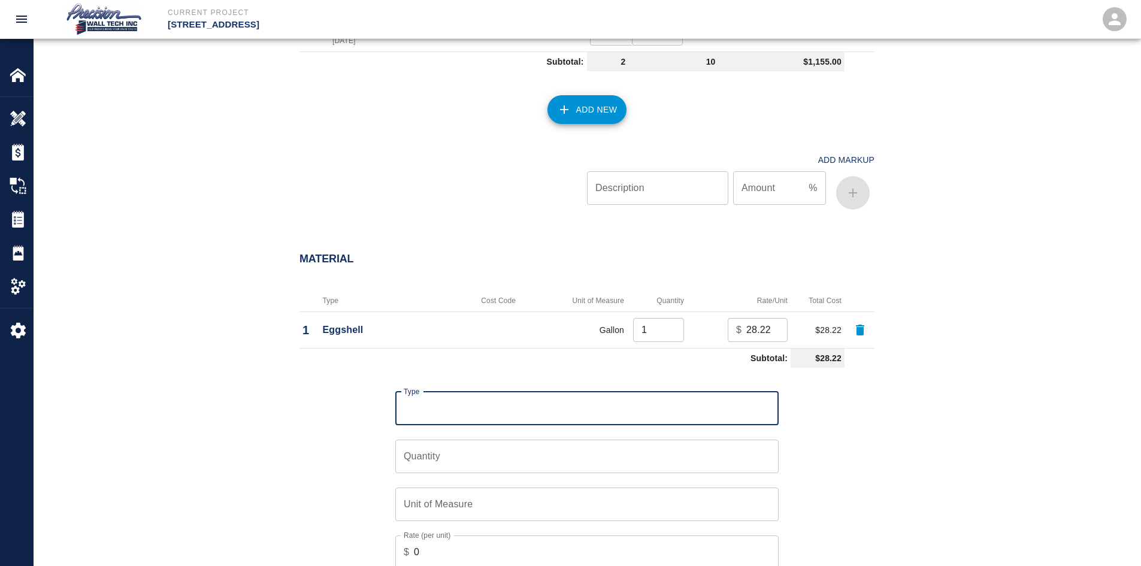
click at [458, 403] on input "Type" at bounding box center [587, 408] width 372 height 23
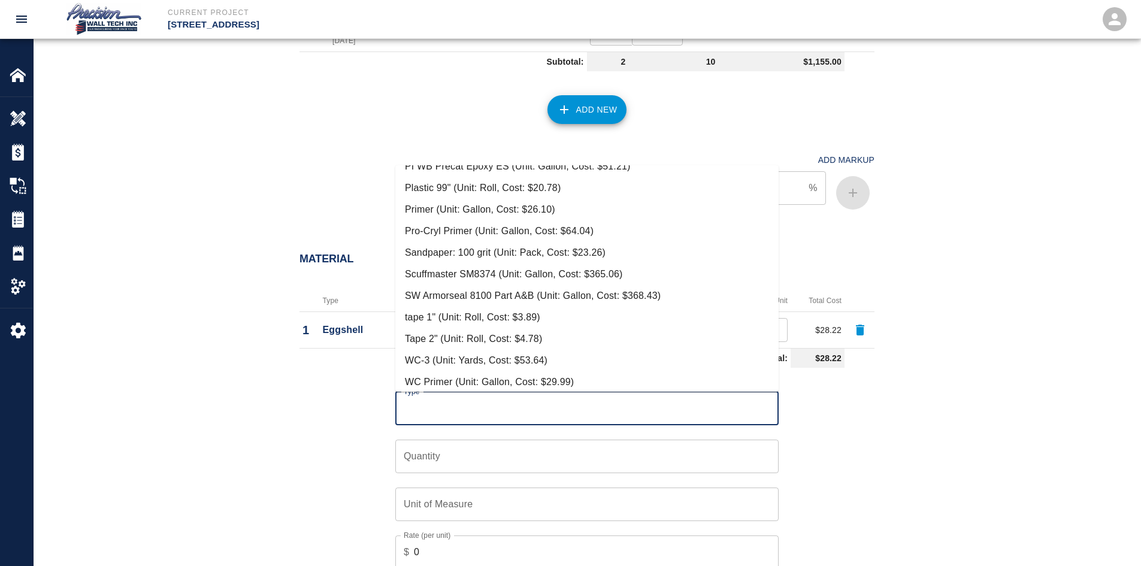
scroll to position [193, 0]
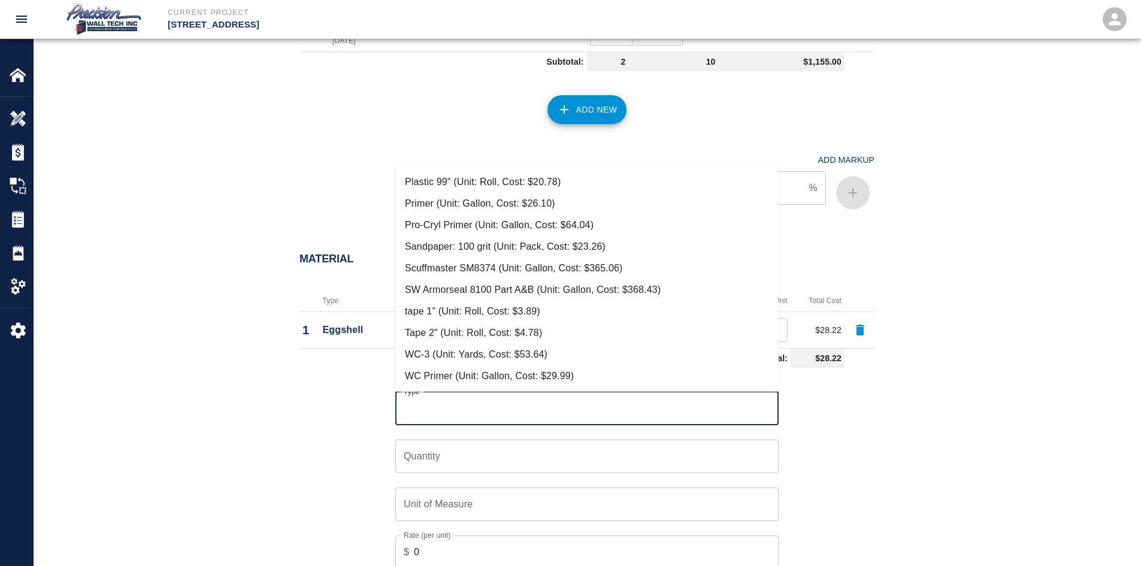
click at [490, 307] on li "tape 1" (Unit: Roll, Cost: $3.89)" at bounding box center [586, 312] width 383 height 22
type input "tape 1" (Unit: Roll, Cost: $3.89)"
type input "Roll"
type input "3.89"
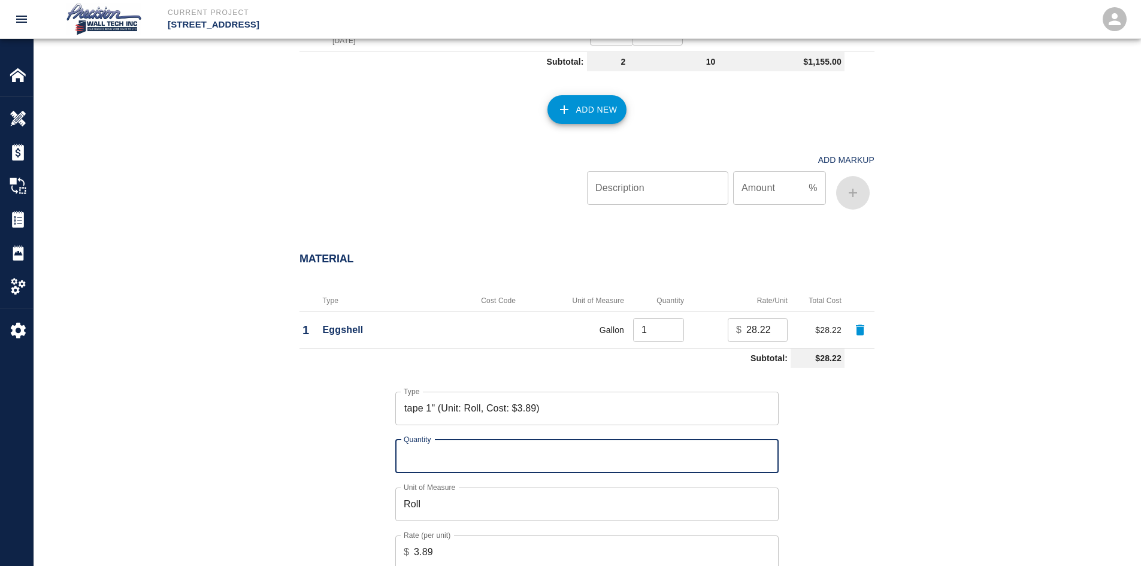
click at [428, 459] on input "Quantity" at bounding box center [586, 457] width 383 height 34
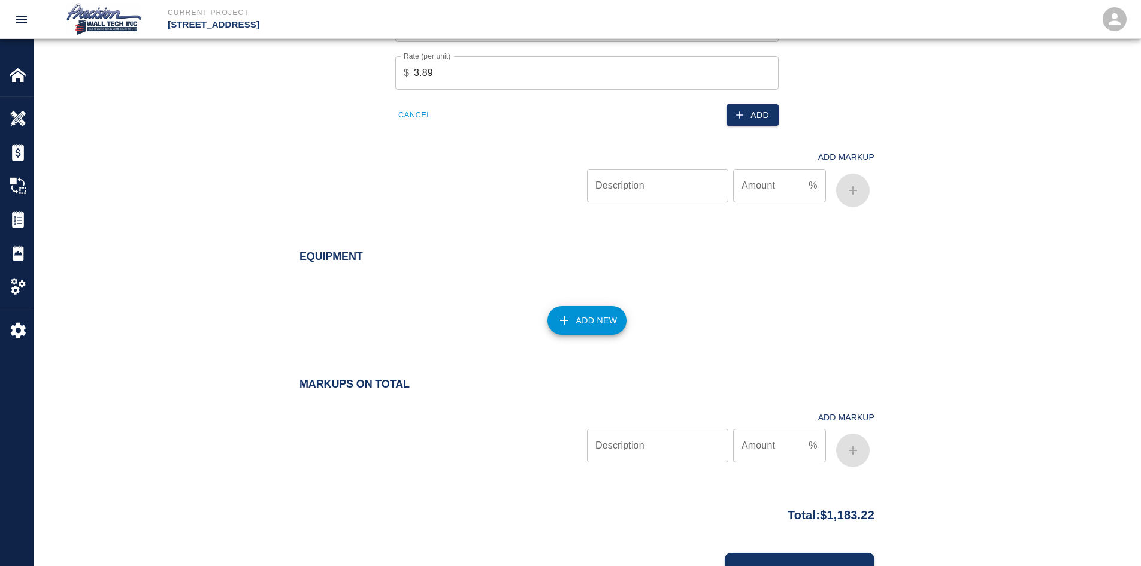
type input "1"
click at [744, 105] on button "Add" at bounding box center [752, 115] width 52 height 22
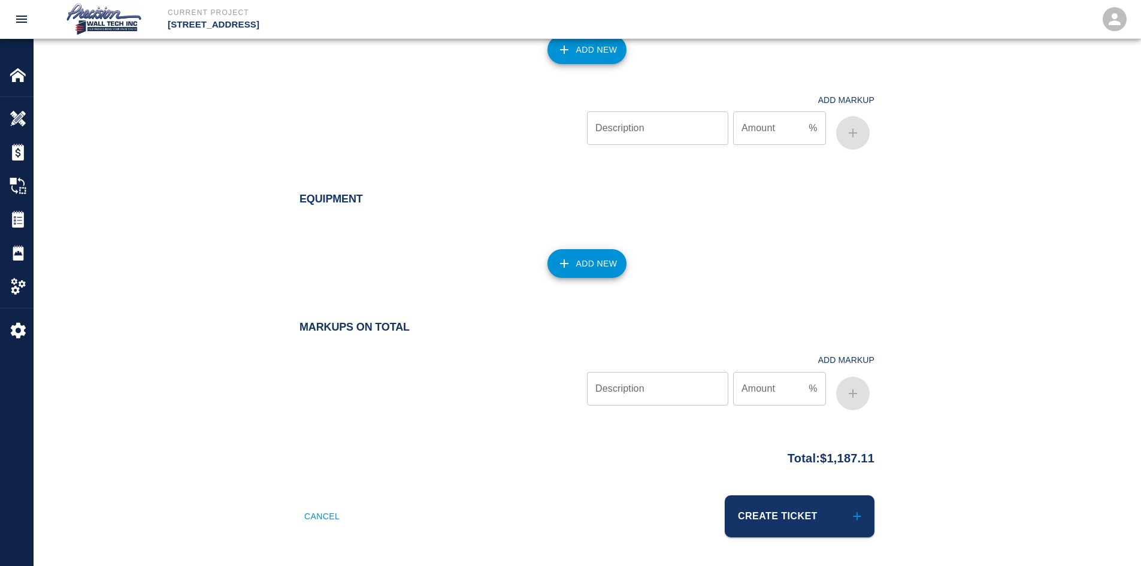
scroll to position [1111, 0]
click at [821, 522] on button "Create Ticket" at bounding box center [800, 516] width 150 height 42
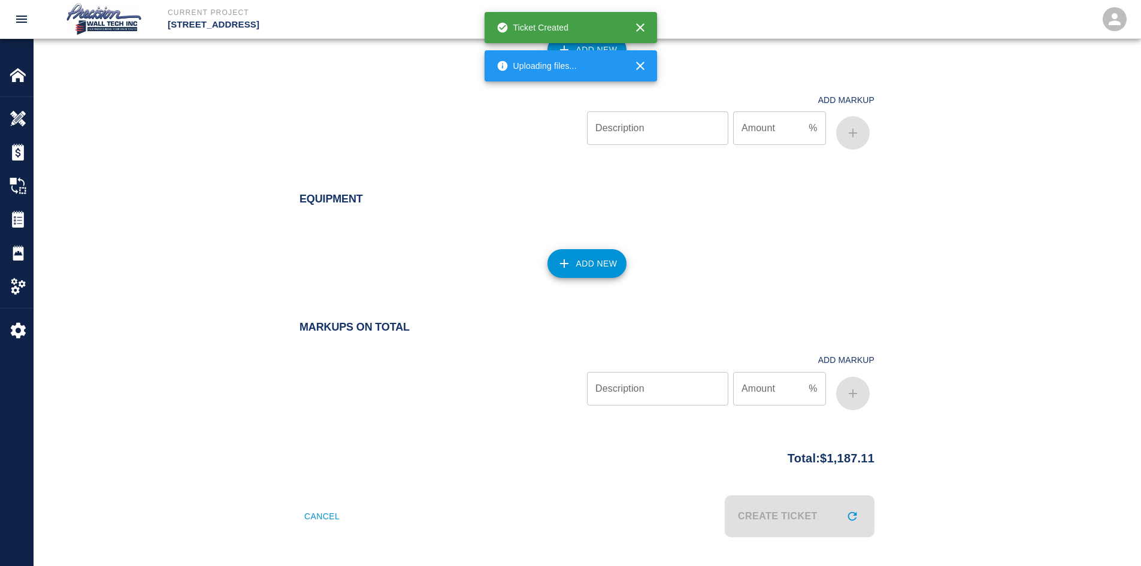
scroll to position [873, 0]
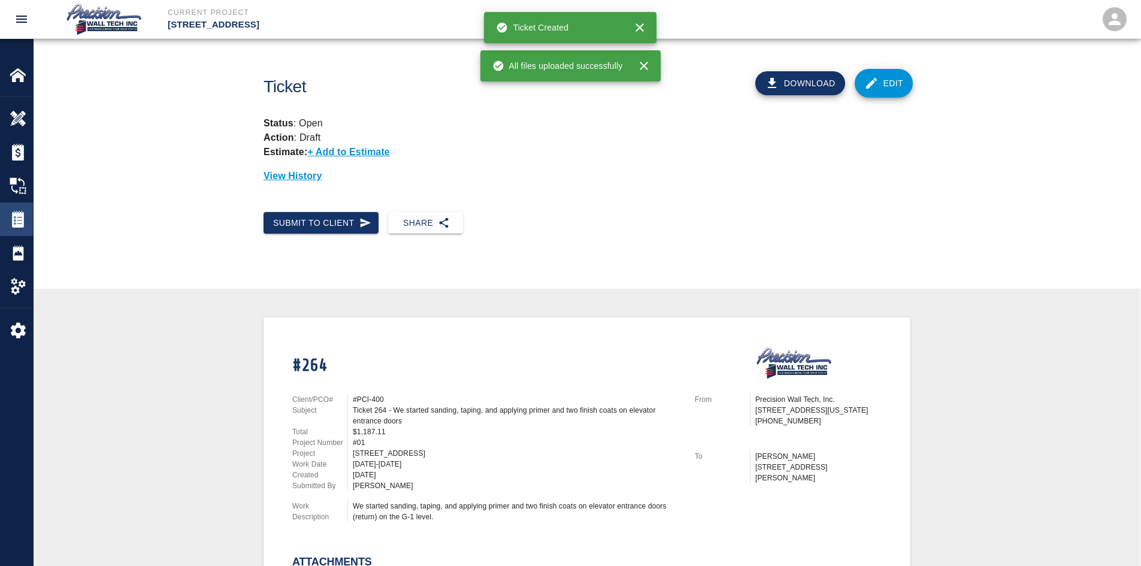
click at [24, 214] on img at bounding box center [18, 219] width 17 height 17
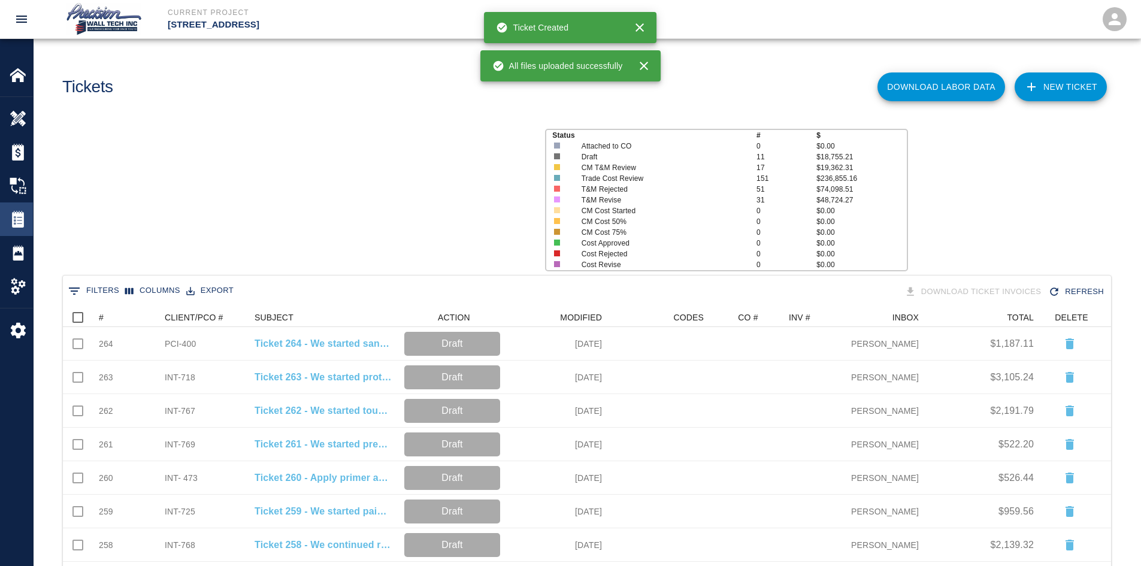
scroll to position [681, 1039]
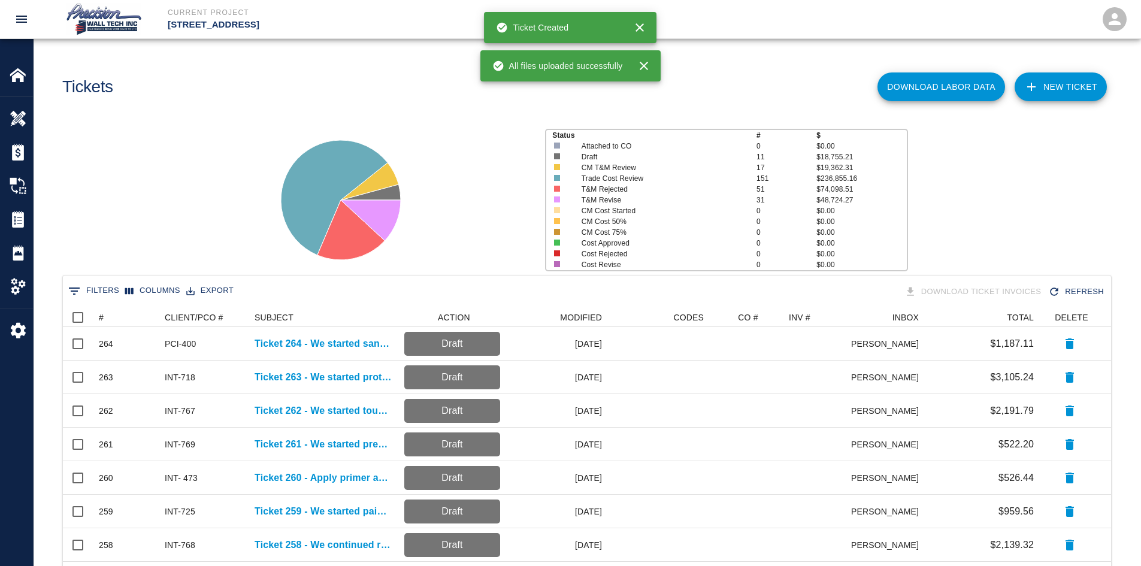
click at [1040, 82] on link "NEW TICKET" at bounding box center [1060, 86] width 92 height 29
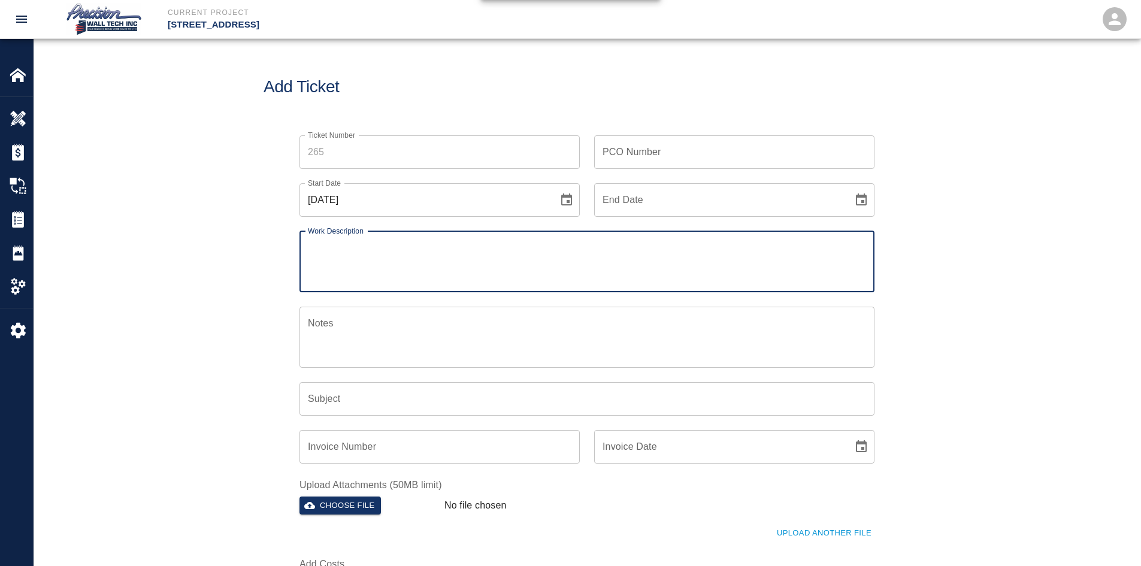
click at [433, 166] on input "Ticket Number" at bounding box center [439, 152] width 280 height 34
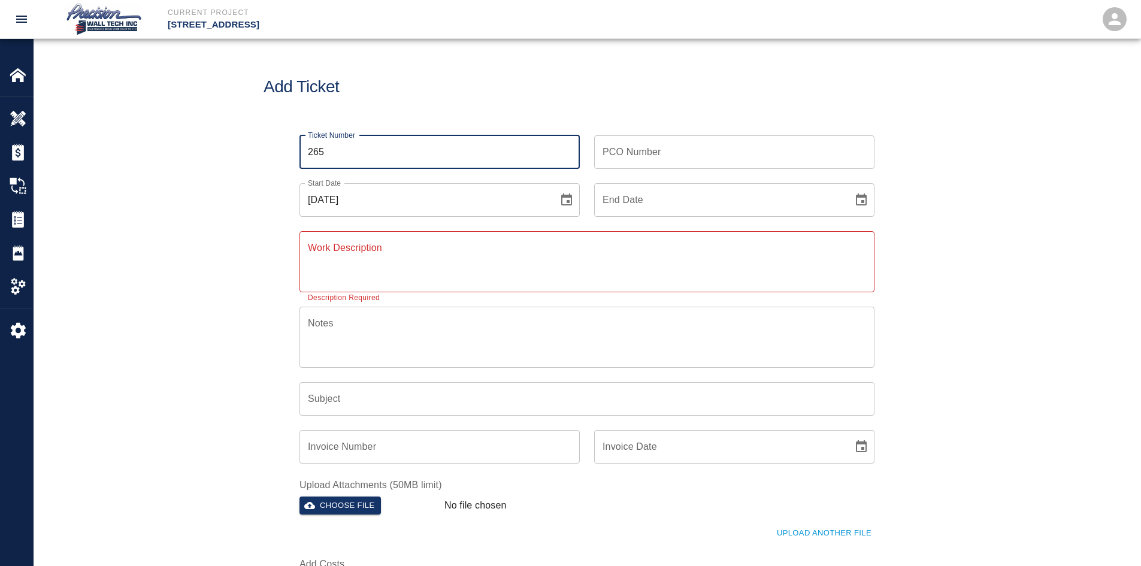
type input "265"
click at [798, 150] on input "PCO Number" at bounding box center [734, 152] width 280 height 34
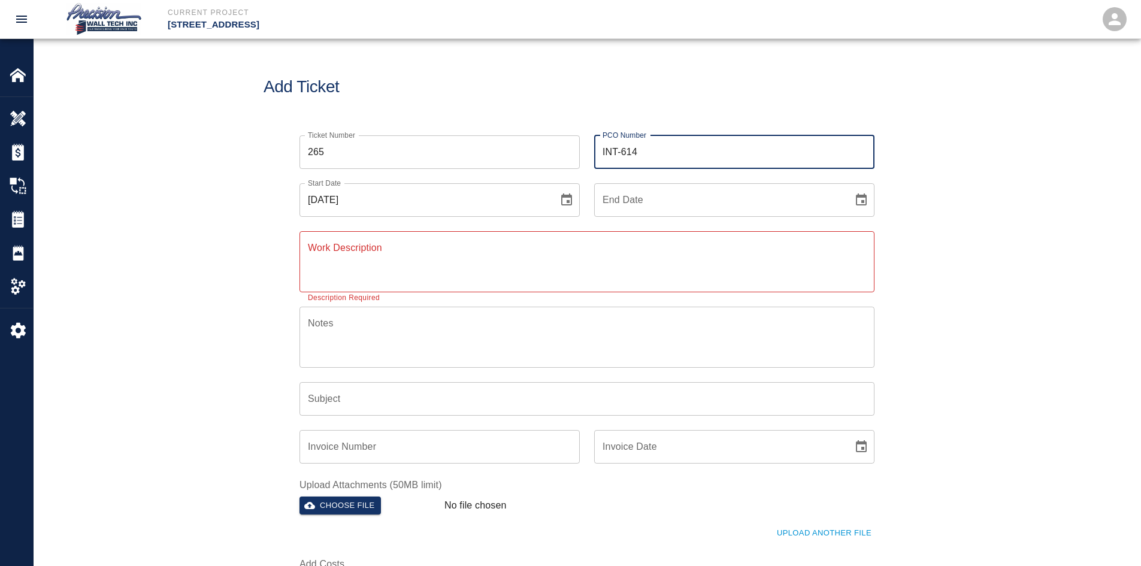
type input "INT-614"
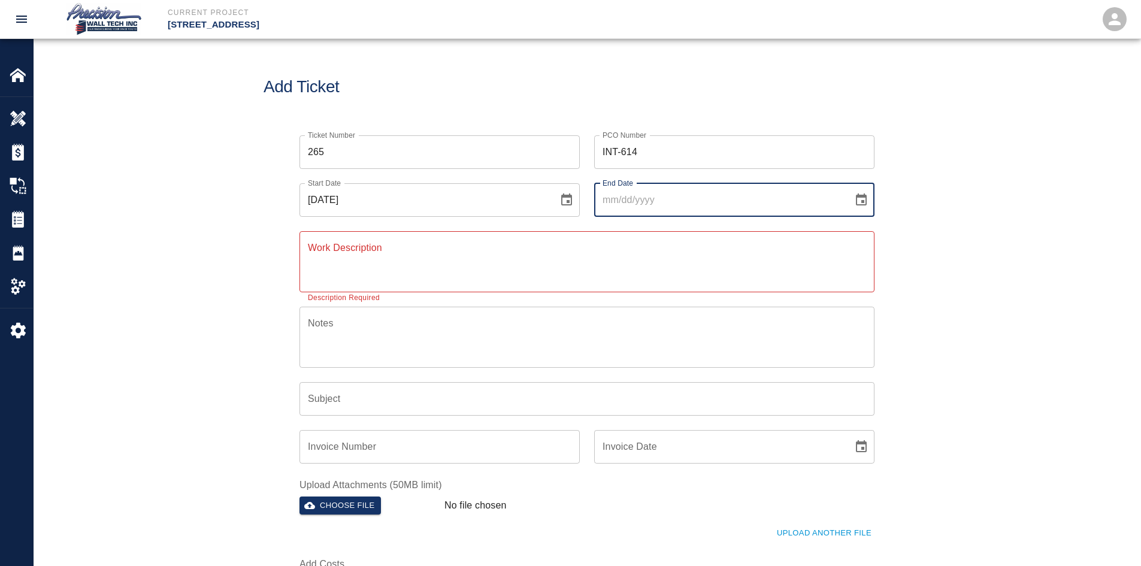
click at [849, 188] on button "Choose date" at bounding box center [861, 200] width 24 height 24
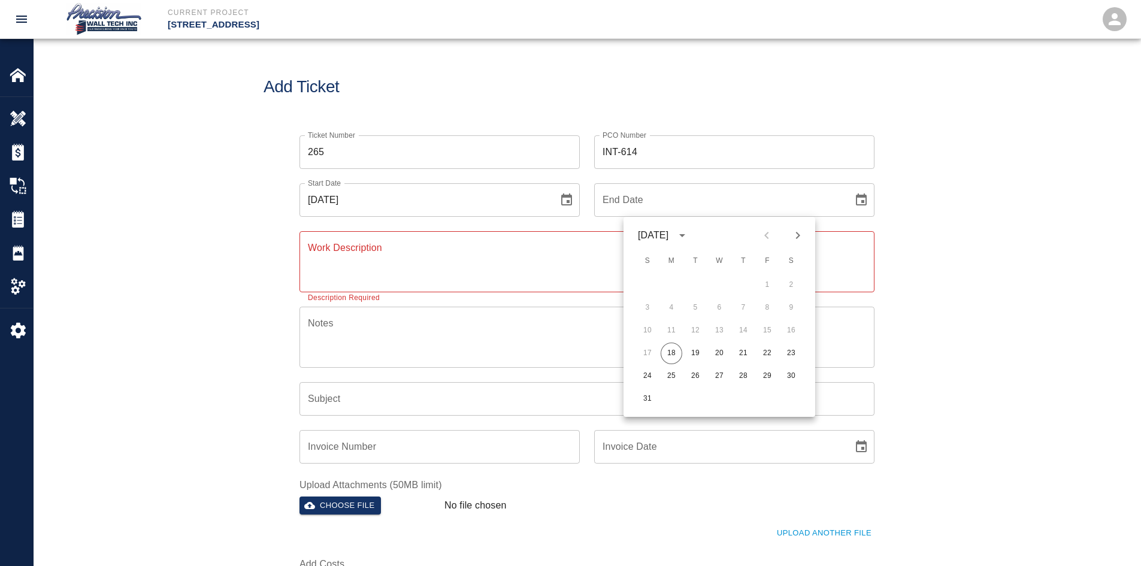
click at [661, 343] on button "18" at bounding box center [672, 354] width 22 height 22
type input "[DATE]"
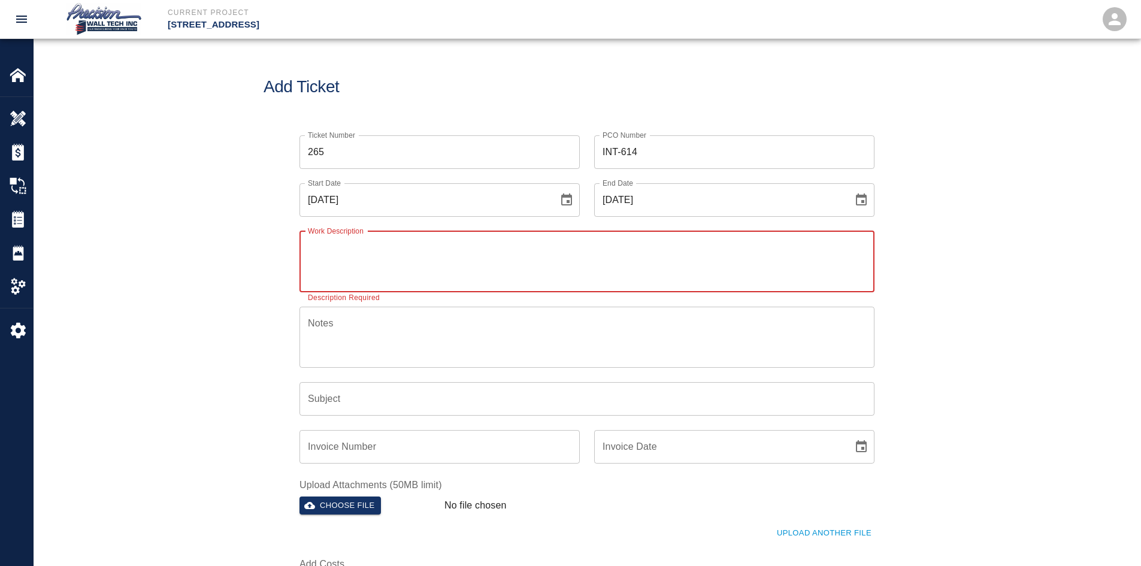
click at [370, 253] on textarea "Work Description" at bounding box center [587, 261] width 558 height 41
paste textarea "We started applying primer and two finish coats on (PATCHES) in walls on B-1 le…"
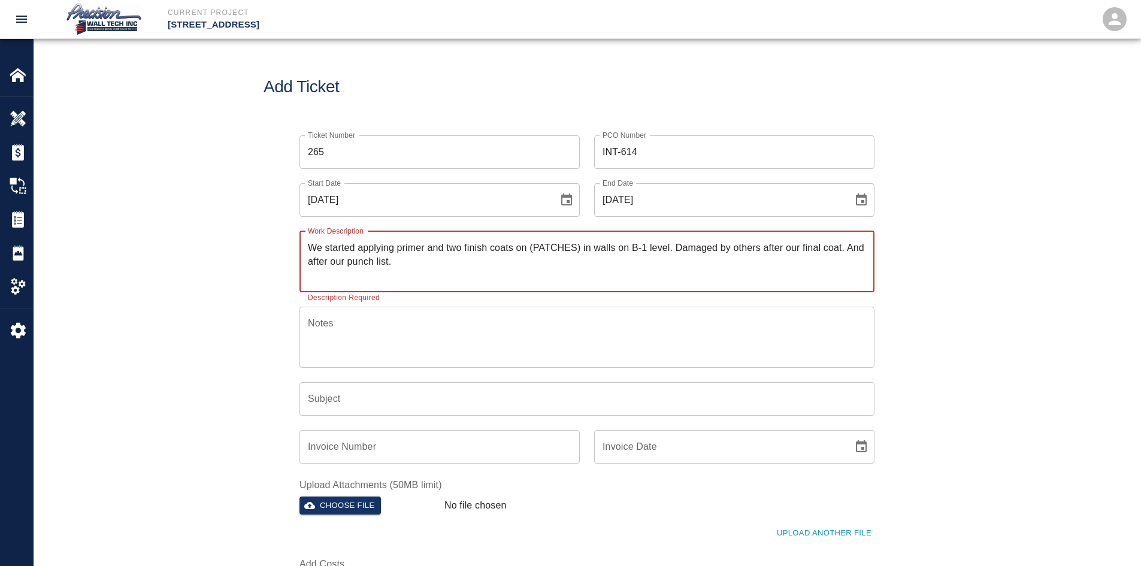
type textarea "We started applying primer and two finish coats on (PATCHES) in walls on B-1 le…"
click at [361, 401] on input "Subject" at bounding box center [586, 399] width 575 height 34
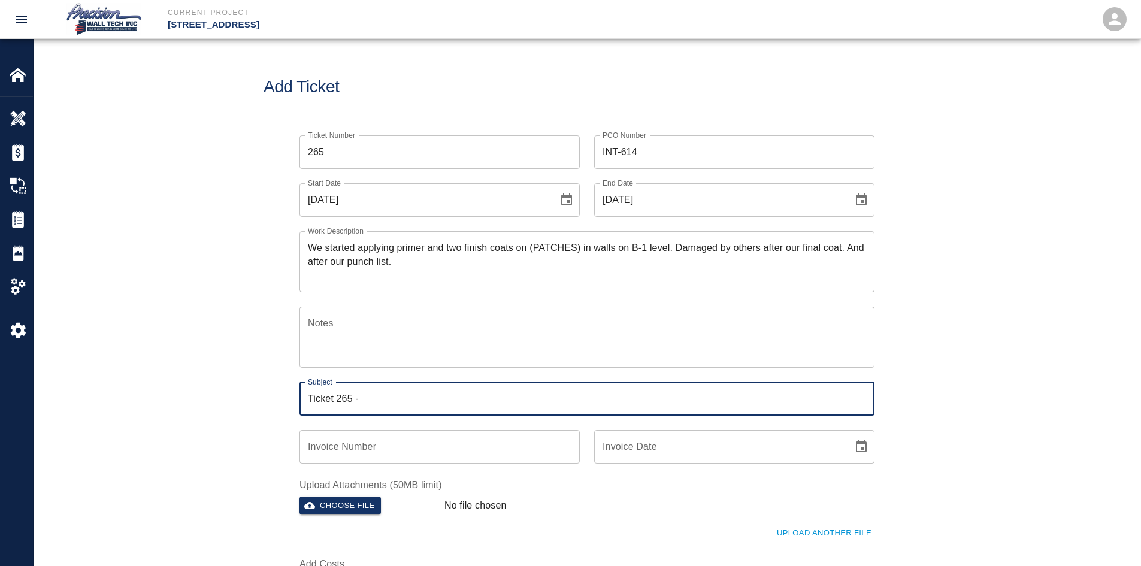
paste input "We started applying primer and two finish coats on (PATCHES) in walls on B-1 le…"
type input "Ticket 265 - We started applying primer and two finish coats on (PATCHES) in wa…"
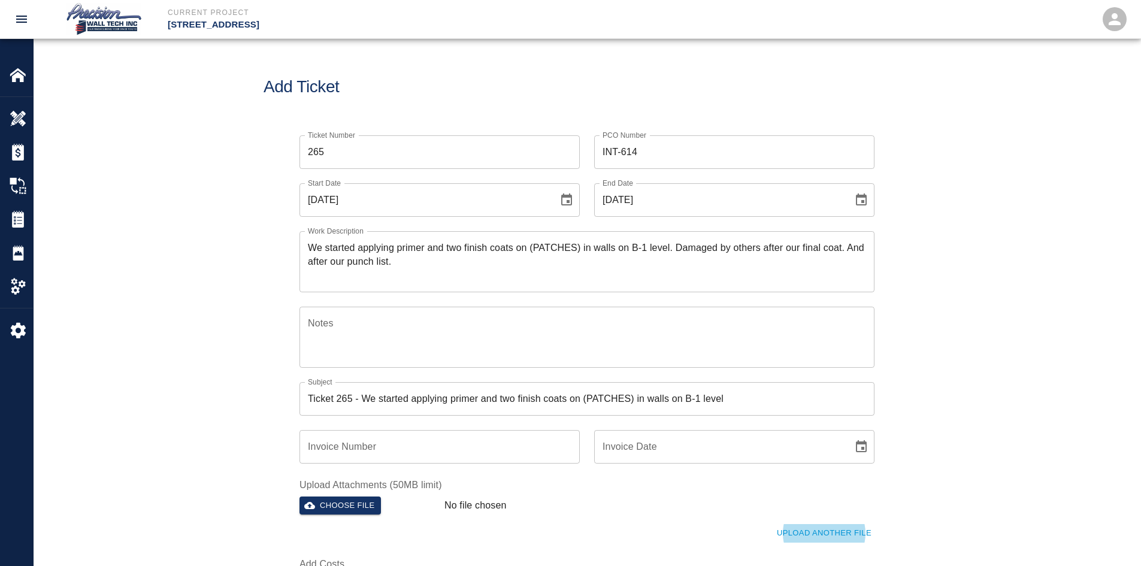
click at [774, 524] on button "Upload Another File" at bounding box center [824, 533] width 101 height 19
click at [774, 554] on button "Upload Another File" at bounding box center [824, 563] width 101 height 19
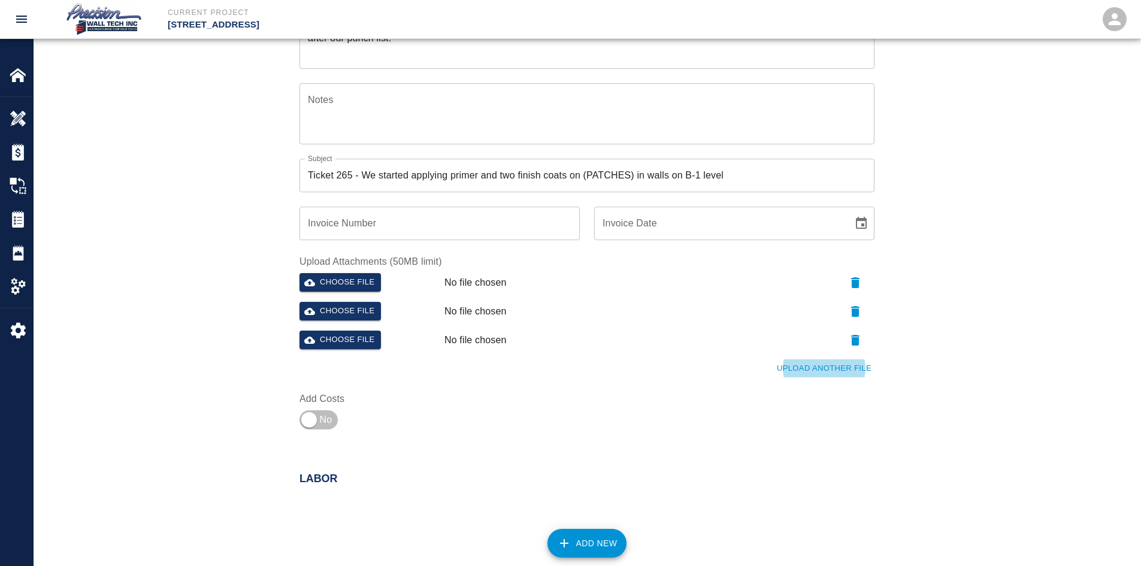
scroll to position [240, 0]
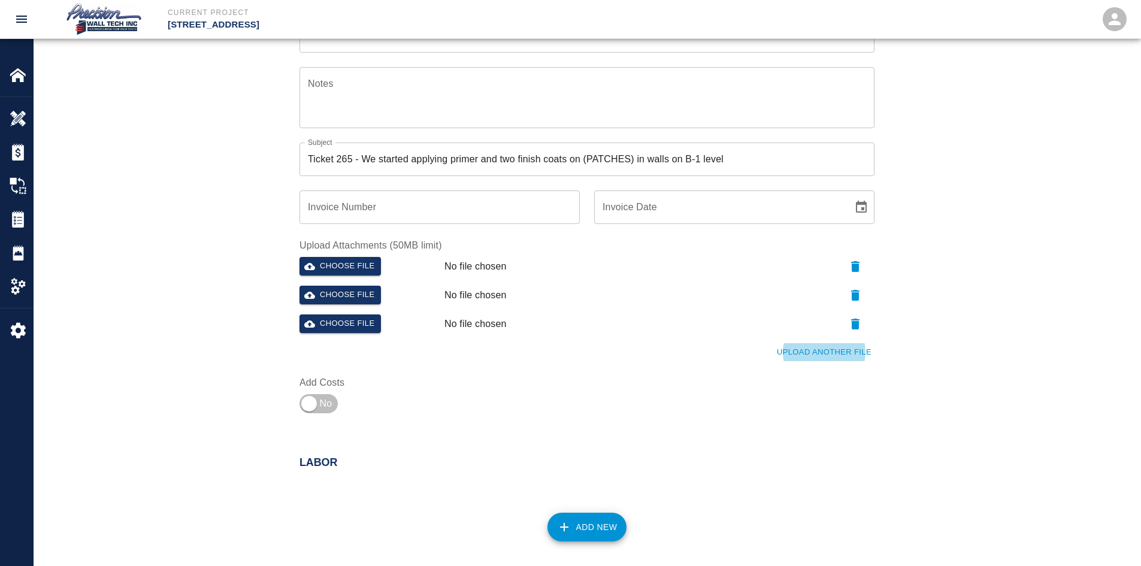
click at [852, 325] on icon "button" at bounding box center [855, 324] width 8 height 11
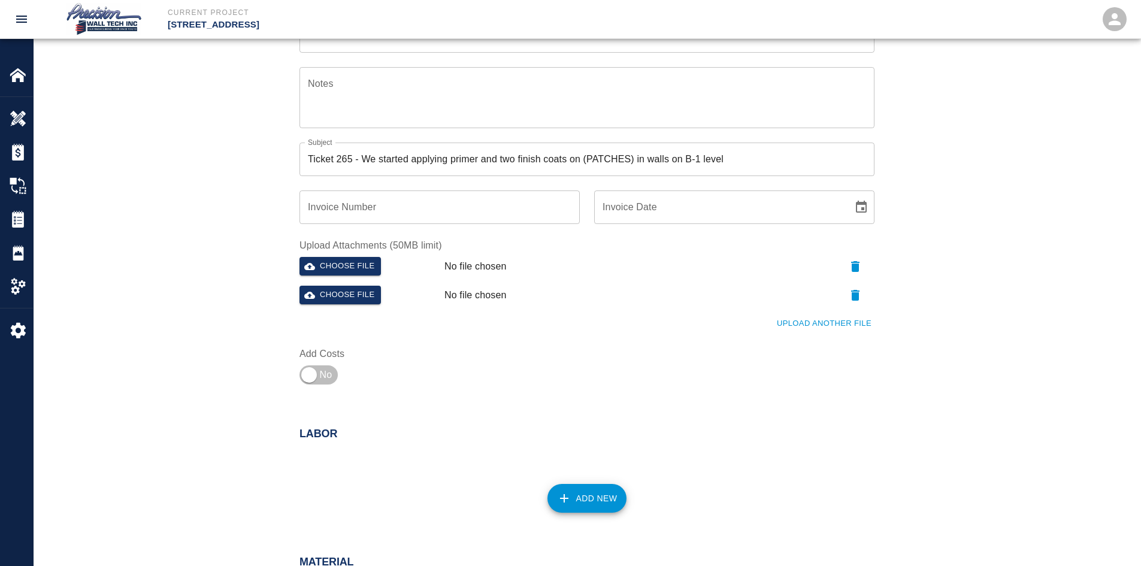
click at [858, 299] on icon "button" at bounding box center [855, 295] width 8 height 11
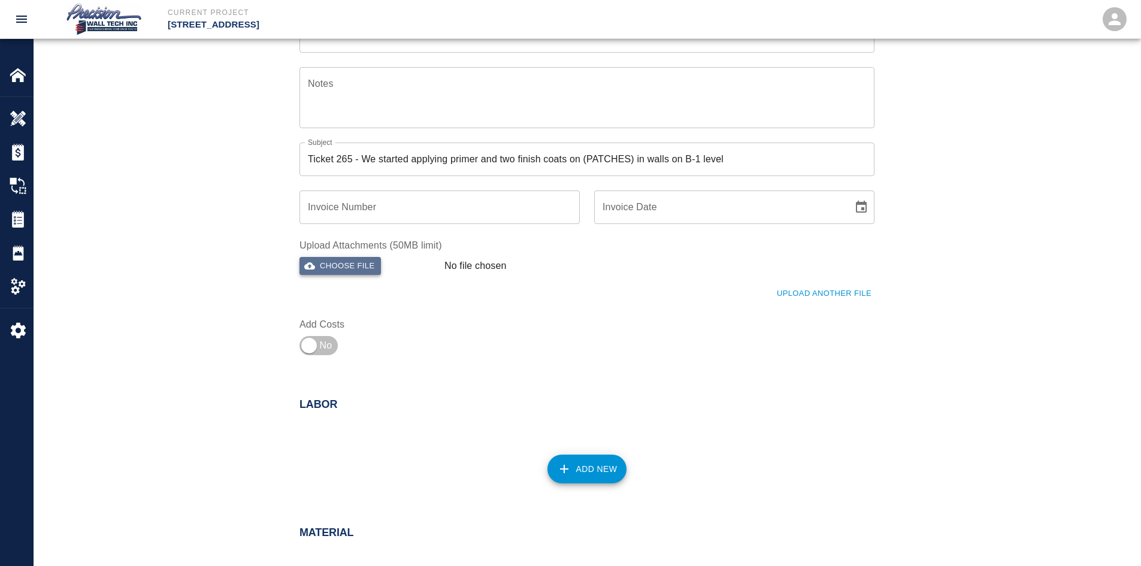
click at [325, 265] on button "Choose file" at bounding box center [339, 266] width 81 height 19
click at [852, 265] on icon "button" at bounding box center [855, 266] width 8 height 11
click at [371, 275] on button "Choose file" at bounding box center [339, 266] width 81 height 19
click at [630, 471] on div "Add New" at bounding box center [579, 462] width 589 height 53
click at [313, 338] on input "checkbox" at bounding box center [309, 346] width 86 height 29
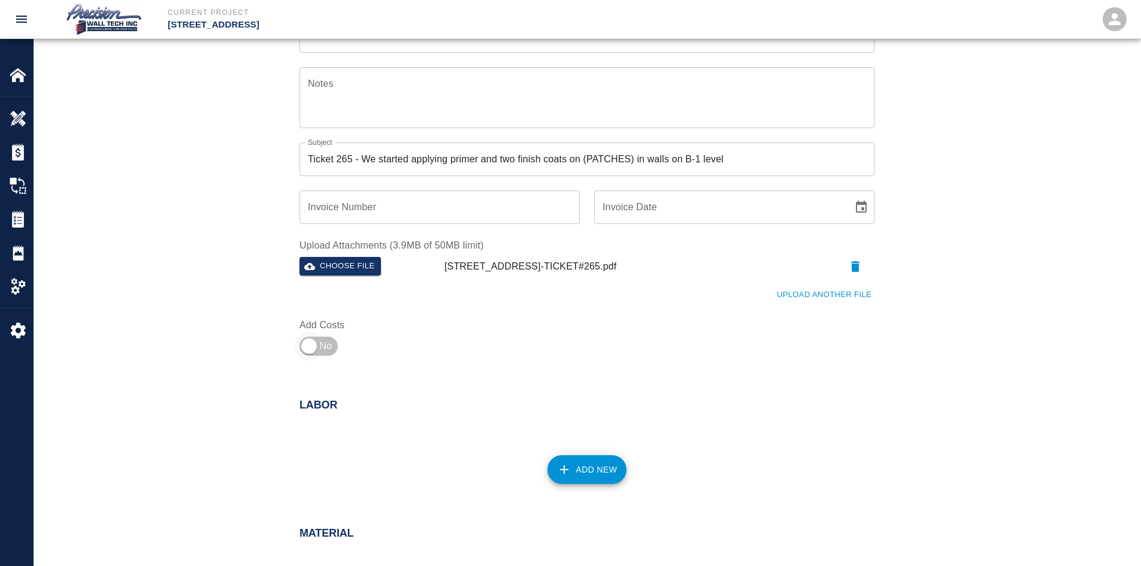
checkbox input "true"
click at [592, 461] on button "Add New" at bounding box center [587, 469] width 80 height 29
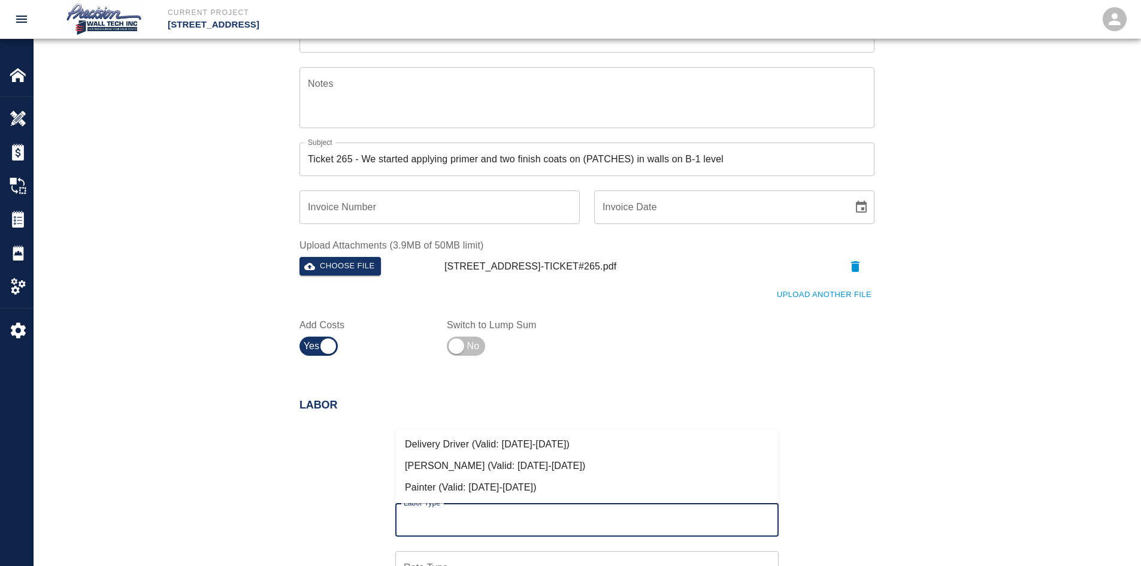
click at [453, 521] on input "Labor Type" at bounding box center [587, 519] width 372 height 23
click at [498, 470] on li "[PERSON_NAME] (Valid: [DATE]-[DATE])" at bounding box center [586, 466] width 383 height 22
type input "[PERSON_NAME]"
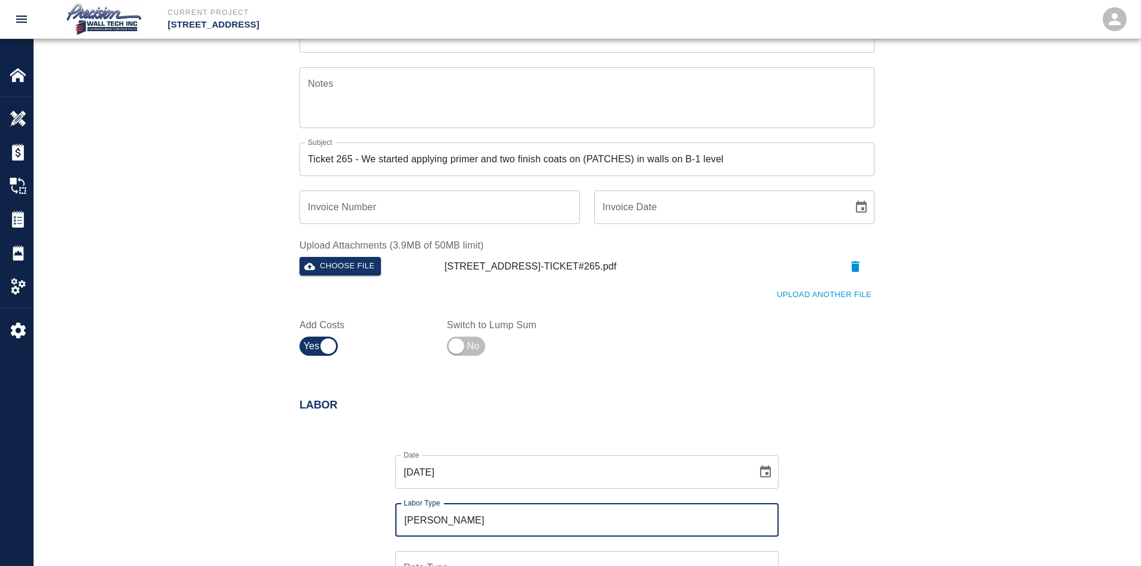
scroll to position [479, 0]
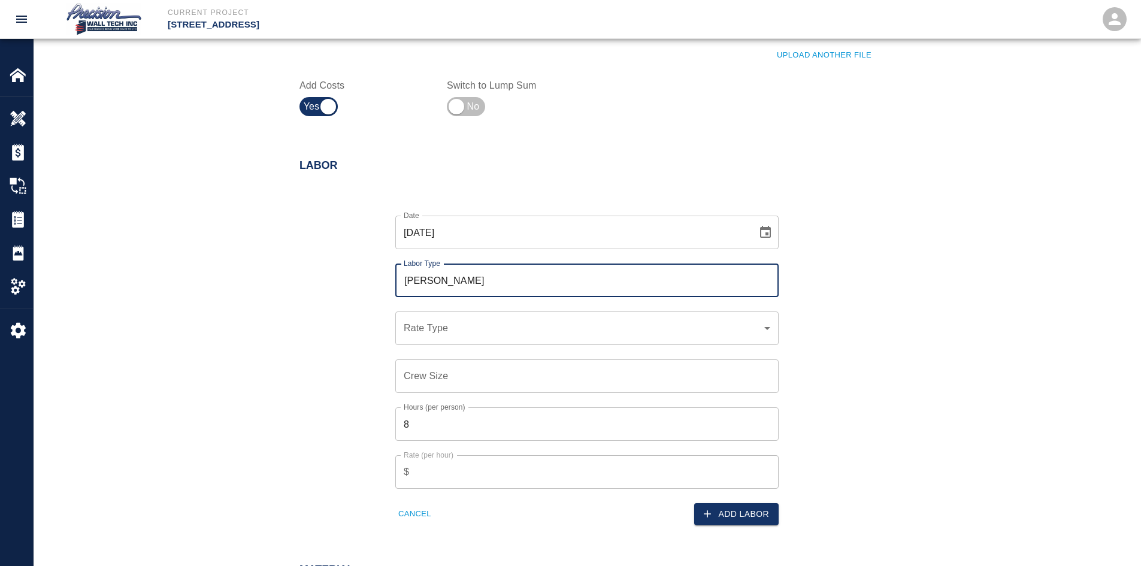
click at [570, 295] on div "[PERSON_NAME] Labor Type" at bounding box center [586, 280] width 383 height 34
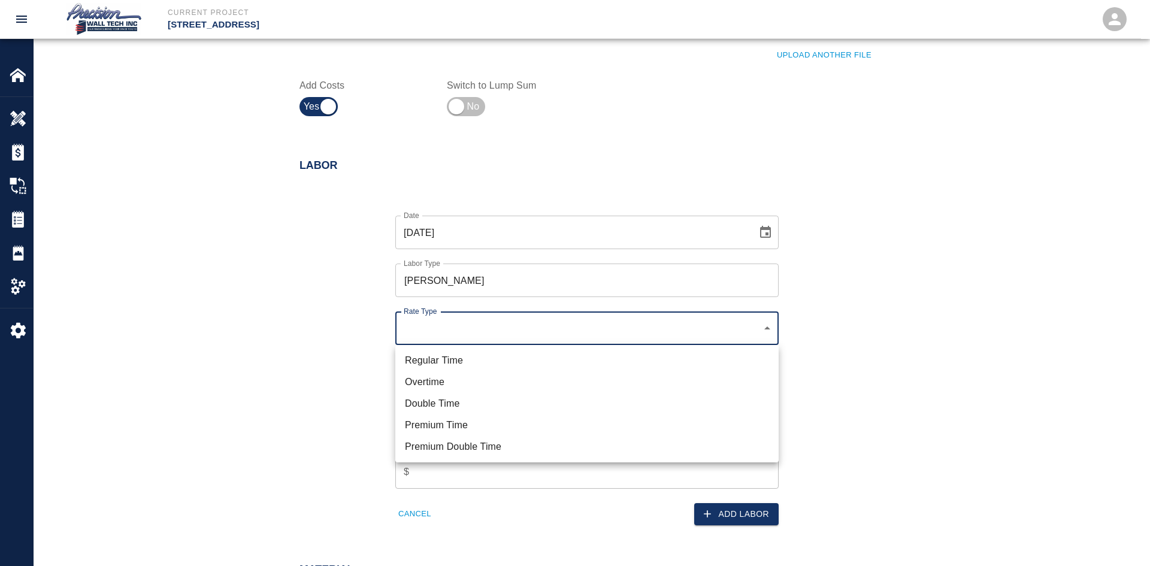
click at [538, 388] on li "Overtime" at bounding box center [586, 382] width 383 height 22
type input "rate_ot"
type input "127.50"
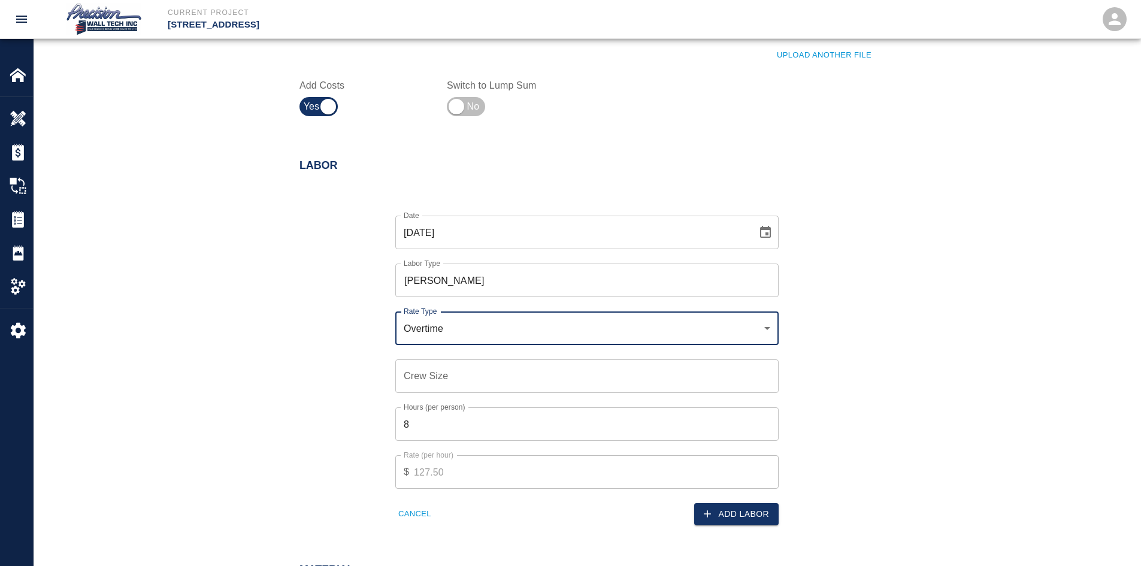
click at [496, 404] on div "Hours (per person) 8 Hours (per person)" at bounding box center [580, 417] width 398 height 48
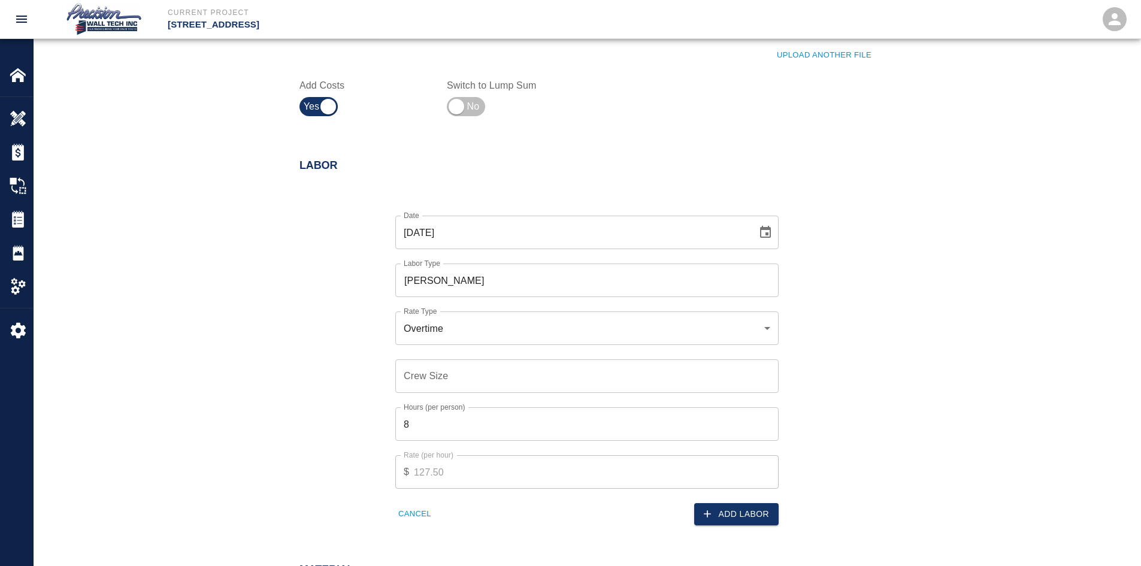
click at [541, 385] on input "Crew Size" at bounding box center [586, 376] width 383 height 34
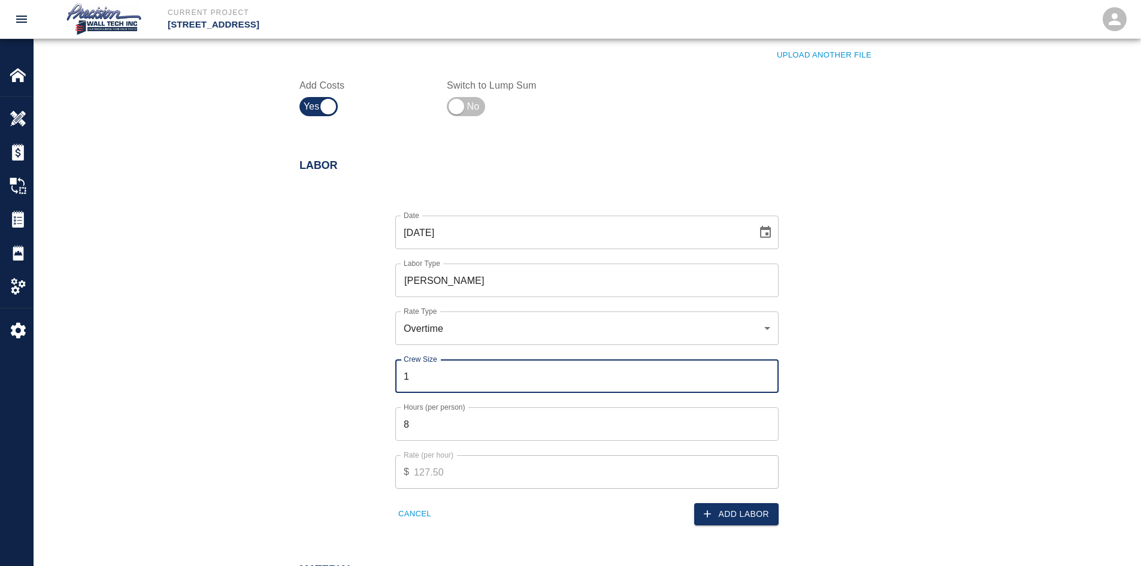
type input "1"
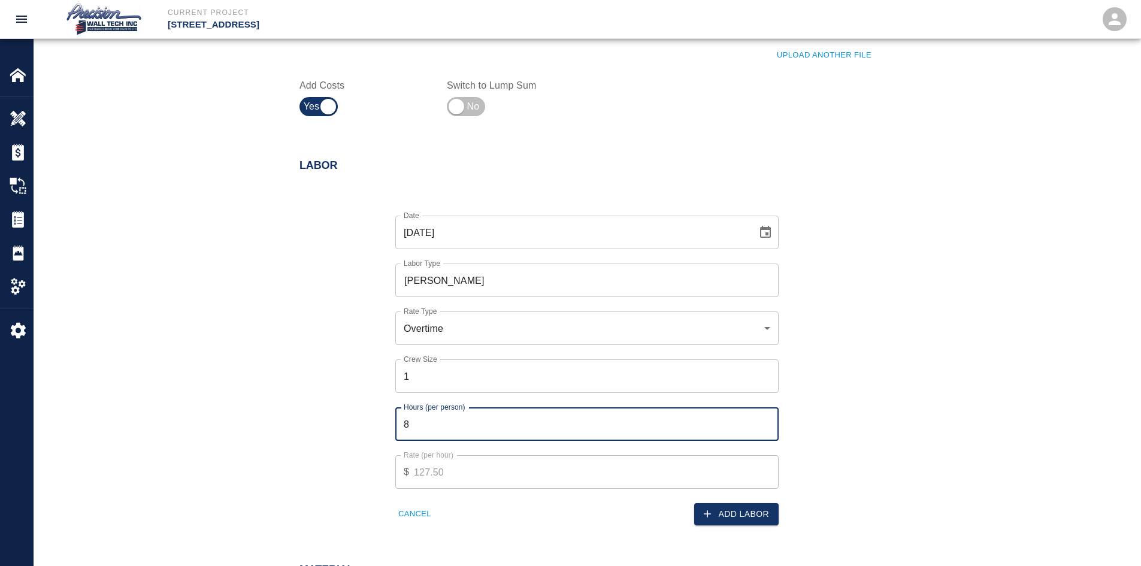
drag, startPoint x: 511, startPoint y: 438, endPoint x: 155, endPoint y: 424, distance: 357.2
click at [159, 424] on div "Labor Date [DATE] Date Labor Type [PERSON_NAME] Labor Type Rate Type Overtime r…" at bounding box center [587, 344] width 1107 height 418
type input "2"
click at [786, 523] on div "Date [DATE] Date Labor Type [PERSON_NAME] Labor Type Rate Type Overtime rate_ot…" at bounding box center [579, 360] width 589 height 329
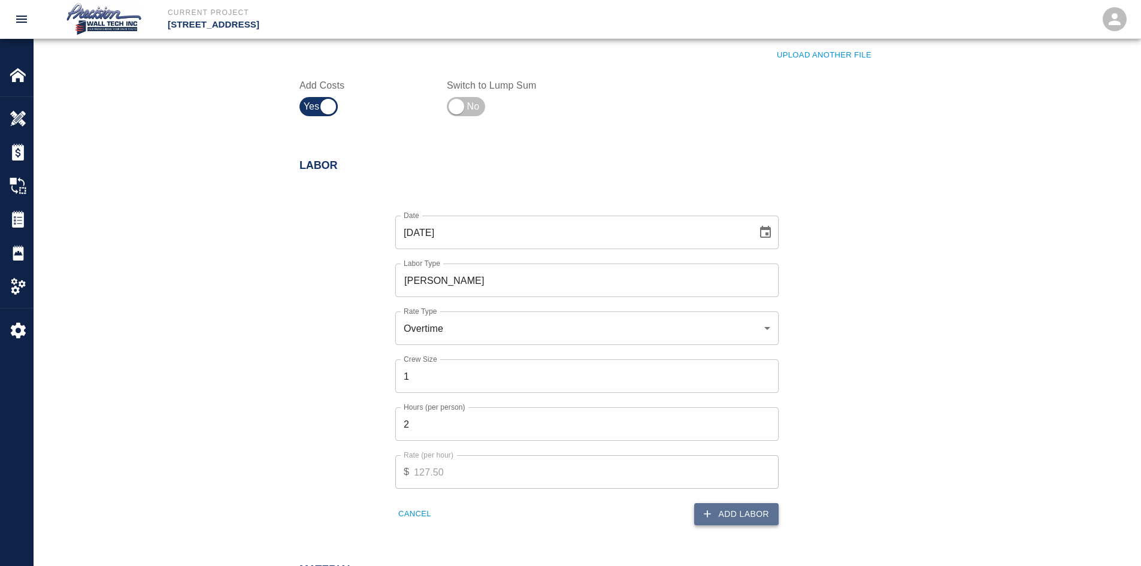
click at [767, 516] on button "Add Labor" at bounding box center [736, 514] width 84 height 22
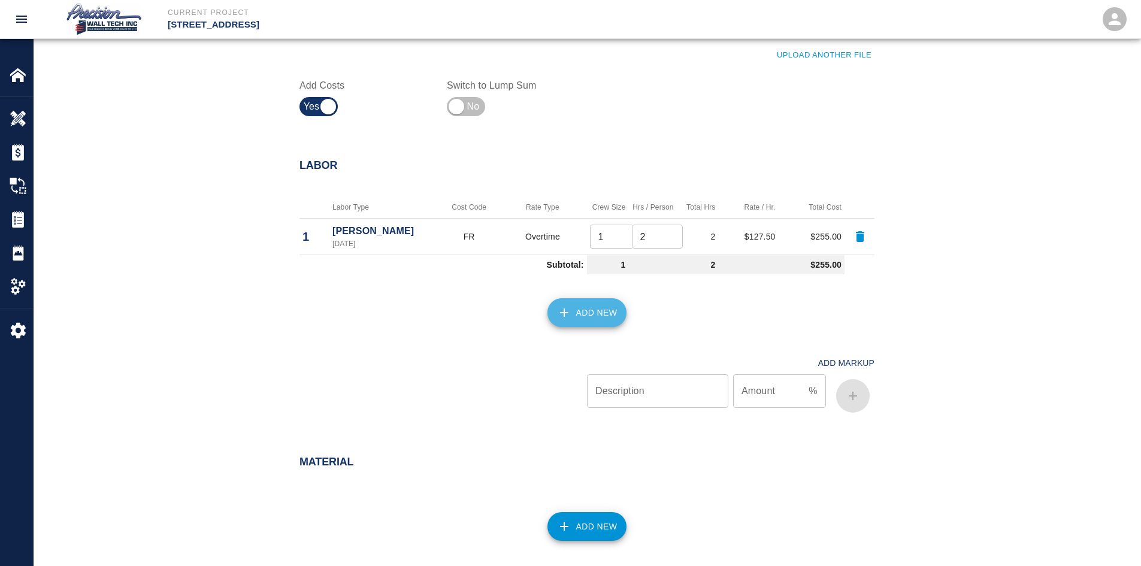
click at [580, 320] on button "Add New" at bounding box center [587, 312] width 80 height 29
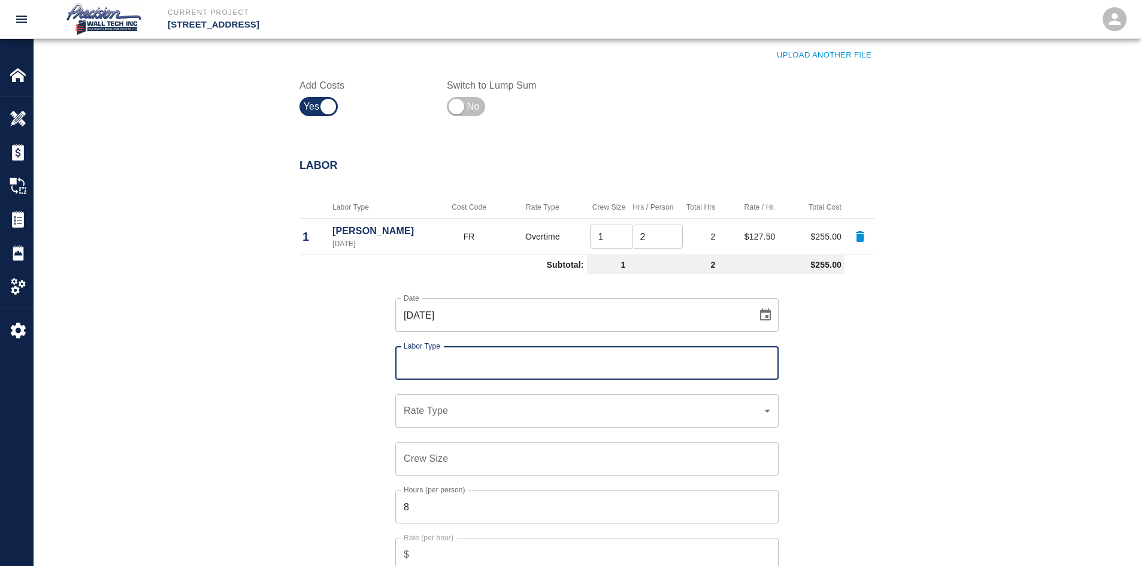
click at [472, 368] on input "Labor Type" at bounding box center [587, 363] width 372 height 23
click at [447, 433] on li "Painter (Valid: [DATE]-[DATE])" at bounding box center [586, 439] width 383 height 22
type input "Painter"
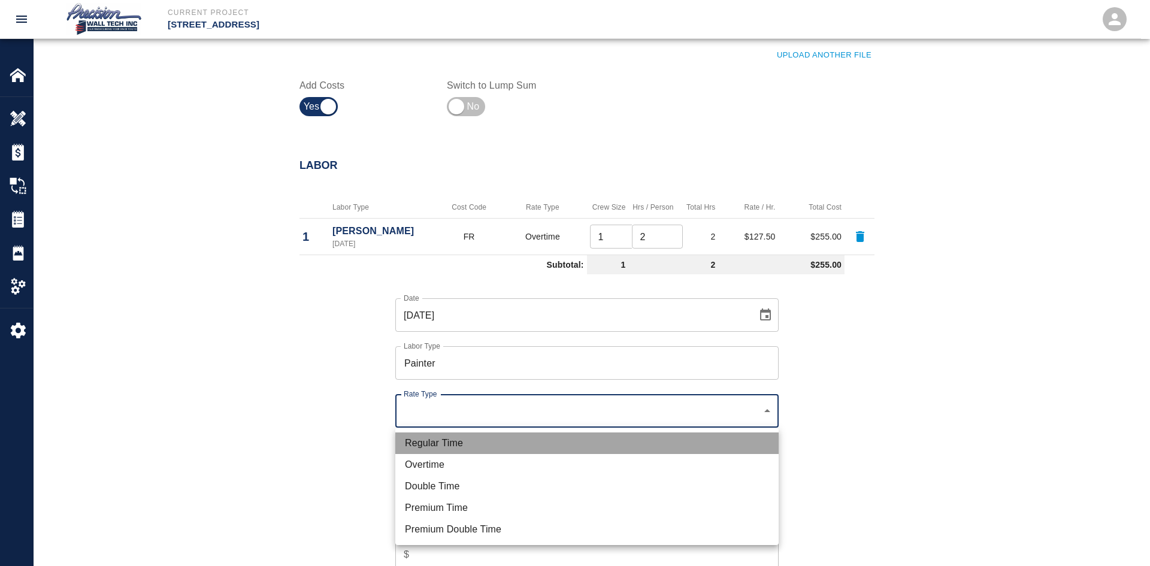
click at [453, 434] on li "Regular Time" at bounding box center [586, 443] width 383 height 22
type input "rate_rt"
type input "75.00"
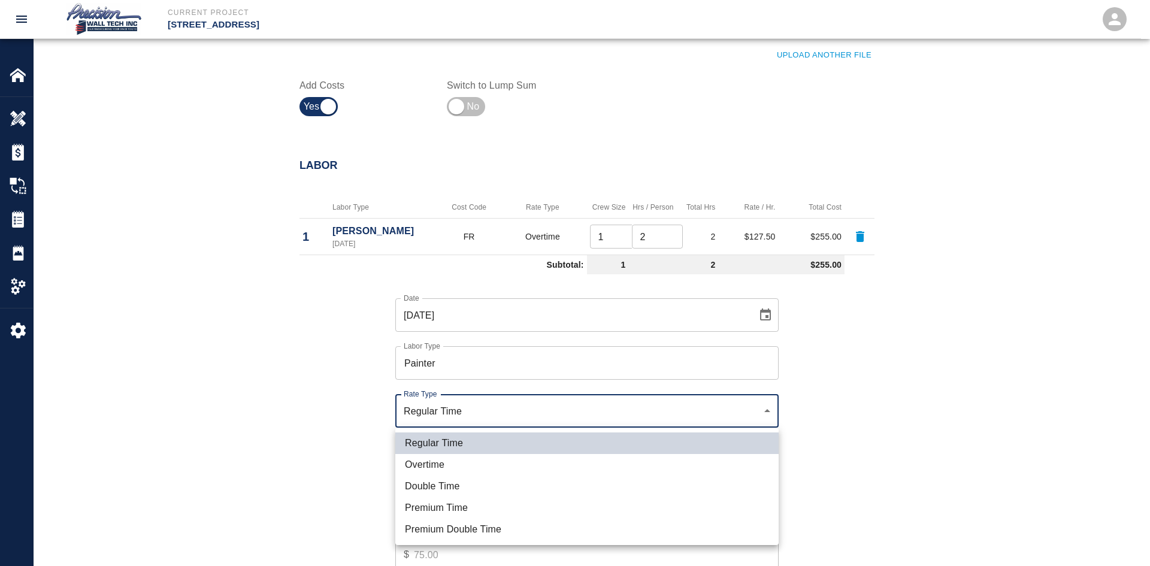
click at [458, 466] on li "Overtime" at bounding box center [586, 465] width 383 height 22
type input "rate_ot"
type input "112.50"
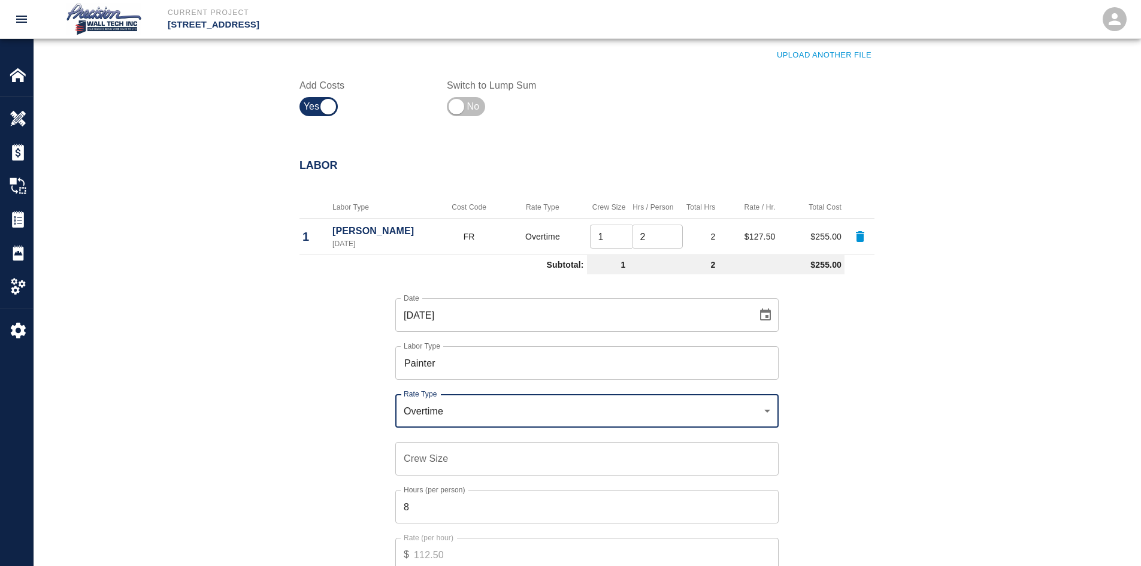
click at [464, 450] on input "Crew Size" at bounding box center [586, 459] width 383 height 34
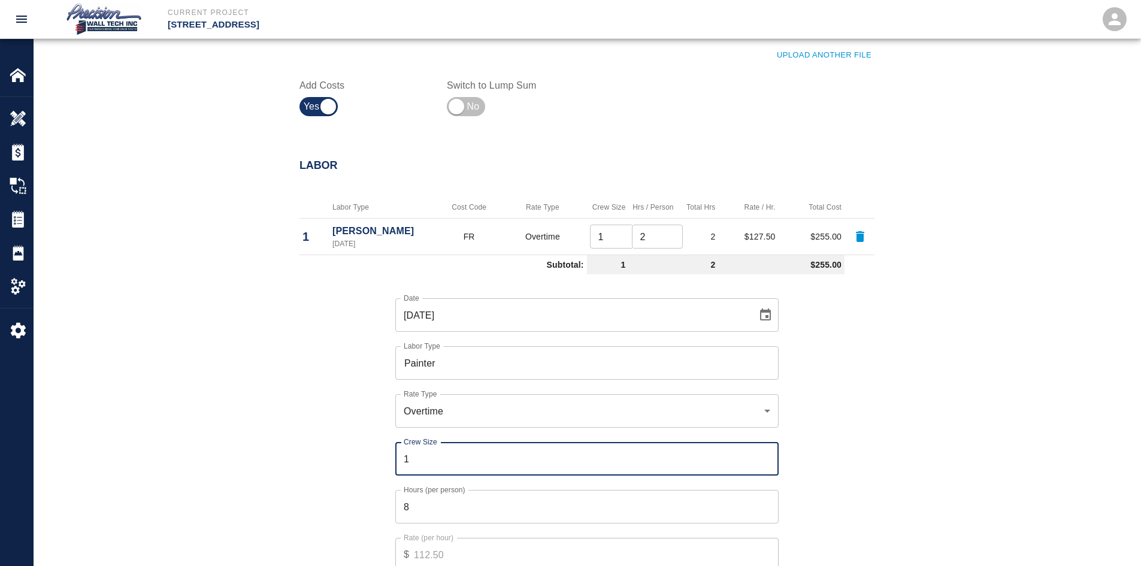
scroll to position [719, 0]
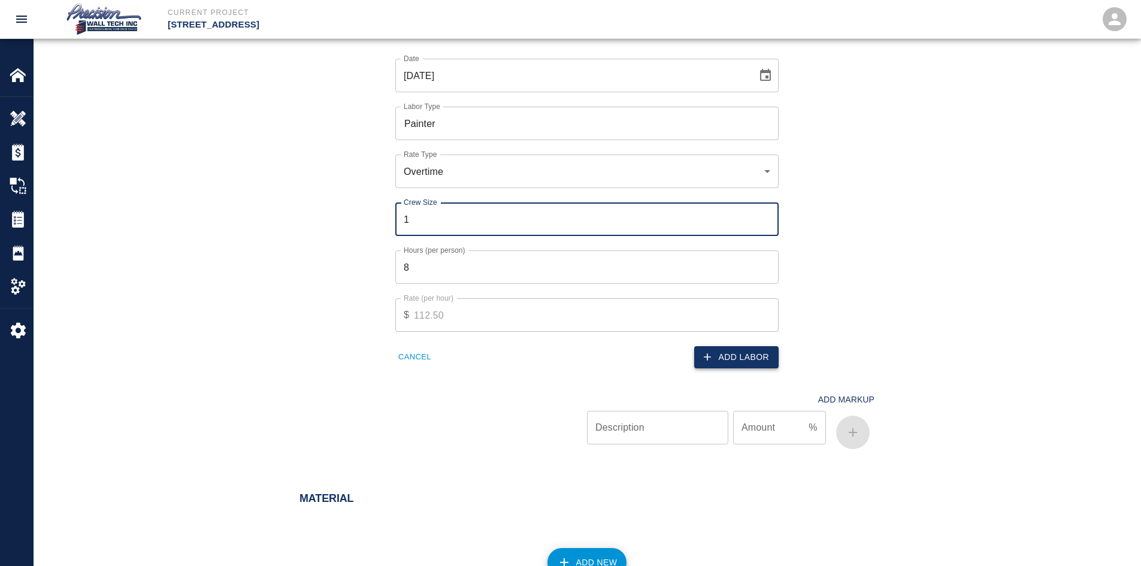
type input "1"
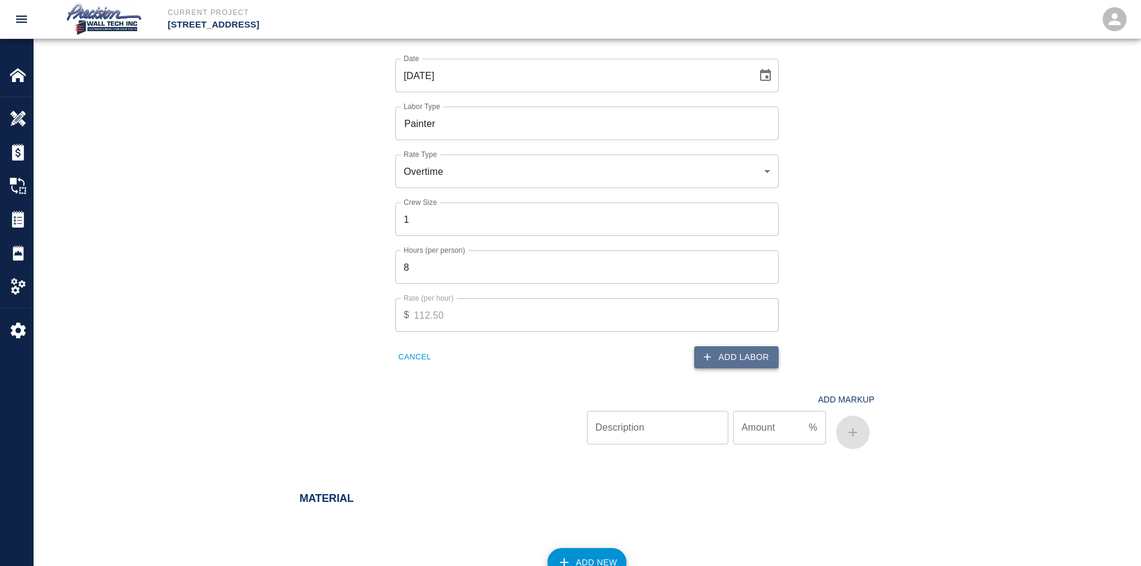
click at [752, 353] on button "Add Labor" at bounding box center [736, 357] width 84 height 22
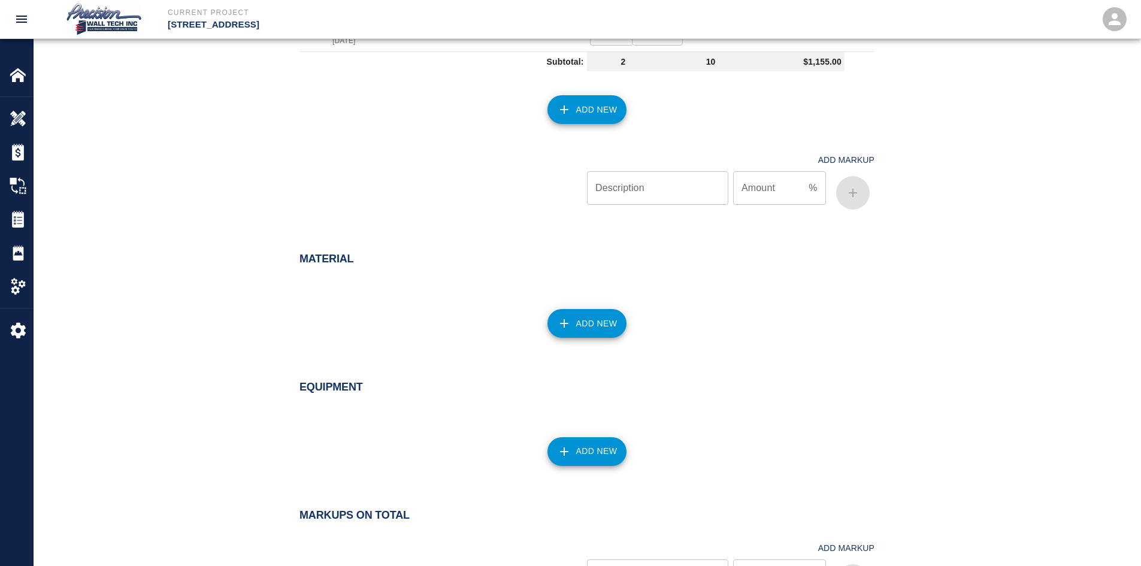
click at [585, 333] on button "Add New" at bounding box center [587, 323] width 80 height 29
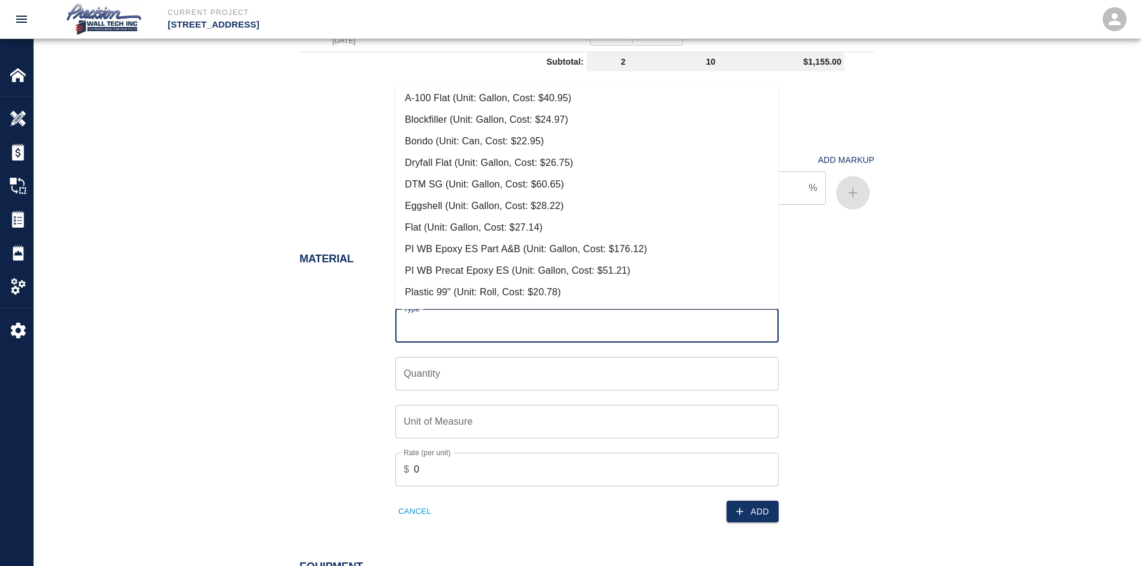
click at [582, 319] on input "Type" at bounding box center [587, 325] width 372 height 23
click at [467, 199] on li "Eggshell (Unit: Gallon, Cost: $28.22)" at bounding box center [586, 206] width 383 height 22
type input "Eggshell (Unit: Gallon, Cost: $28.22)"
type input "Gallon"
type input "28.22"
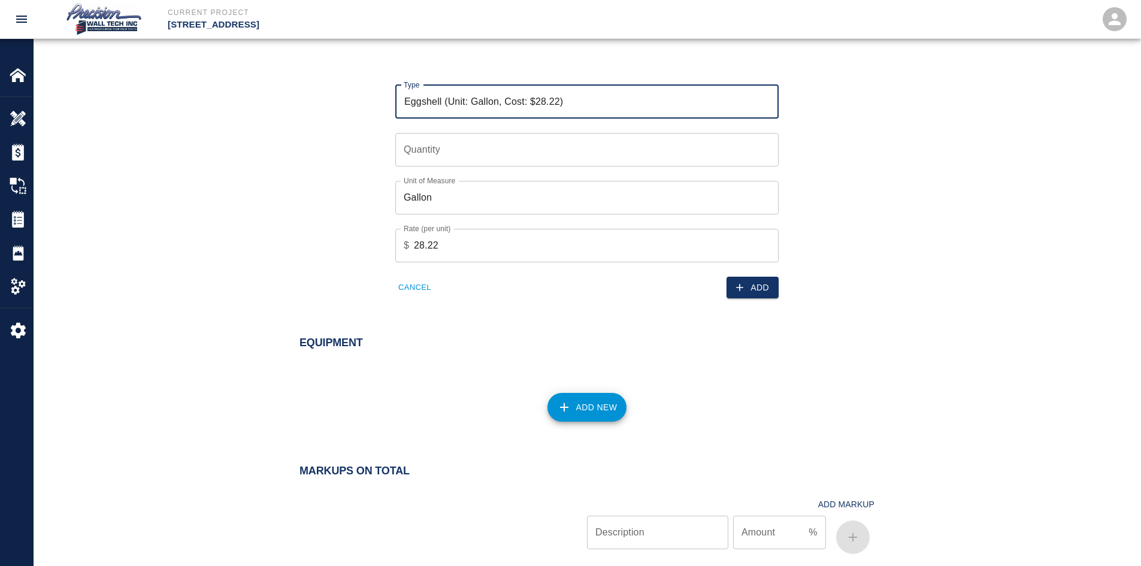
scroll to position [958, 0]
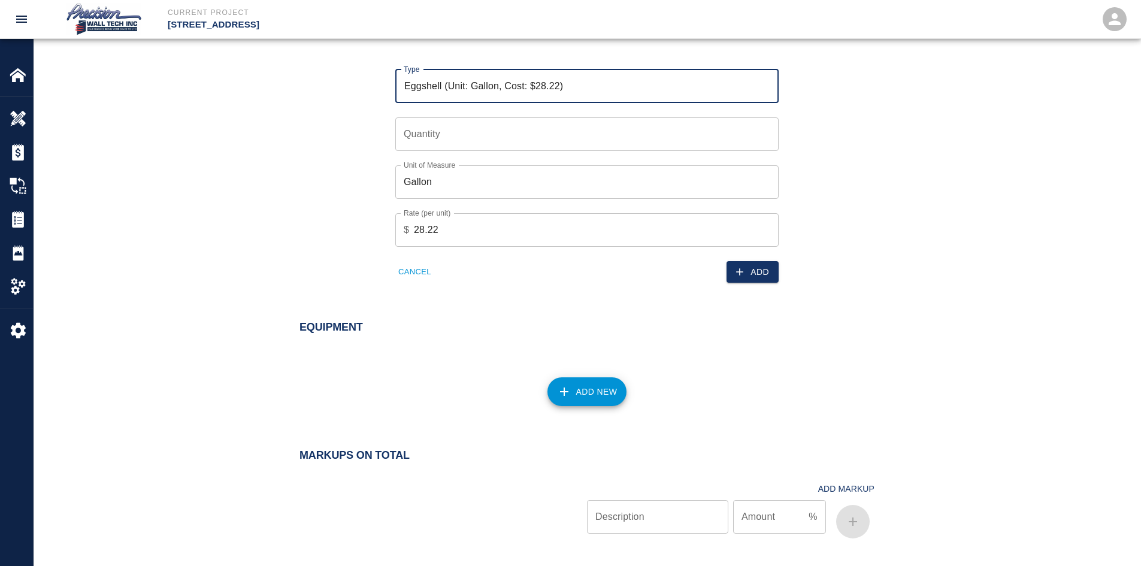
drag, startPoint x: 553, startPoint y: 147, endPoint x: 561, endPoint y: 144, distance: 8.3
click at [553, 146] on input "Quantity" at bounding box center [586, 134] width 383 height 34
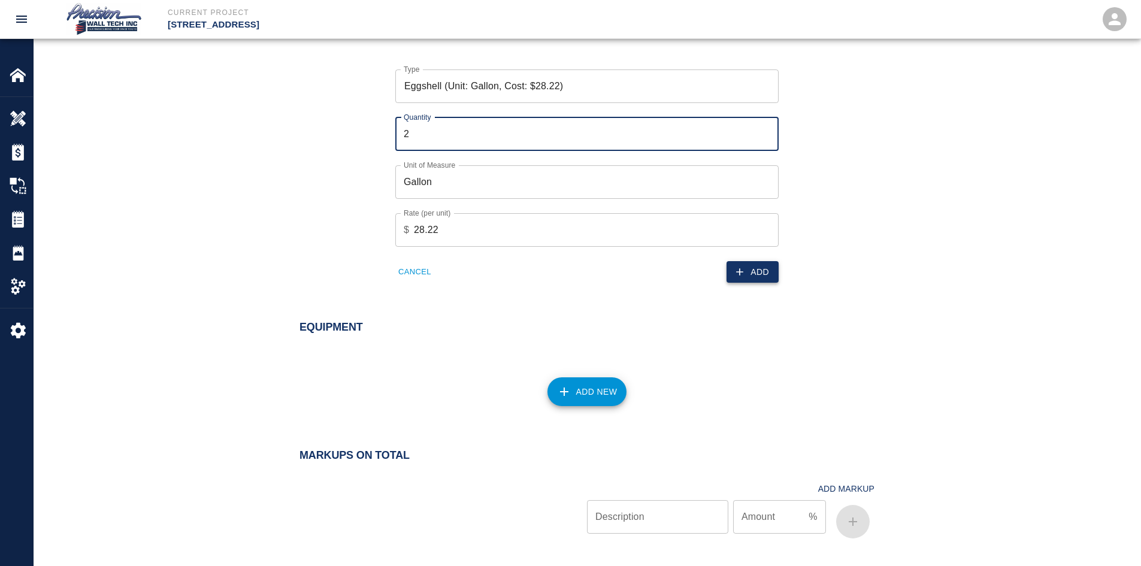
type input "2"
click at [758, 277] on button "Add" at bounding box center [752, 272] width 52 height 22
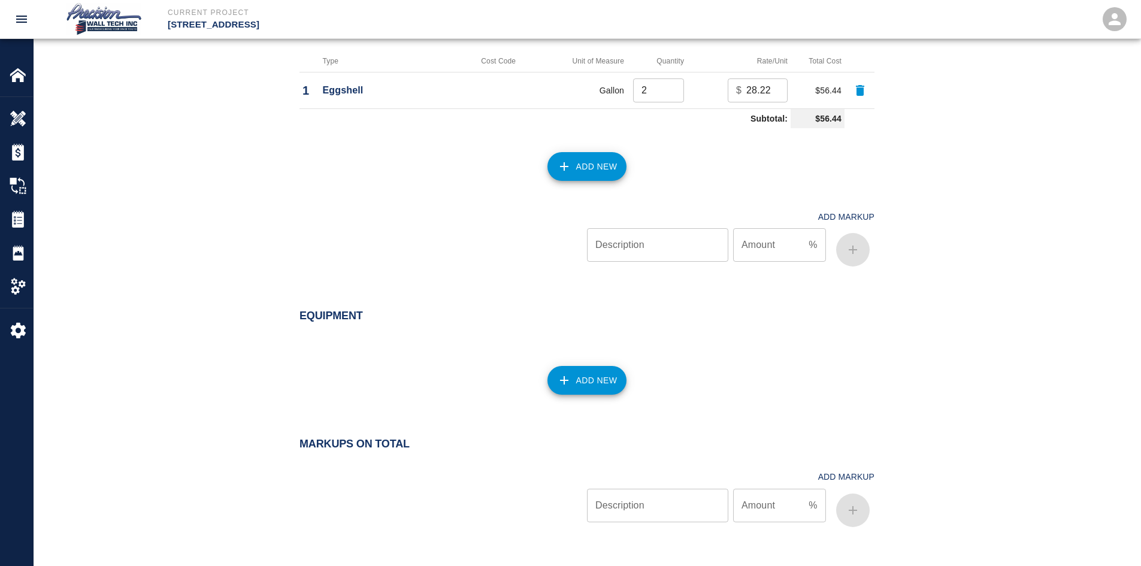
click at [611, 186] on div "Add Markup Description Description Amount % Amount" at bounding box center [579, 229] width 589 height 86
click at [610, 181] on div "Material Type Cost Code Unit of Measure Quantity Rate/Unit Total Cost 1 Eggshel…" at bounding box center [579, 130] width 589 height 282
click at [616, 175] on button "Add New" at bounding box center [587, 166] width 80 height 29
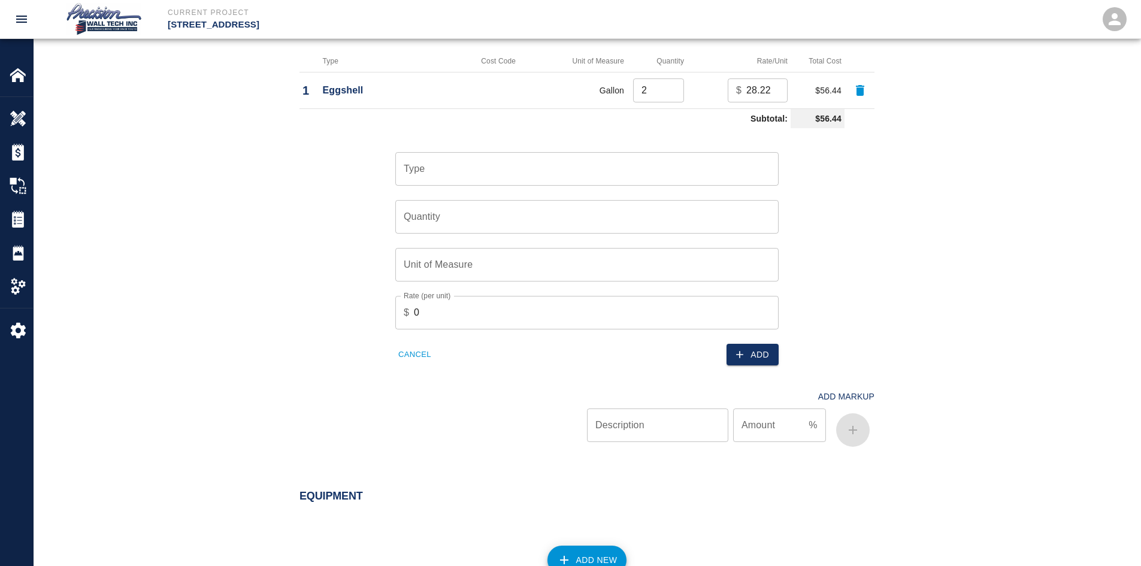
click at [640, 173] on input "Type" at bounding box center [587, 168] width 372 height 23
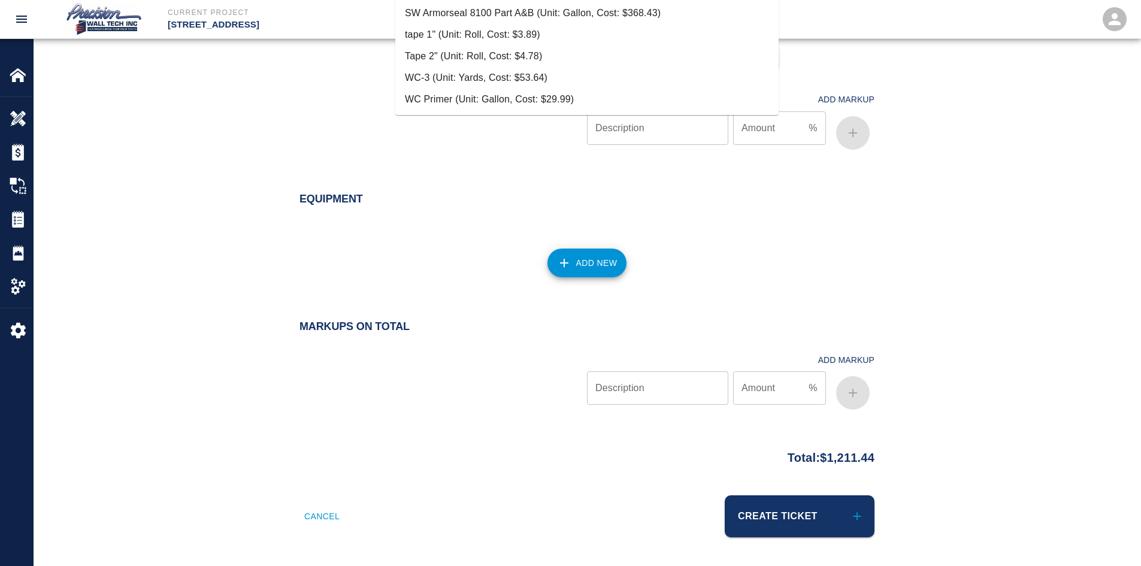
scroll to position [1016, 0]
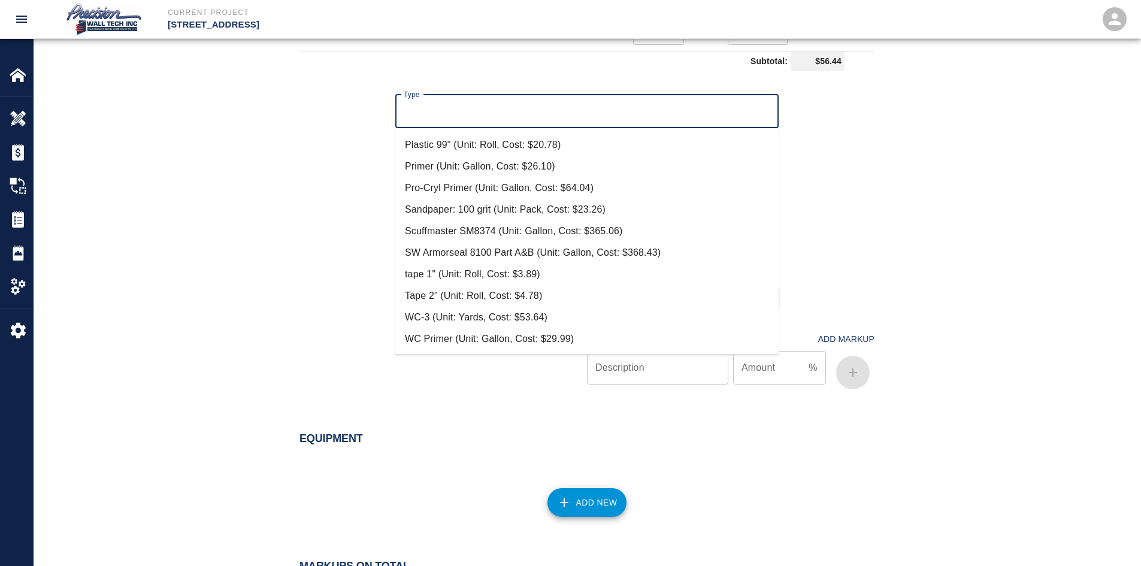
click at [500, 298] on li "Tape 2" (Unit: Roll, Cost: $4.78)" at bounding box center [586, 296] width 383 height 22
type input "Tape 2" (Unit: Roll, Cost: $4.78)"
type input "Roll"
type input "4.78"
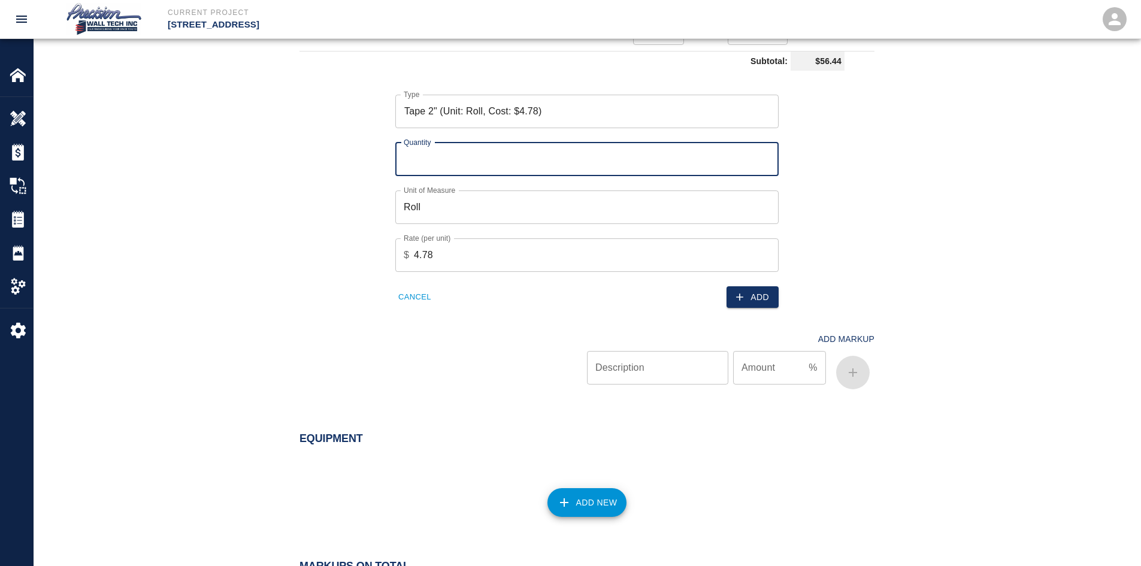
click at [632, 169] on input "Quantity" at bounding box center [586, 160] width 383 height 34
type input "1"
drag, startPoint x: 816, startPoint y: 290, endPoint x: 771, endPoint y: 299, distance: 45.1
click at [815, 290] on div "Type Tape 2" (Unit: Roll, Cost: $4.78) Type Quantity 1 Quantity Unit of Measure…" at bounding box center [579, 191] width 589 height 233
click at [730, 275] on div "Add" at bounding box center [679, 290] width 199 height 37
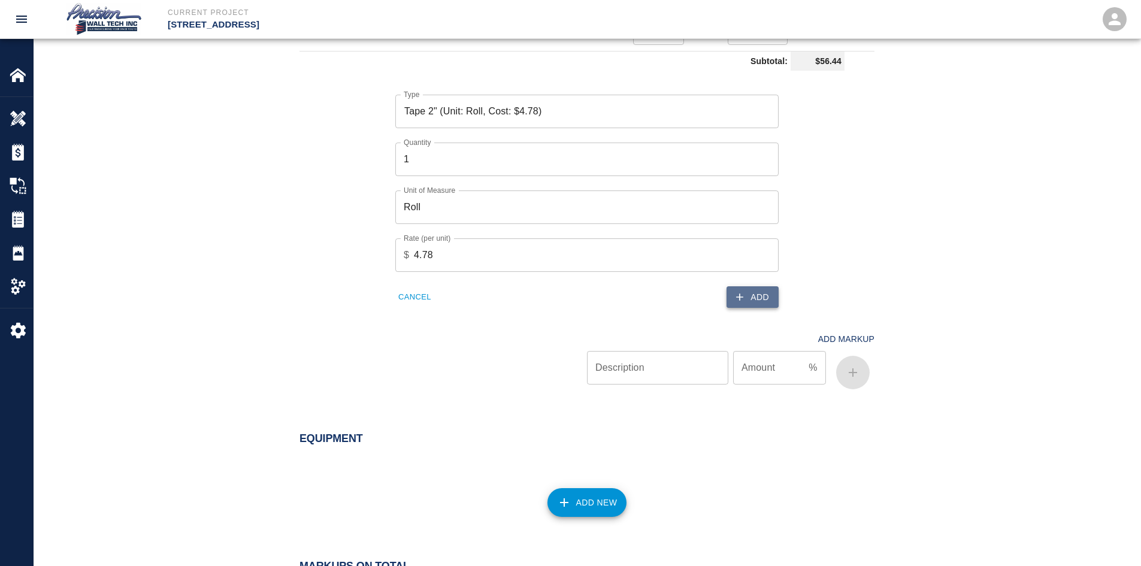
click at [743, 298] on icon "button" at bounding box center [740, 297] width 12 height 12
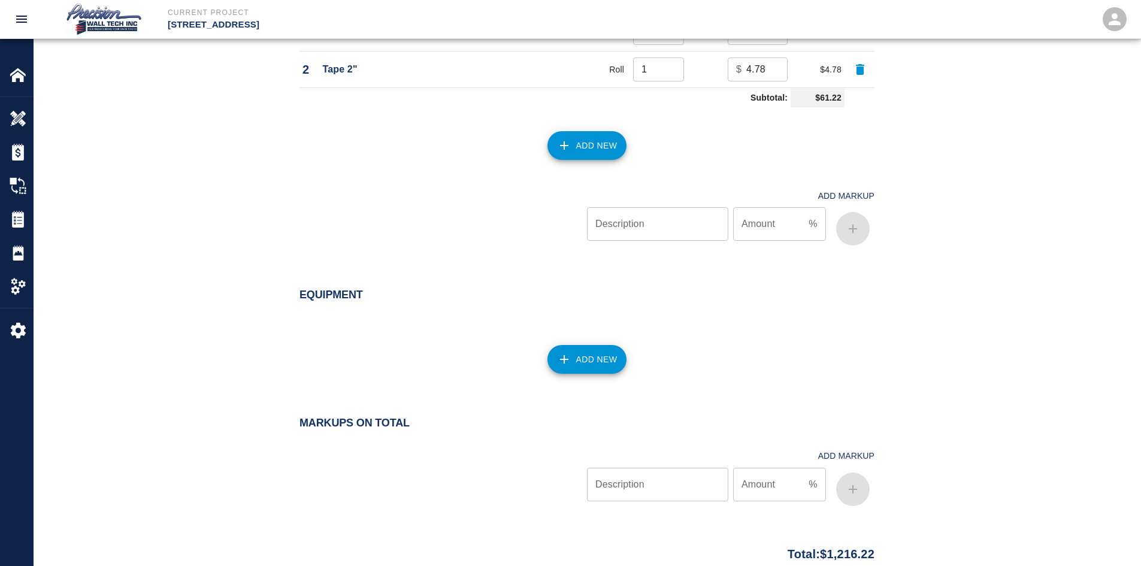
click at [597, 132] on button "Add New" at bounding box center [587, 145] width 80 height 29
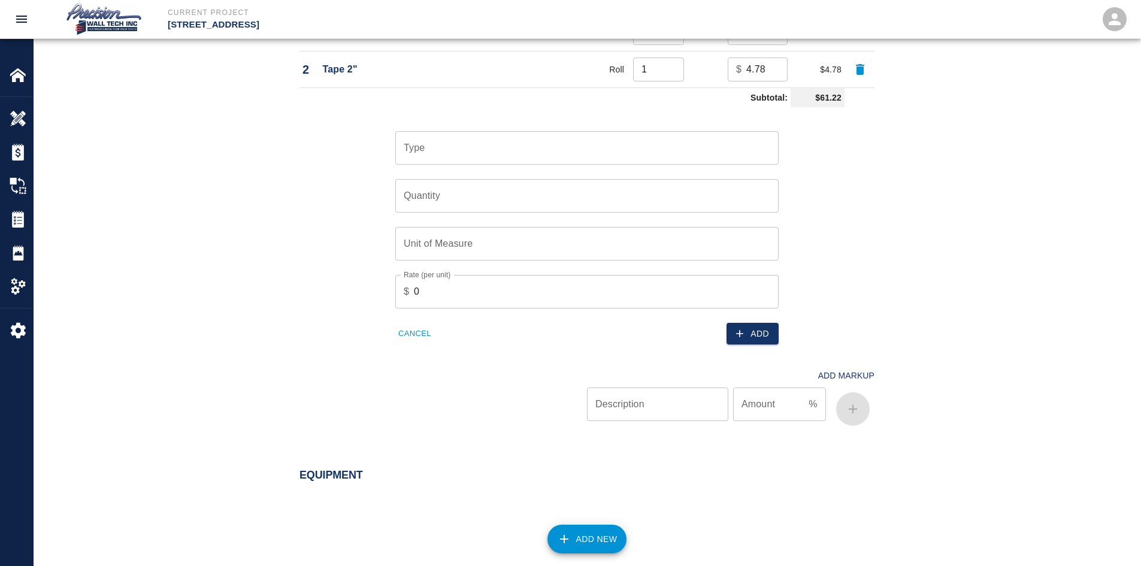
click at [555, 162] on div "Type" at bounding box center [586, 148] width 383 height 34
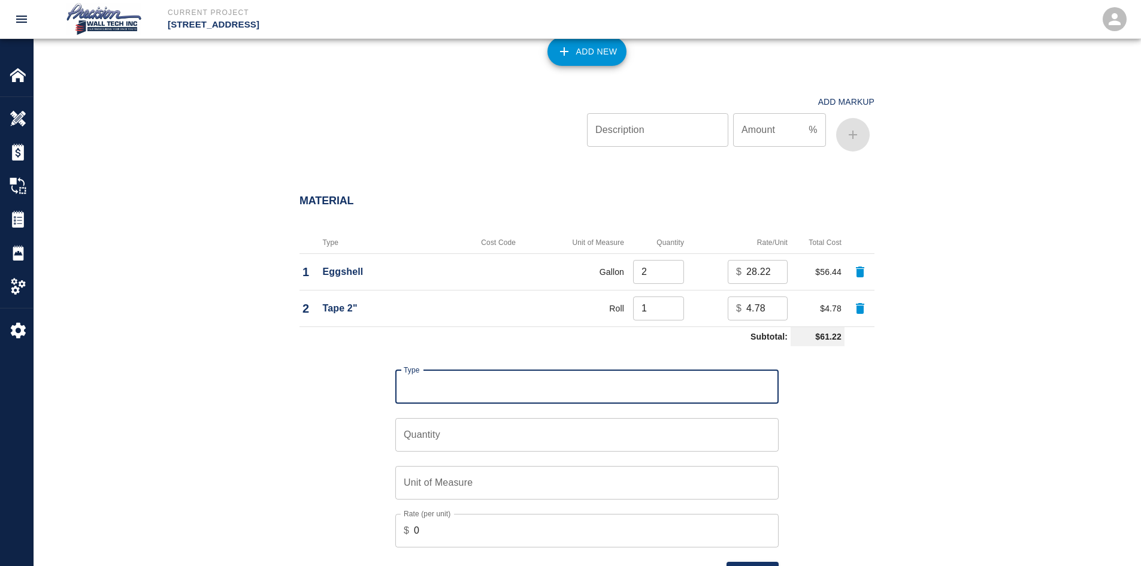
scroll to position [776, 0]
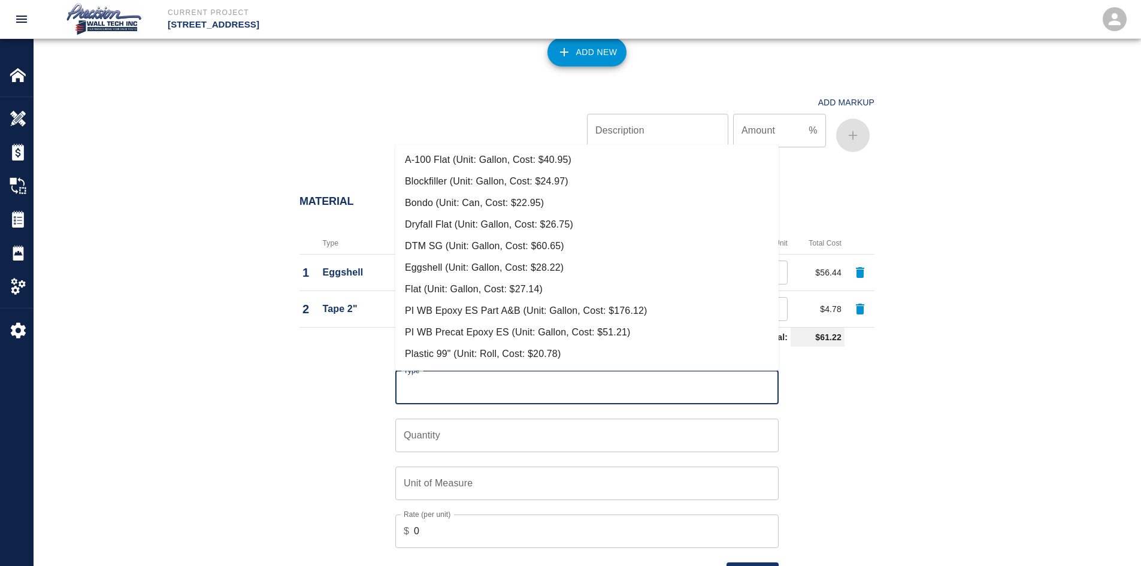
click at [477, 381] on input "Type" at bounding box center [587, 387] width 372 height 23
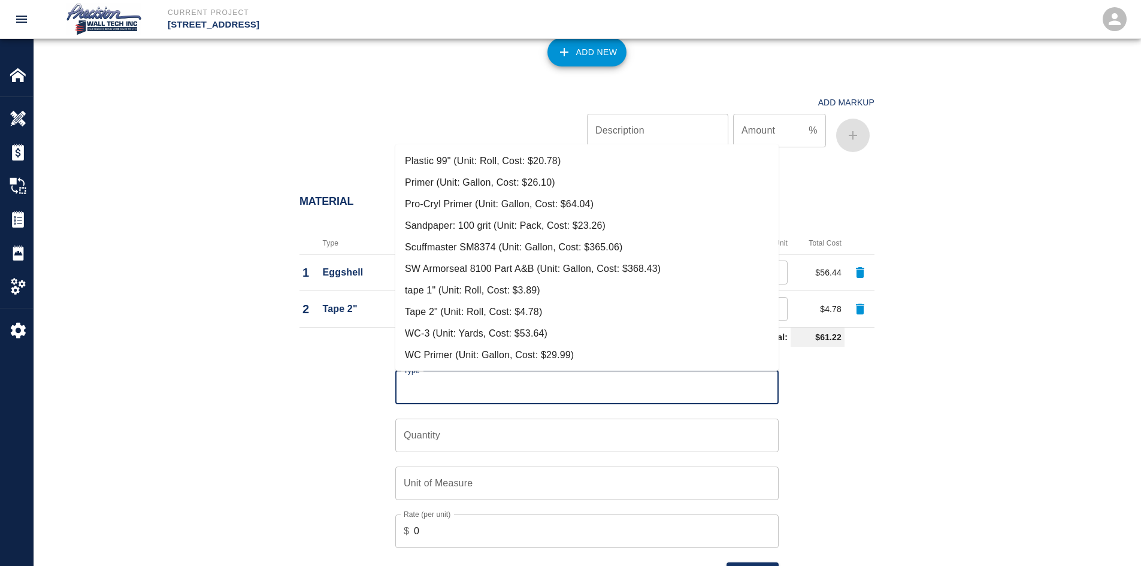
click at [507, 187] on li "Primer (Unit: Gallon, Cost: $26.10)" at bounding box center [586, 183] width 383 height 22
type input "Primer (Unit: Gallon, Cost: $26.10)"
type input "Gallon"
type input "26.1"
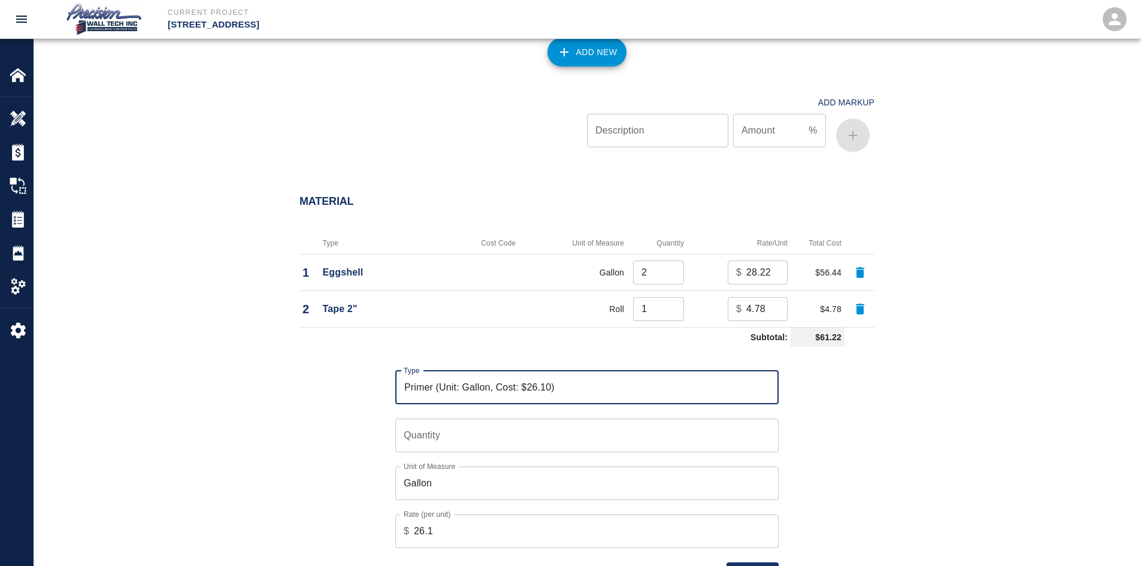
click at [658, 434] on input "Quantity" at bounding box center [586, 436] width 383 height 34
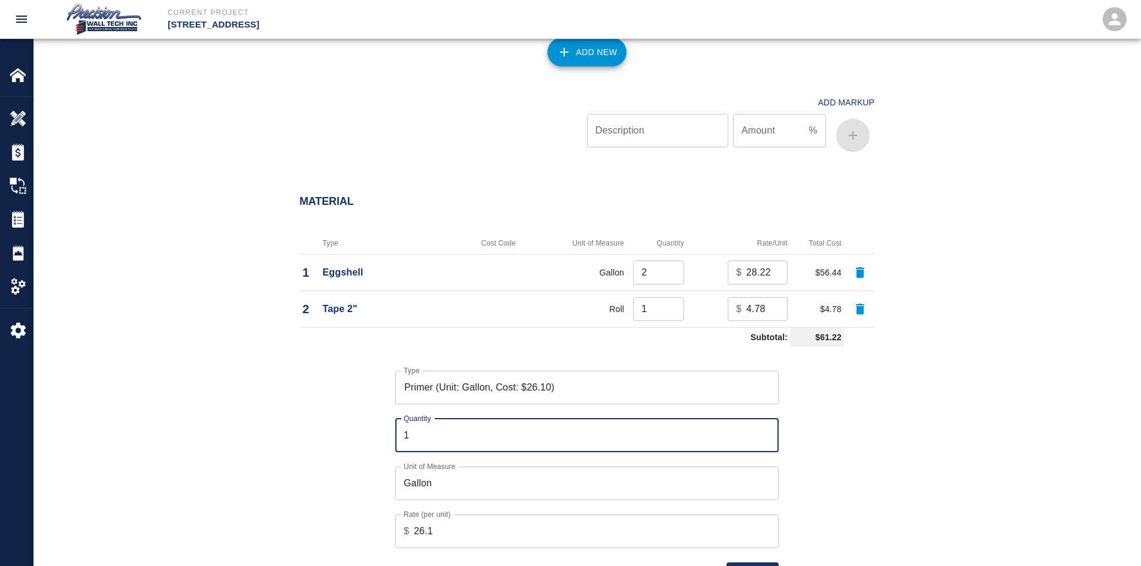
type input "1"
click at [759, 564] on button "Add" at bounding box center [752, 573] width 52 height 22
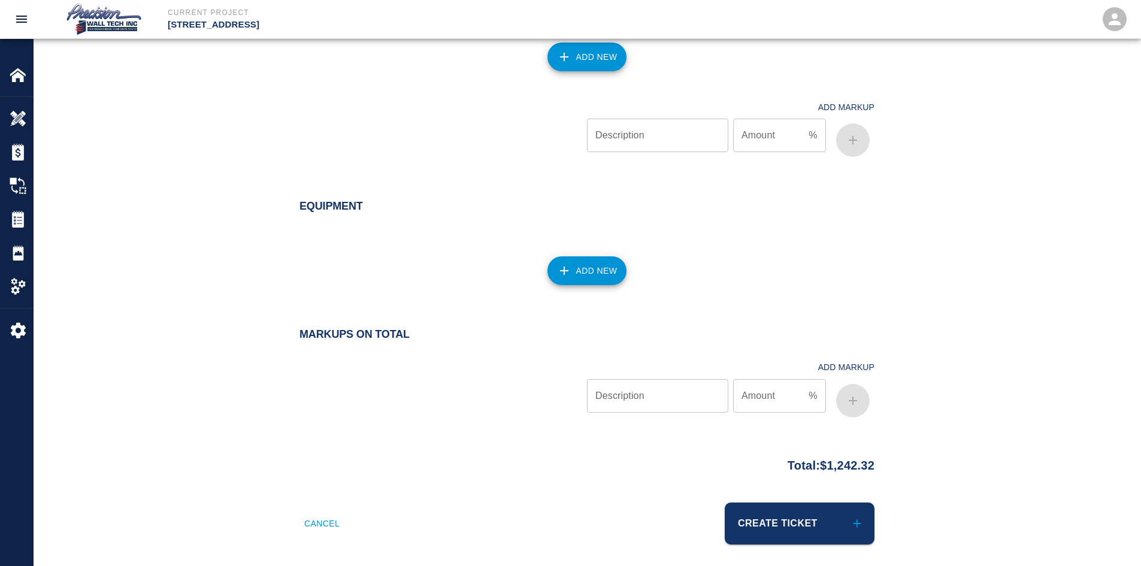
scroll to position [1148, 0]
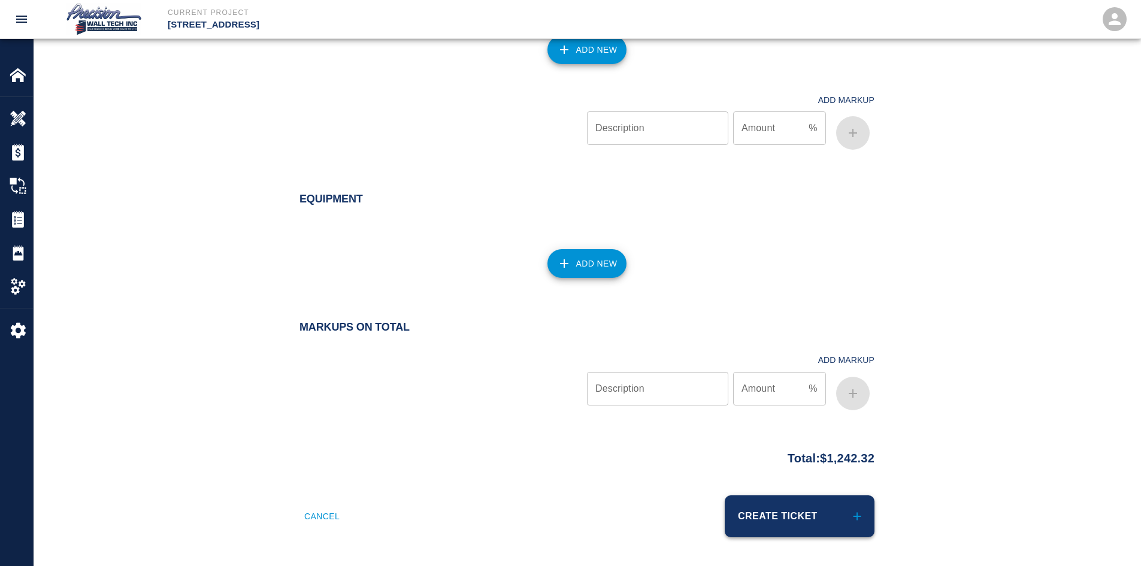
click at [768, 537] on button "Create Ticket" at bounding box center [800, 516] width 150 height 42
click at [799, 514] on div "Create Ticket" at bounding box center [727, 509] width 295 height 56
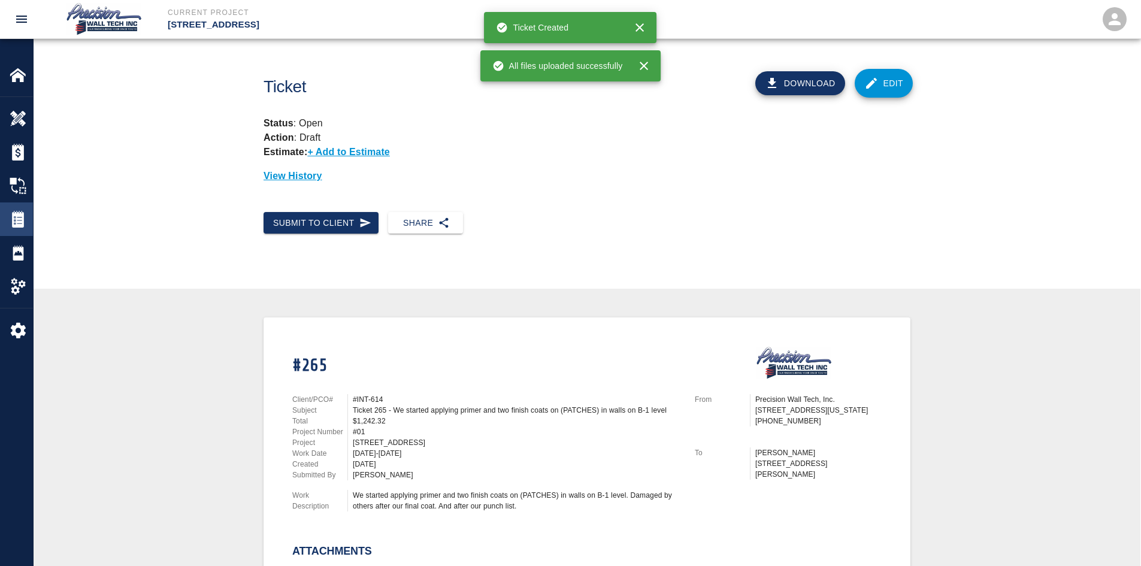
click at [27, 216] on div at bounding box center [27, 219] width 34 height 17
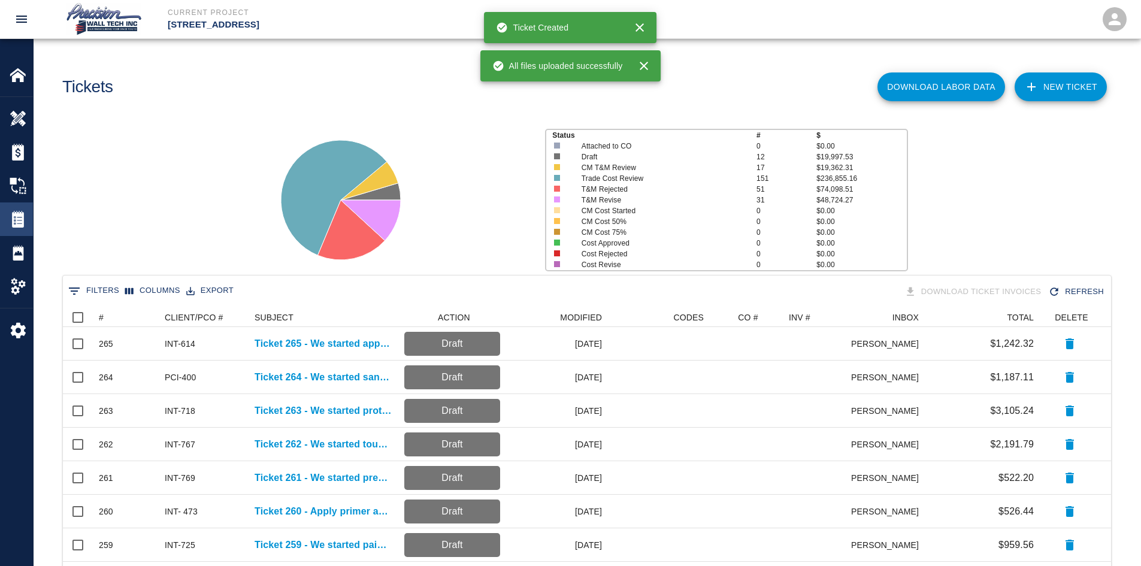
scroll to position [681, 1039]
click at [1074, 78] on link "NEW TICKET" at bounding box center [1060, 86] width 92 height 29
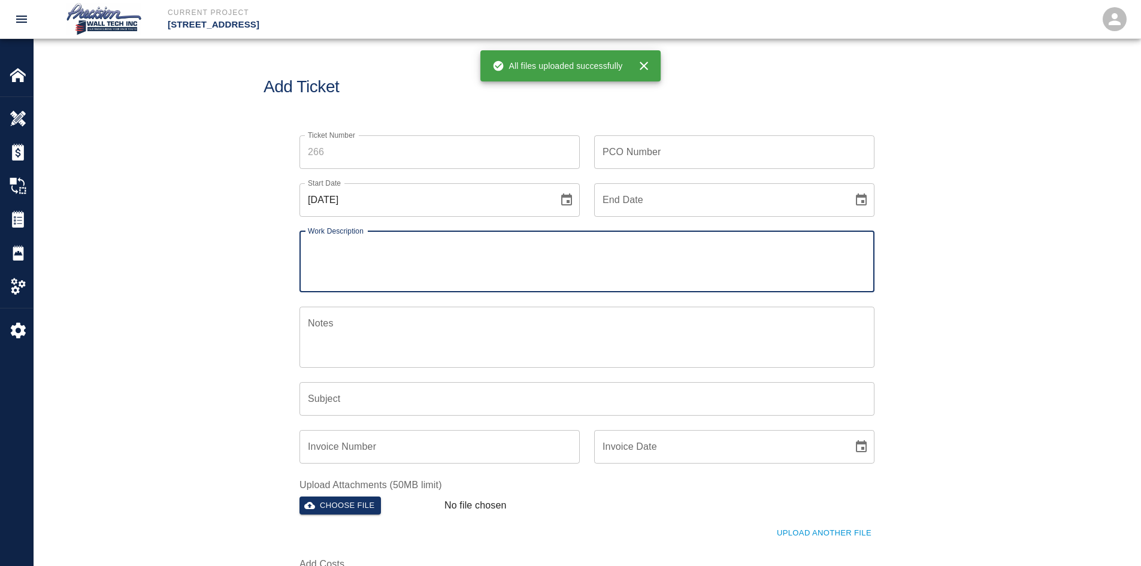
click at [390, 160] on input "Ticket Number" at bounding box center [439, 152] width 280 height 34
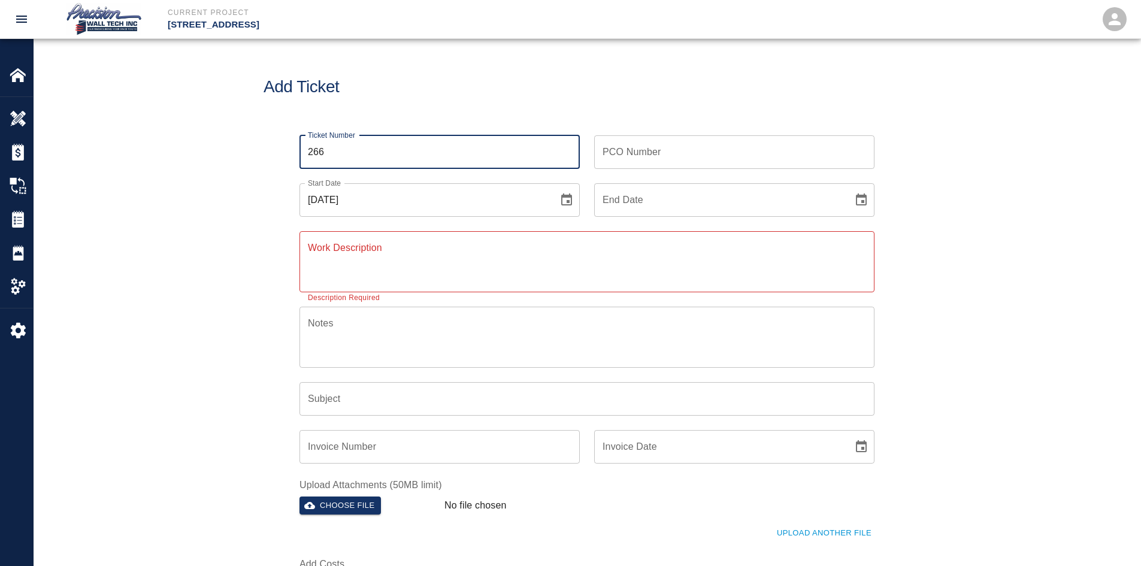
type input "266"
drag, startPoint x: 783, startPoint y: 191, endPoint x: 773, endPoint y: 167, distance: 25.8
click at [783, 189] on input "End Date" at bounding box center [719, 200] width 250 height 34
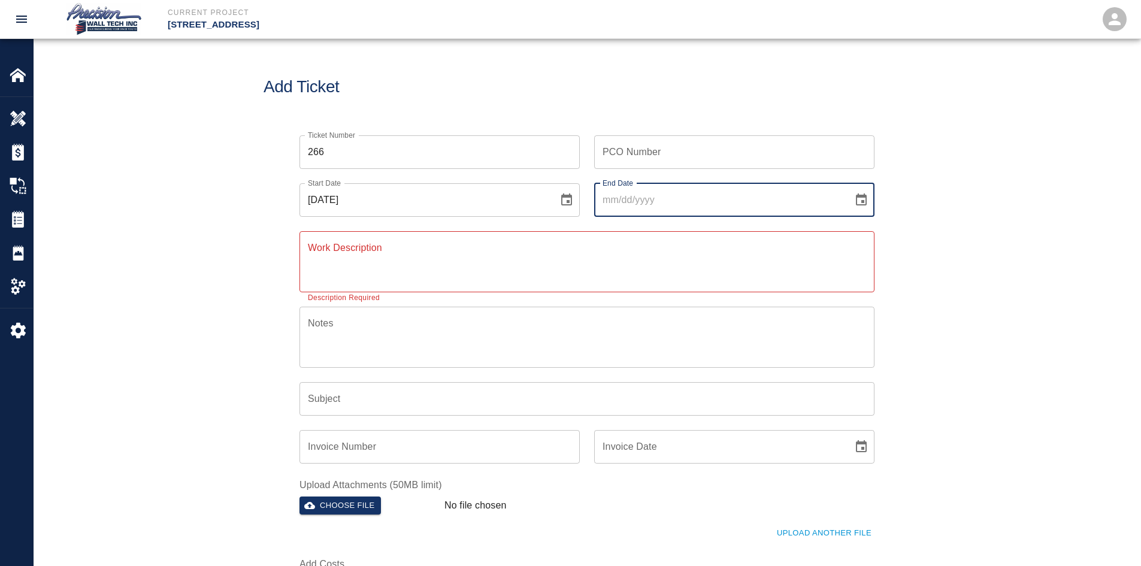
click at [773, 166] on input "PCO Number" at bounding box center [734, 152] width 280 height 34
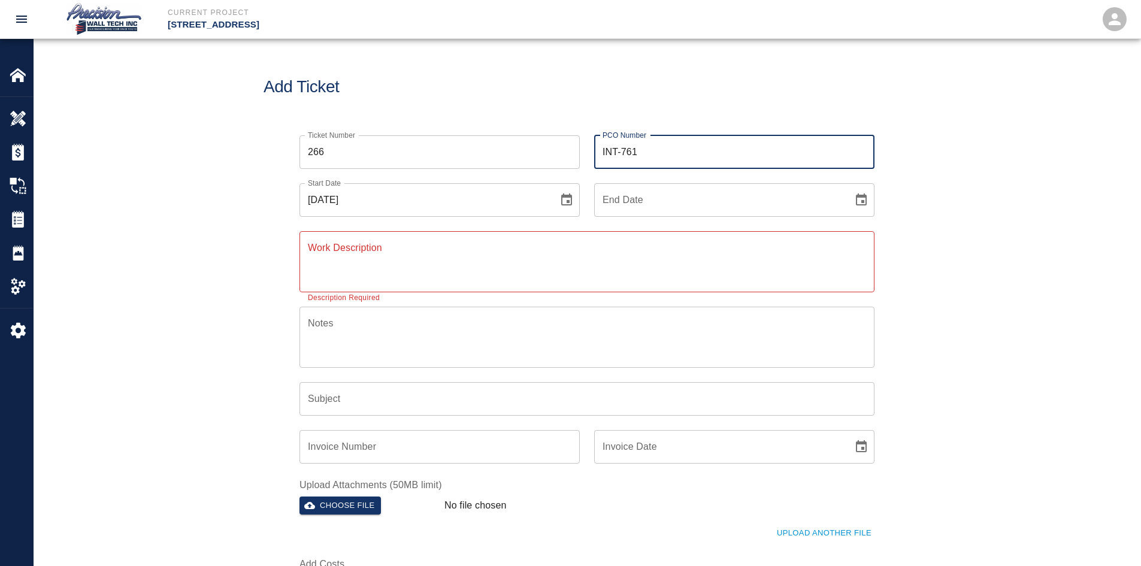
type input "INT-761"
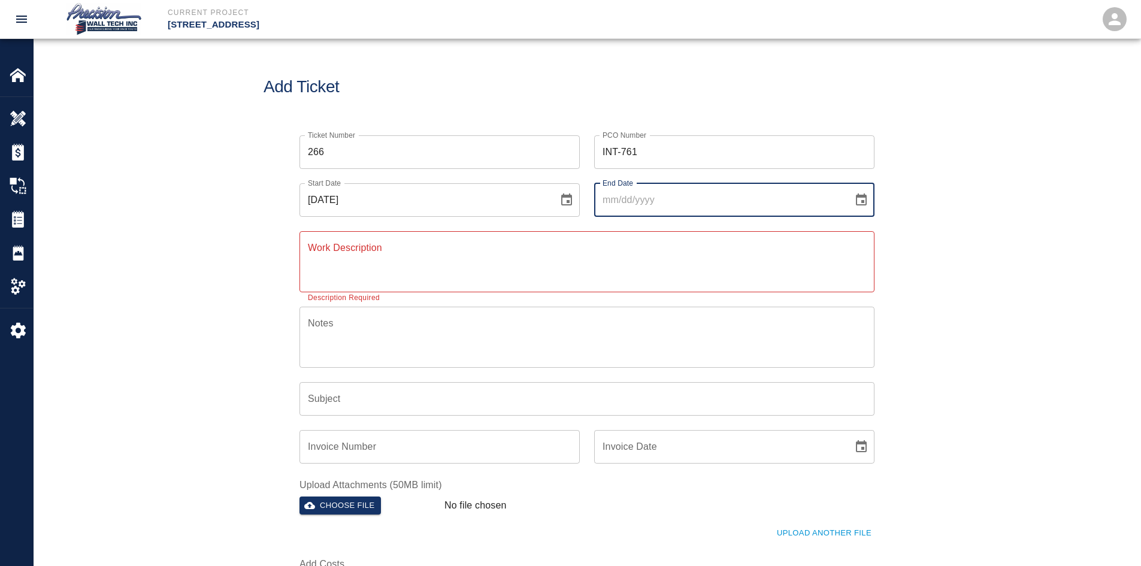
click at [849, 188] on button "Choose date" at bounding box center [861, 200] width 24 height 24
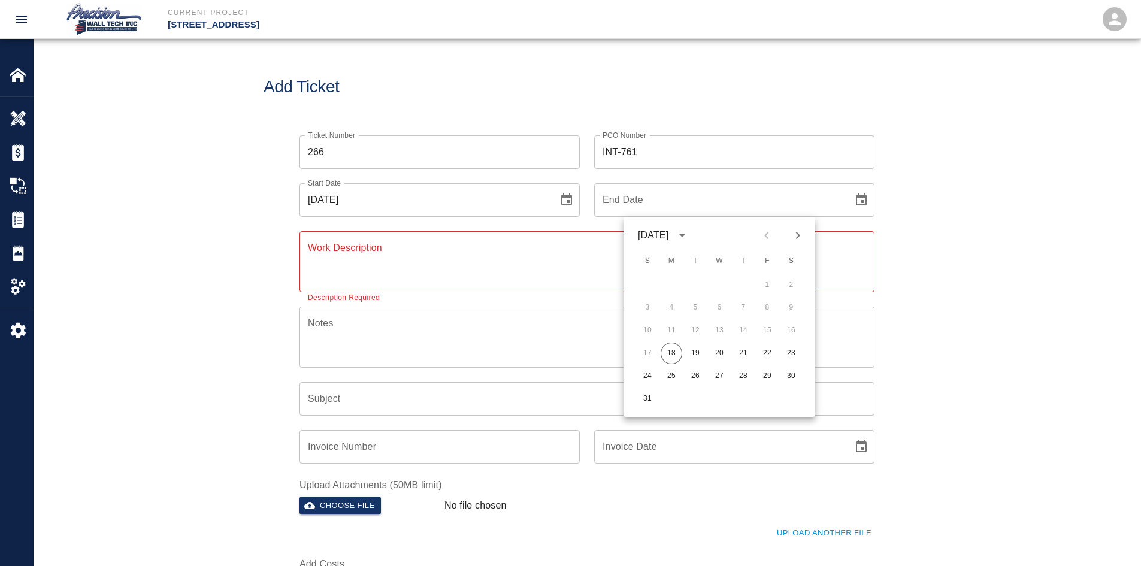
click at [661, 343] on button "18" at bounding box center [672, 354] width 22 height 22
type input "[DATE]"
click at [611, 249] on textarea "Work Description" at bounding box center [587, 261] width 558 height 41
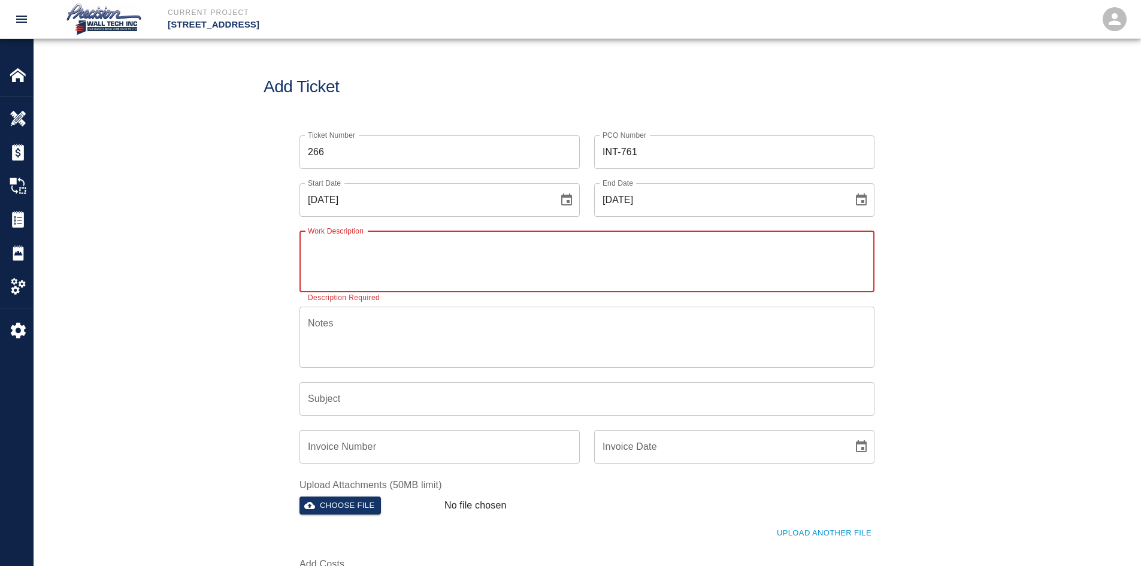
click at [544, 278] on textarea "Work Description" at bounding box center [587, 261] width 558 height 41
paste textarea "We started applying primer and two finish coats on (PATCHES) in walls on B-1 le…"
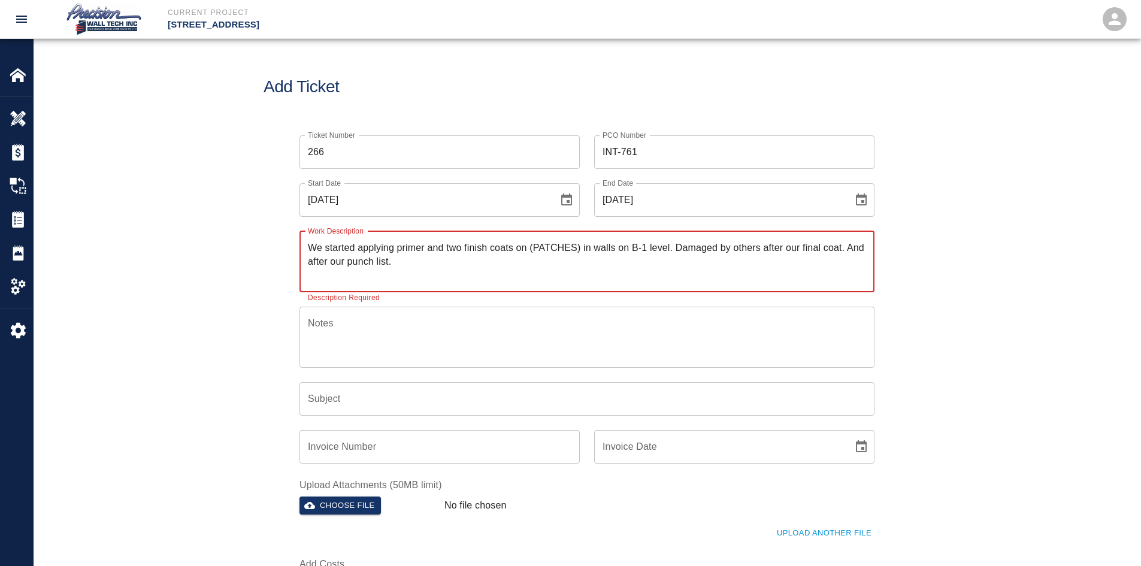
type textarea "We started applying primer and two finish coats on (PATCHES) in walls on B-1 le…"
click at [444, 395] on input "Subject" at bounding box center [586, 399] width 575 height 34
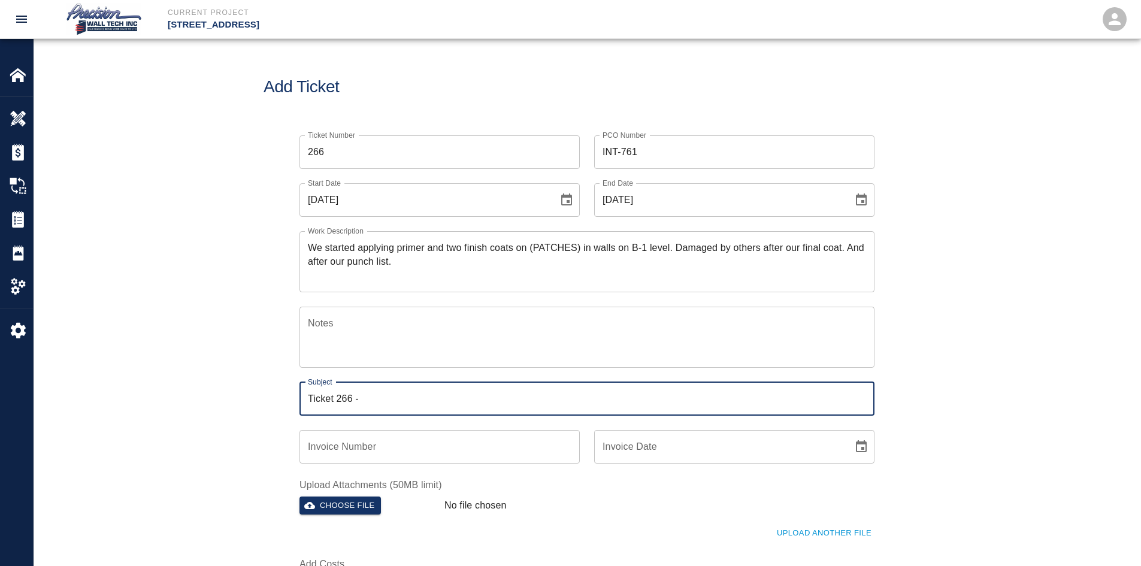
paste input "We started applying primer and two finish coats on (PATCHES) in walls on B-1 le…"
type input "Ticket 266 - We started applying primer and two finish coats on (PATCHES) in wa…"
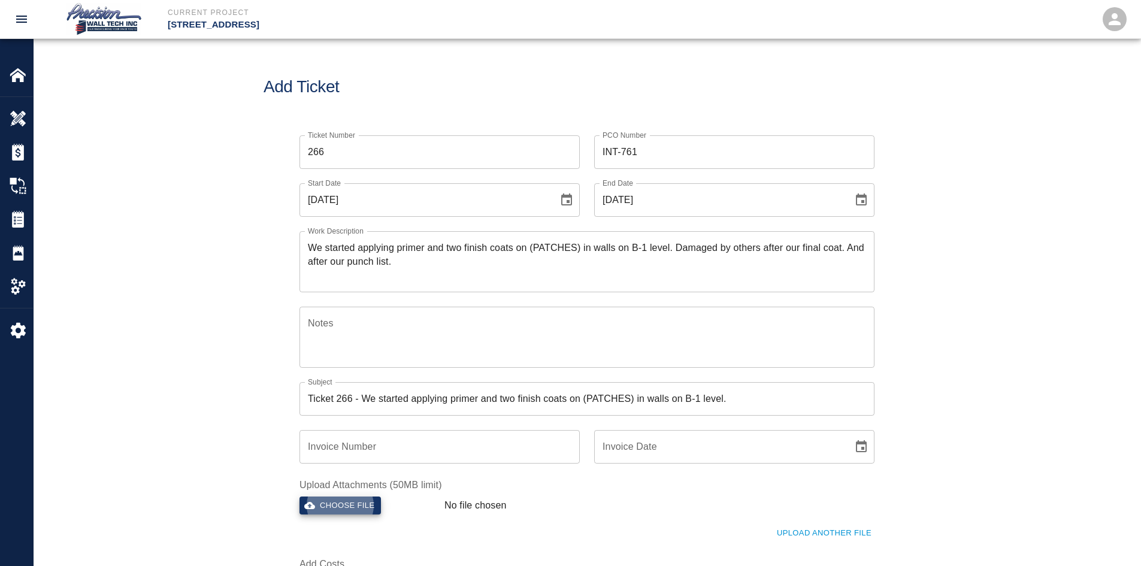
click at [299, 496] on button "Choose file" at bounding box center [339, 505] width 81 height 19
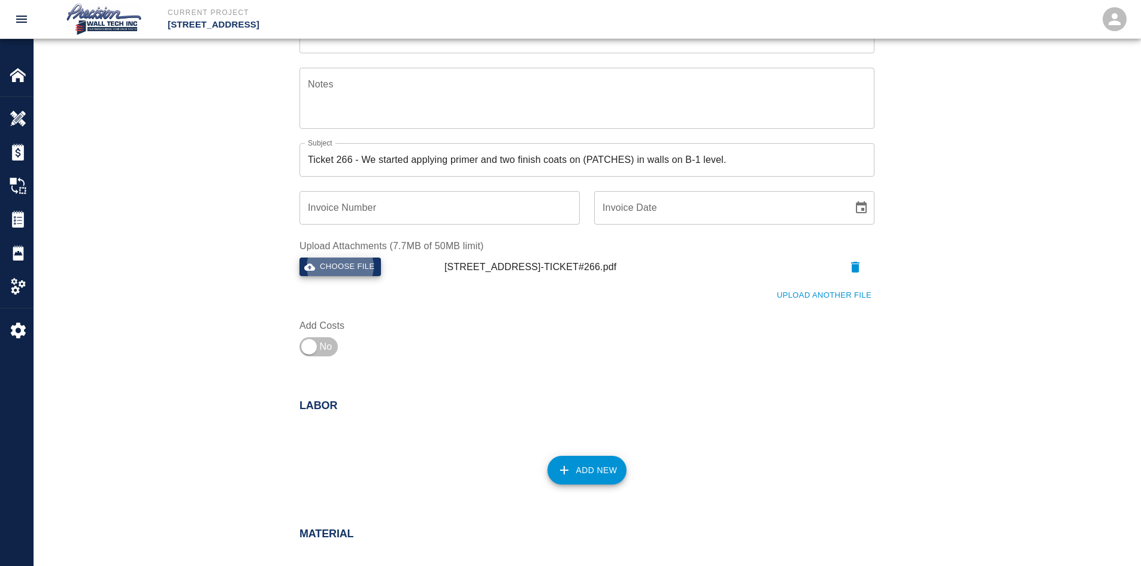
scroll to position [240, 0]
click at [320, 323] on label "Add Costs" at bounding box center [365, 325] width 133 height 14
click at [322, 340] on input "checkbox" at bounding box center [309, 346] width 86 height 29
checkbox input "true"
click at [581, 482] on button "Add New" at bounding box center [587, 469] width 80 height 29
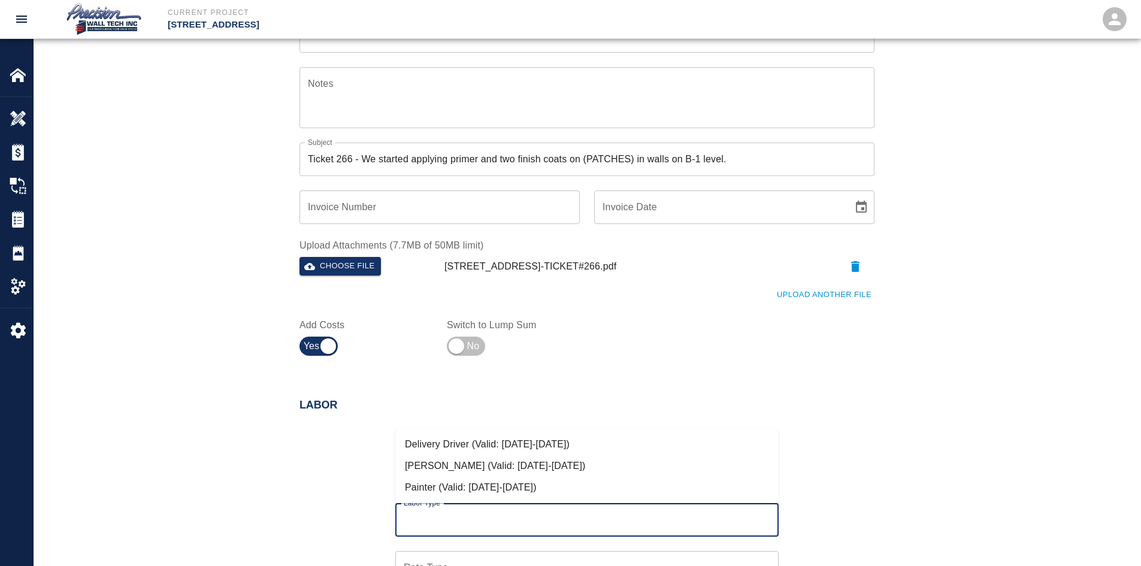
click at [553, 510] on input "Labor Type" at bounding box center [587, 519] width 372 height 23
click at [609, 464] on li "[PERSON_NAME] (Valid: [DATE]-[DATE])" at bounding box center [586, 466] width 383 height 22
type input "[PERSON_NAME]"
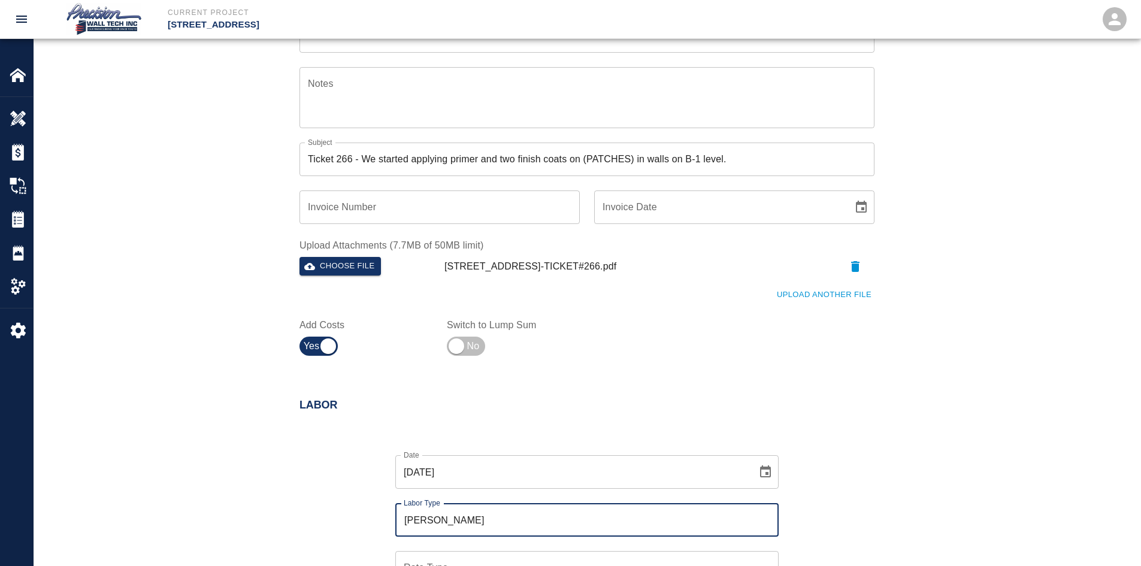
scroll to position [479, 0]
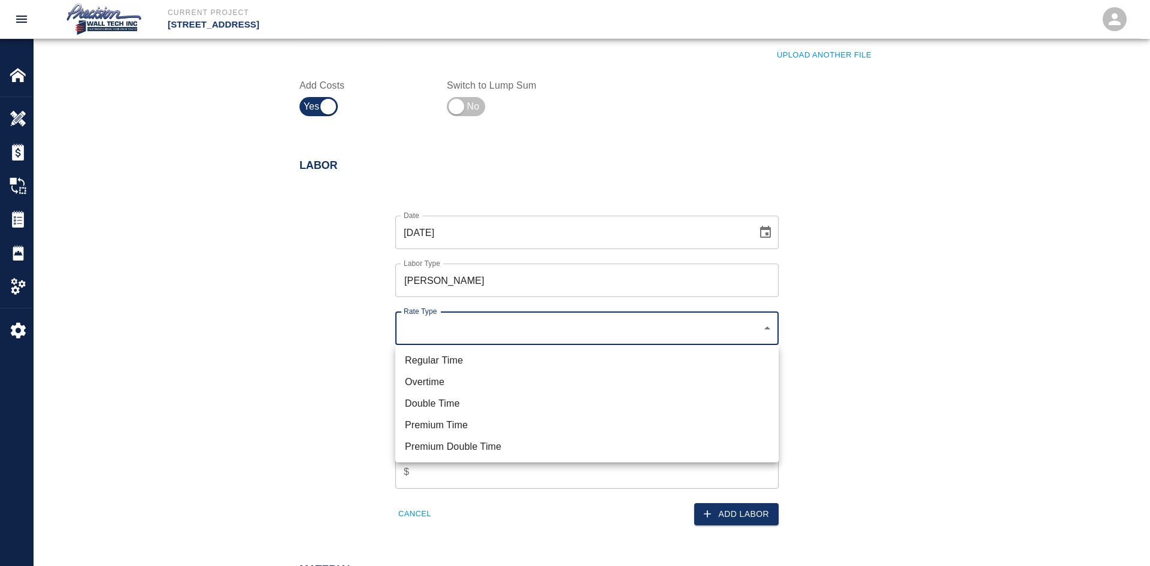
click at [472, 353] on li "Regular Time" at bounding box center [586, 361] width 383 height 22
type input "rate_rt"
type input "85.00"
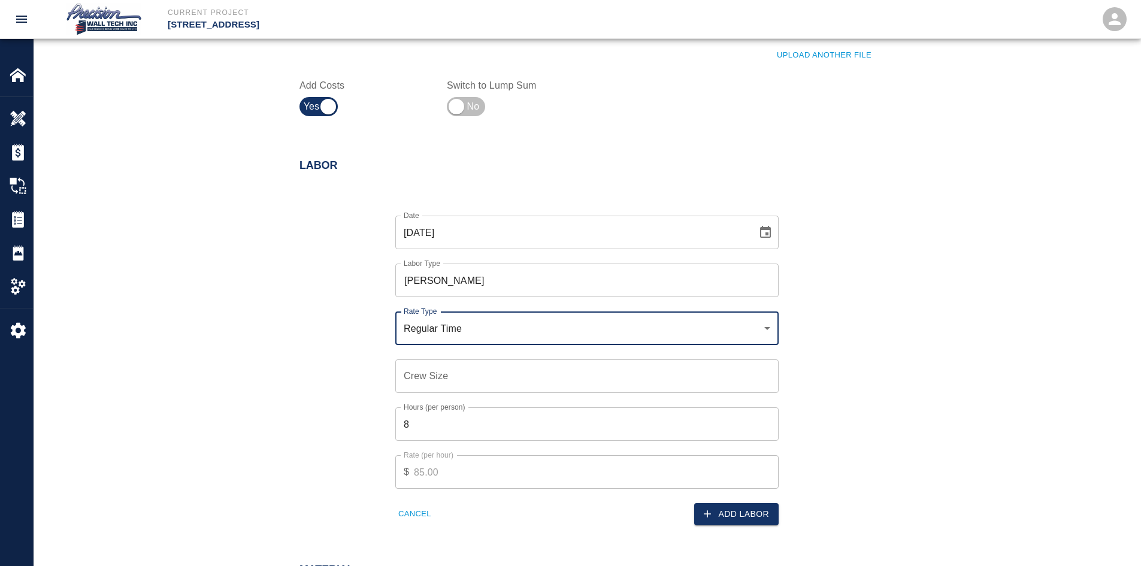
click at [612, 375] on input "Crew Size" at bounding box center [586, 376] width 383 height 34
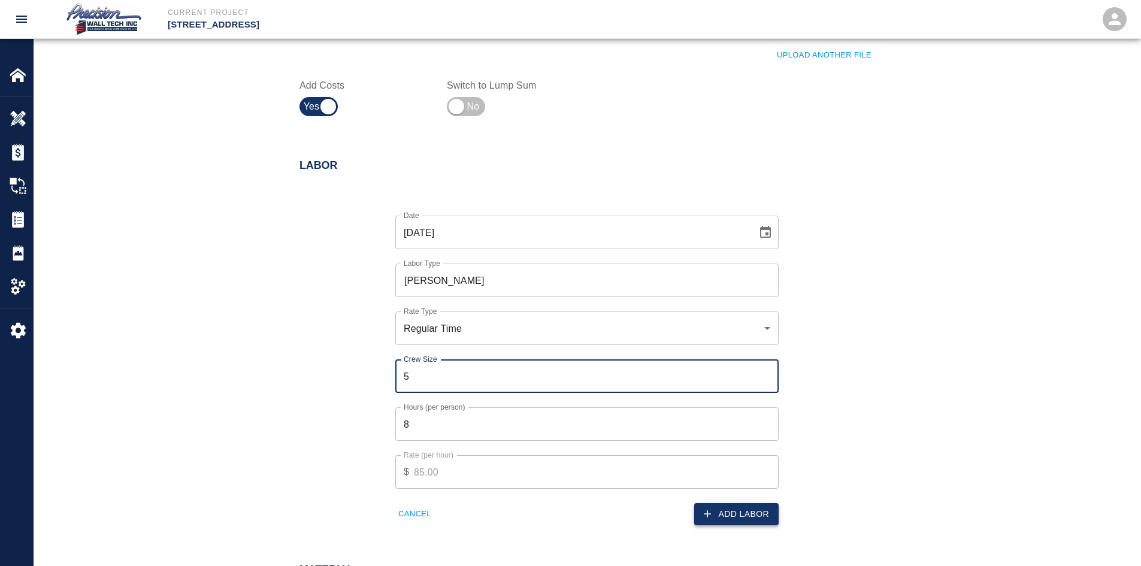
type input "5"
click at [762, 517] on button "Add Labor" at bounding box center [736, 514] width 84 height 22
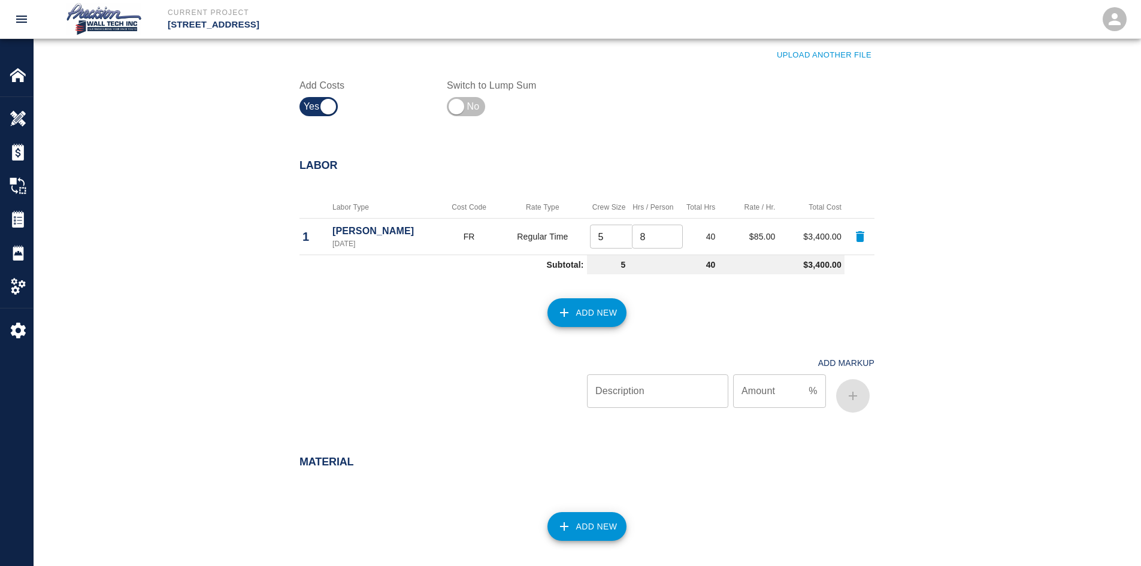
click at [587, 514] on button "Add New" at bounding box center [587, 526] width 80 height 29
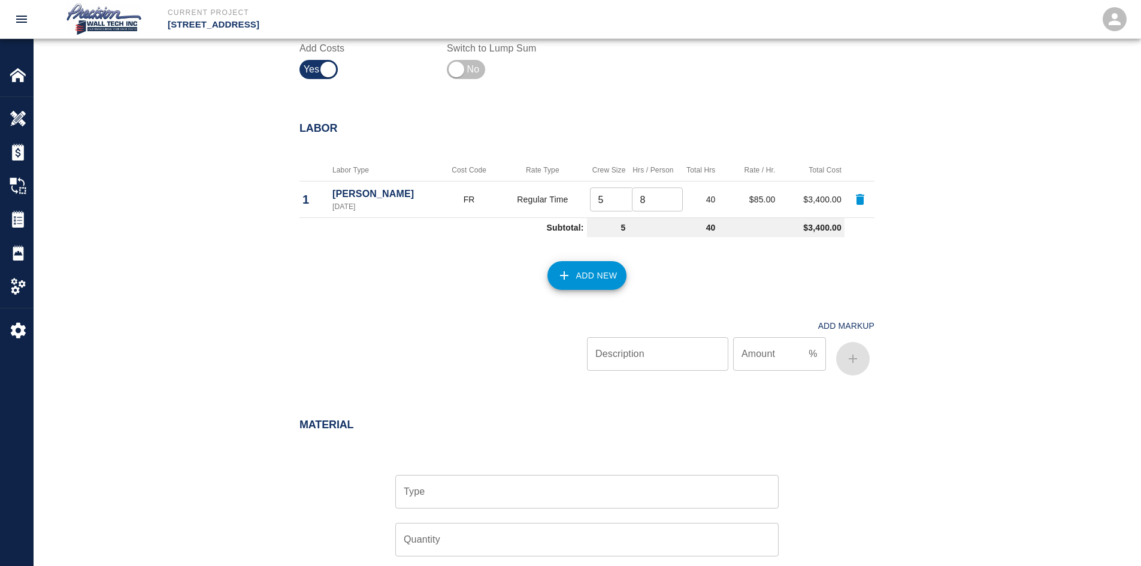
scroll to position [719, 0]
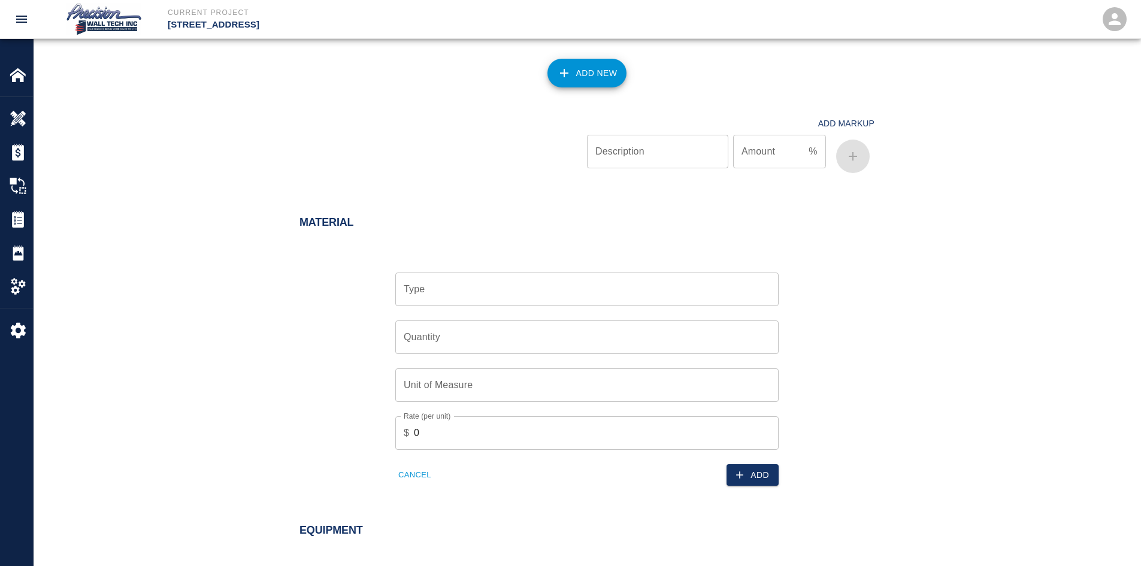
click at [594, 293] on input "Type" at bounding box center [587, 289] width 372 height 23
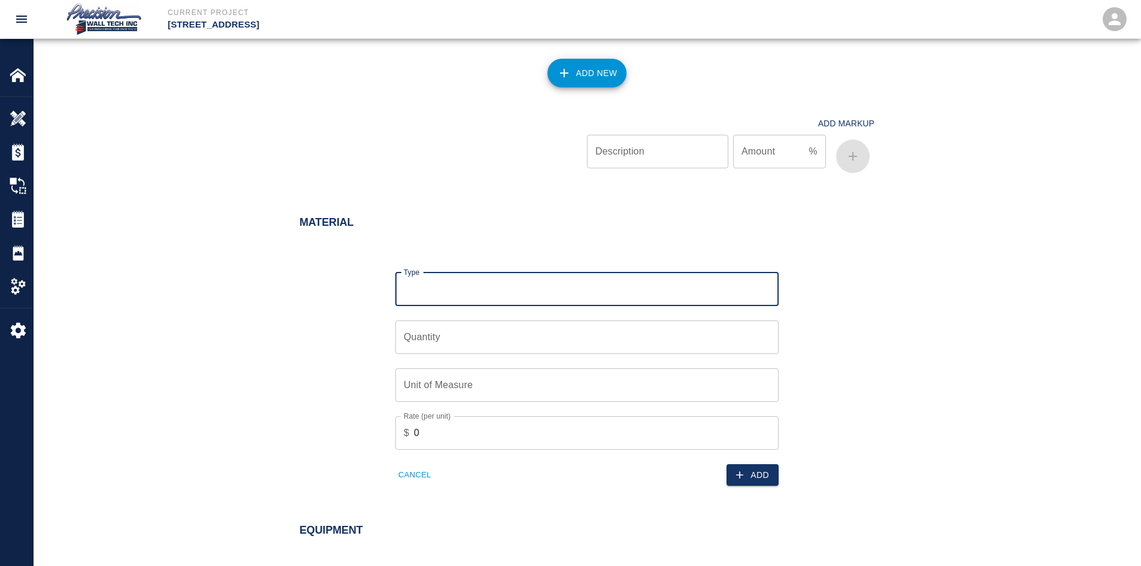
click at [599, 289] on input "Type" at bounding box center [587, 289] width 372 height 23
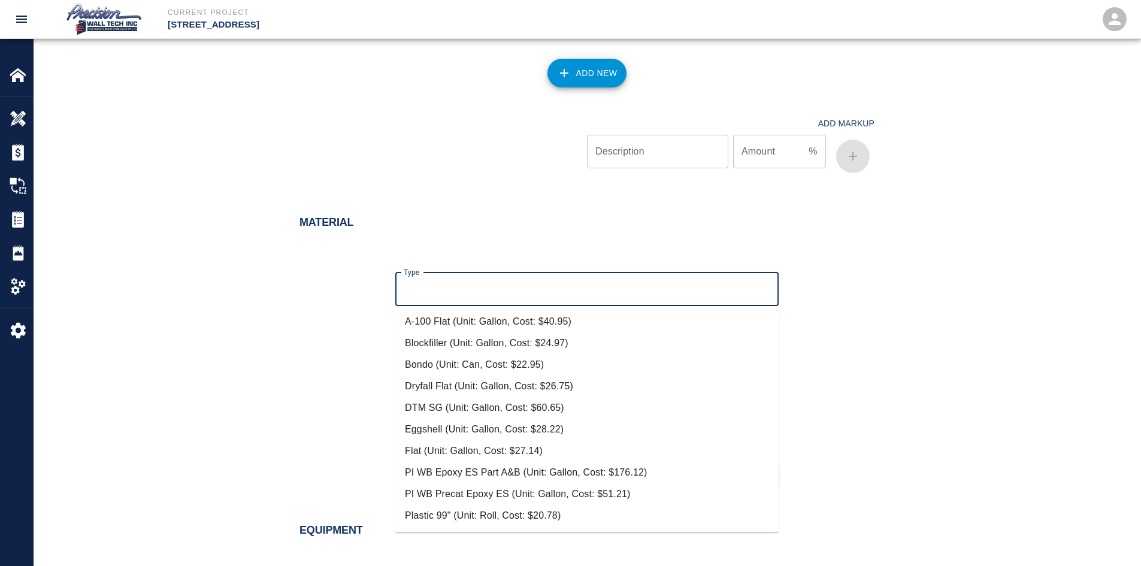
click at [473, 431] on li "Eggshell (Unit: Gallon, Cost: $28.22)" at bounding box center [586, 430] width 383 height 22
type input "Eggshell (Unit: Gallon, Cost: $28.22)"
type input "Gallon"
type input "28.22"
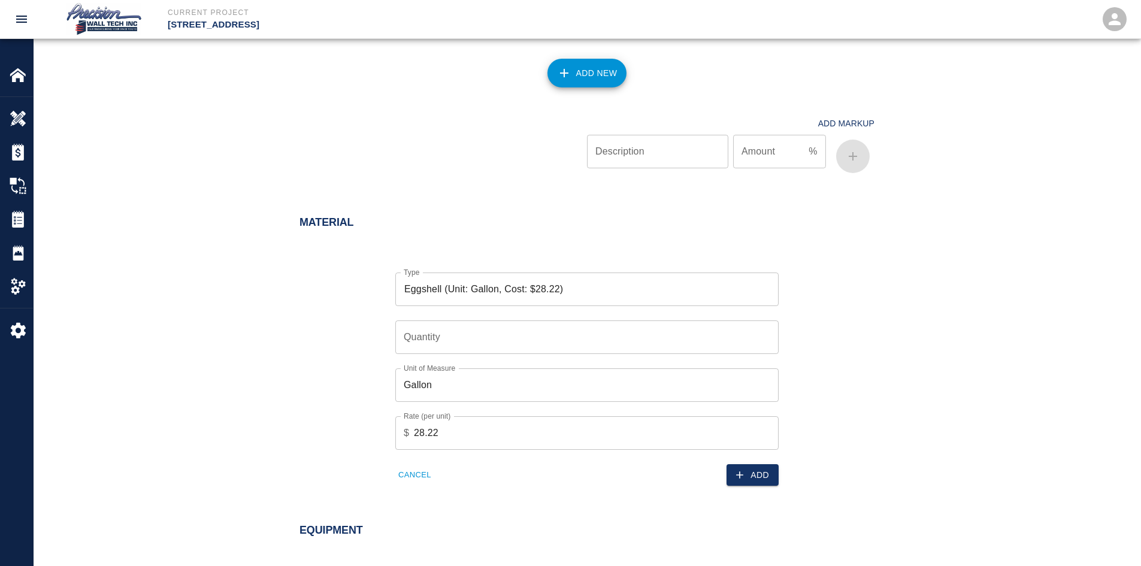
click at [620, 311] on div "Quantity Quantity" at bounding box center [580, 330] width 398 height 48
click at [666, 343] on input "Quantity" at bounding box center [586, 337] width 383 height 34
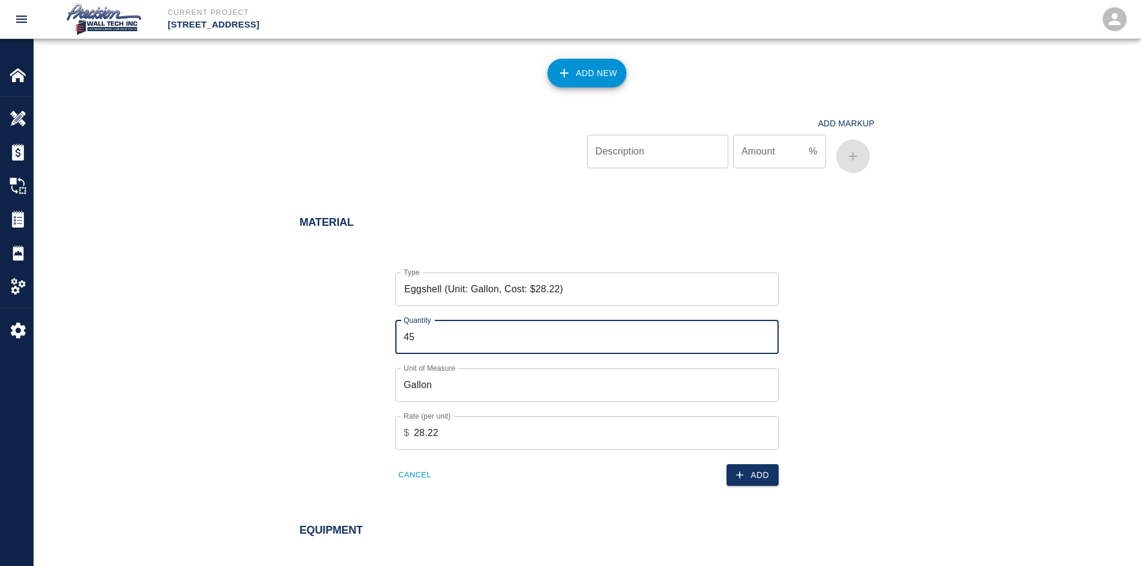
type input "4"
type input "5"
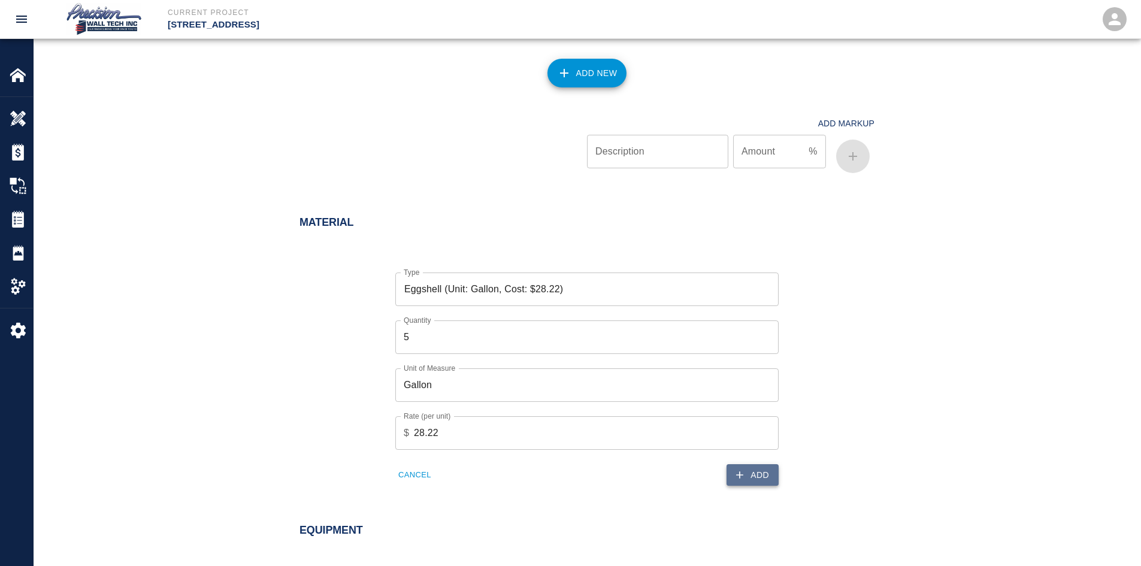
click at [771, 483] on button "Add" at bounding box center [752, 475] width 52 height 22
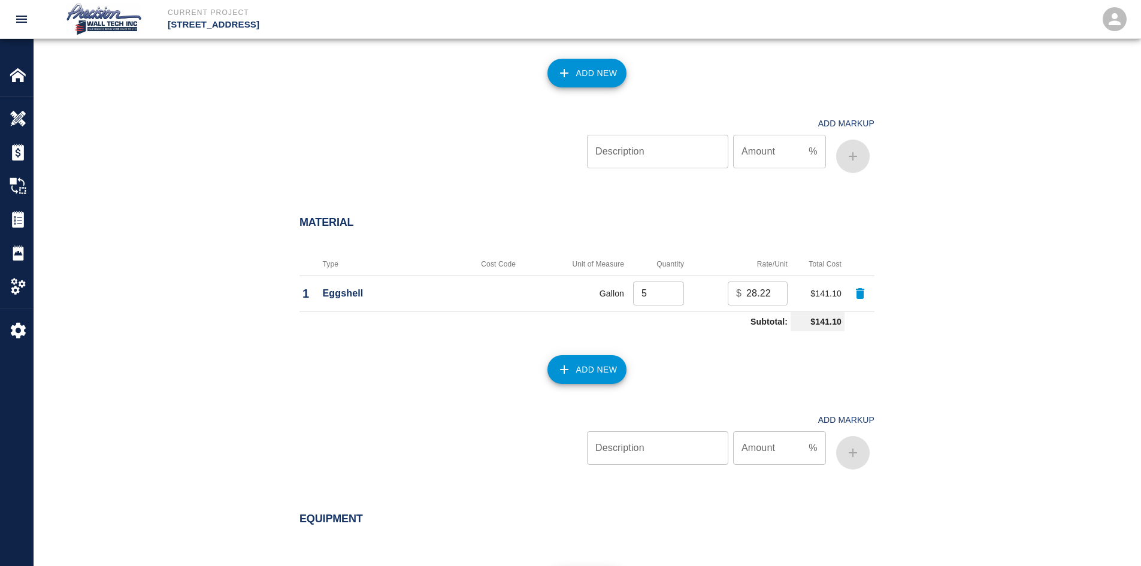
click at [605, 384] on div "Add New" at bounding box center [579, 362] width 589 height 53
click at [601, 375] on button "Add New" at bounding box center [587, 369] width 80 height 29
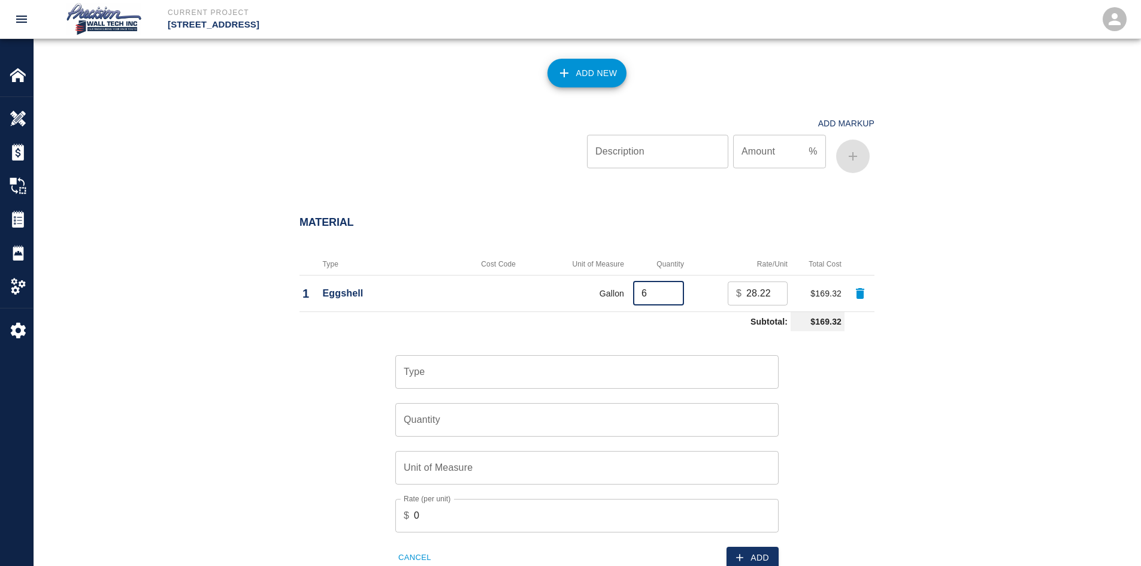
type input "6"
click at [671, 289] on input "6" at bounding box center [658, 293] width 51 height 24
click at [670, 361] on input "Type" at bounding box center [587, 372] width 372 height 23
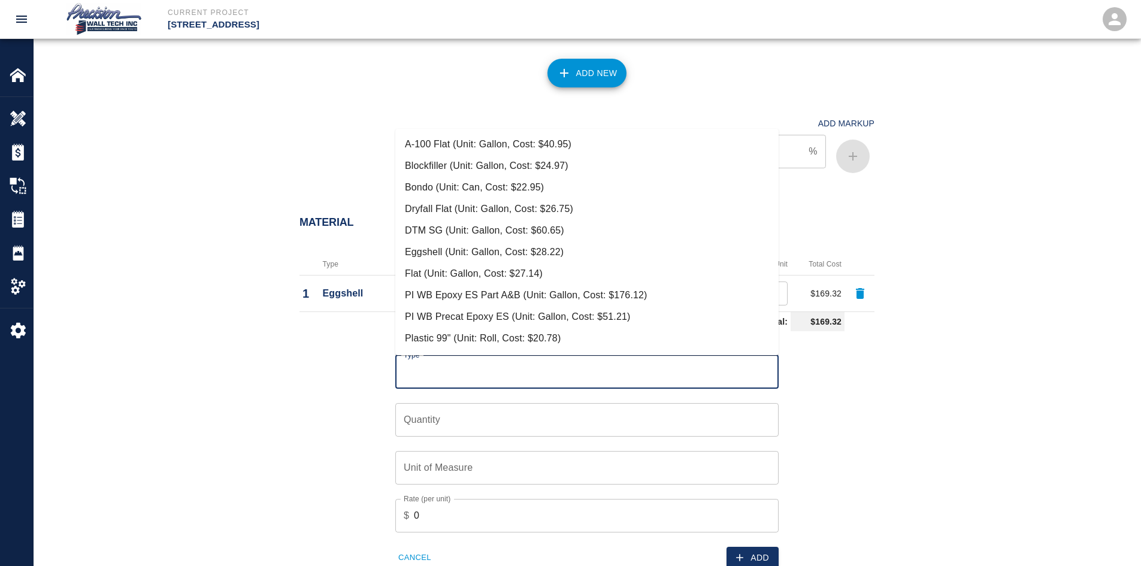
click at [487, 260] on li "Eggshell (Unit: Gallon, Cost: $28.22)" at bounding box center [586, 252] width 383 height 22
type input "Eggshell (Unit: Gallon, Cost: $28.22)"
type input "Gallon"
type input "28.22"
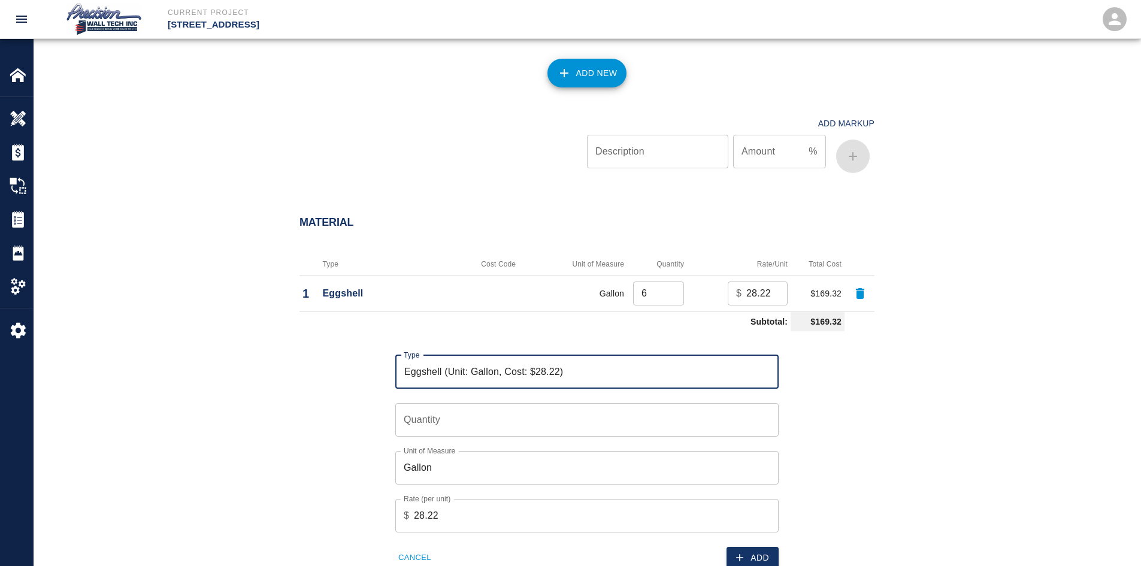
scroll to position [958, 0]
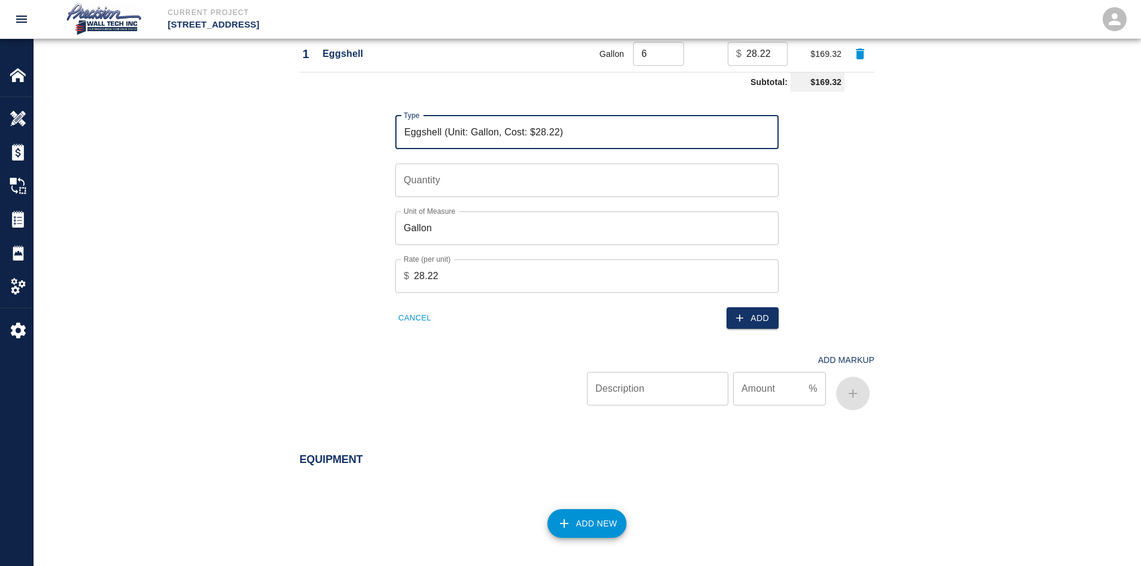
click at [410, 312] on button "Cancel" at bounding box center [414, 318] width 39 height 19
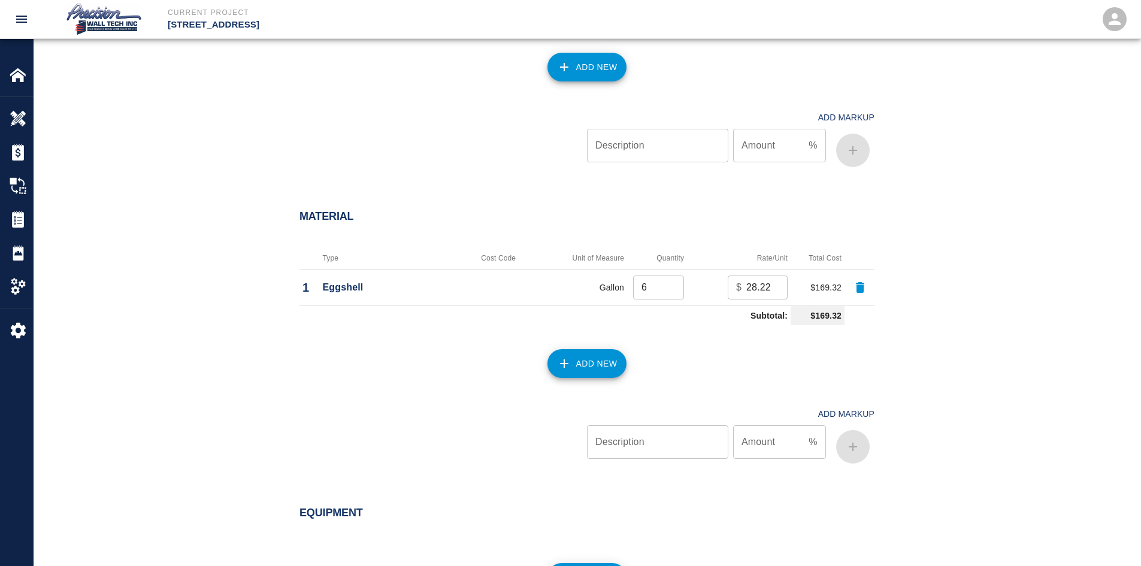
scroll to position [719, 0]
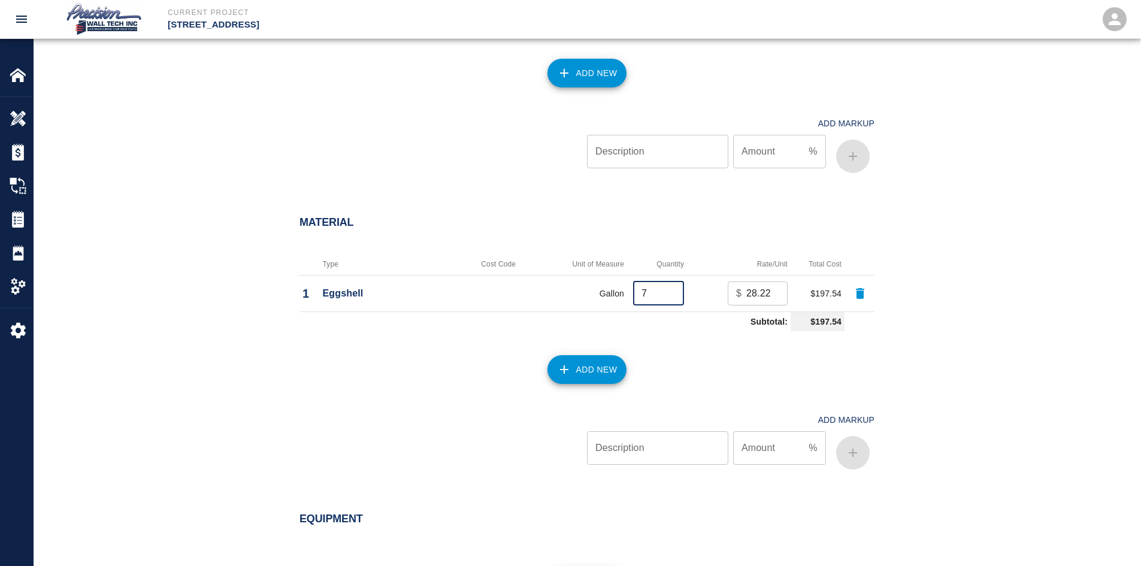
click at [674, 288] on input "7" at bounding box center [658, 293] width 51 height 24
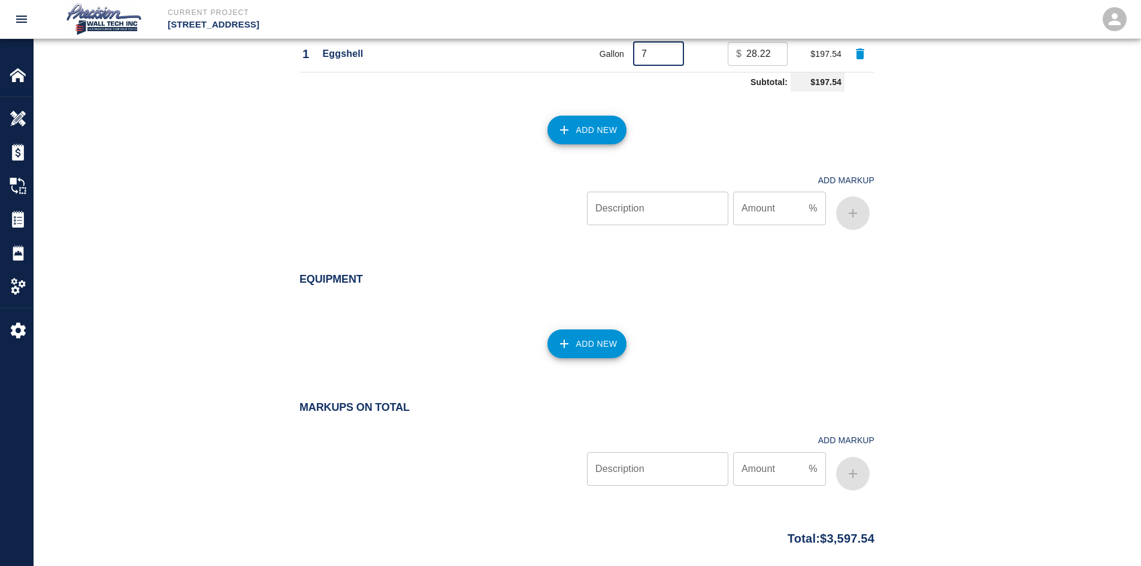
click at [782, 354] on div "Add New" at bounding box center [579, 336] width 589 height 53
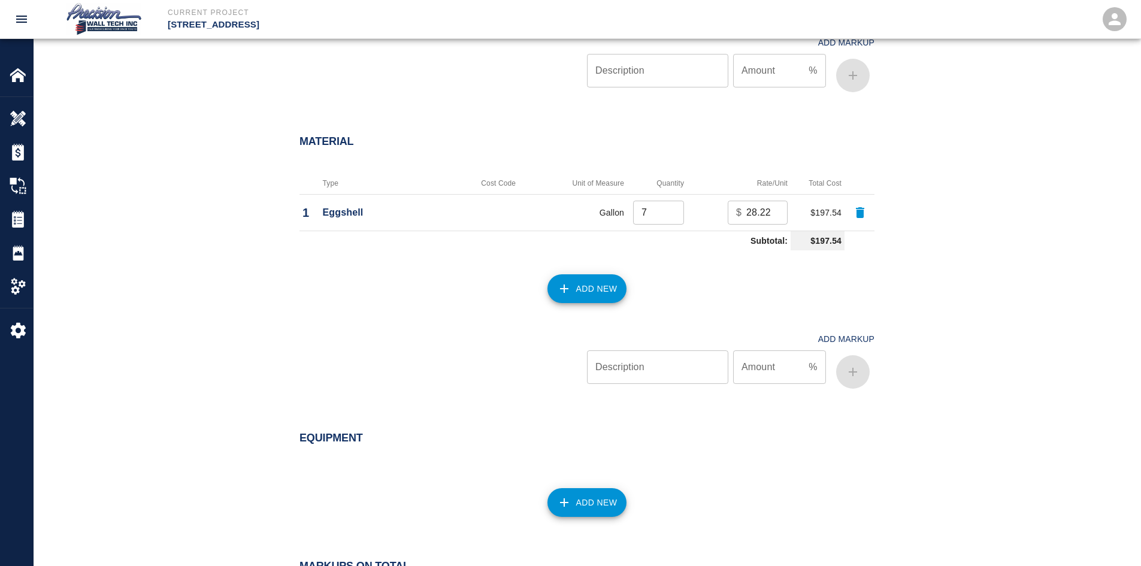
scroll to position [799, 0]
click at [676, 220] on input "7" at bounding box center [658, 213] width 51 height 24
click at [673, 216] on input "6" at bounding box center [658, 213] width 51 height 24
click at [672, 204] on input "6" at bounding box center [658, 213] width 51 height 24
type input "7"
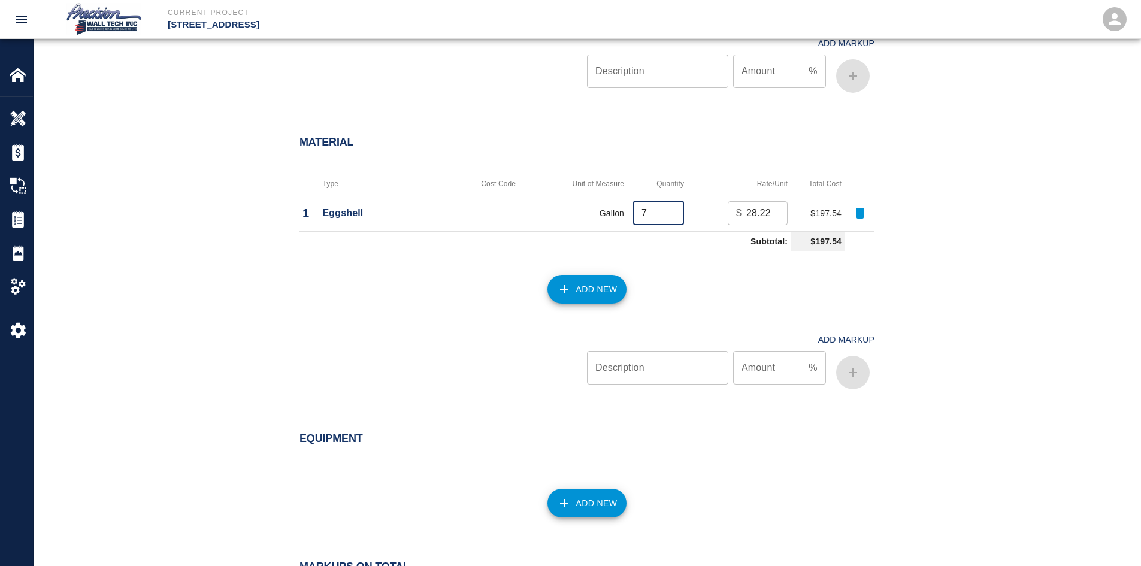
click at [673, 210] on input "7" at bounding box center [658, 213] width 51 height 24
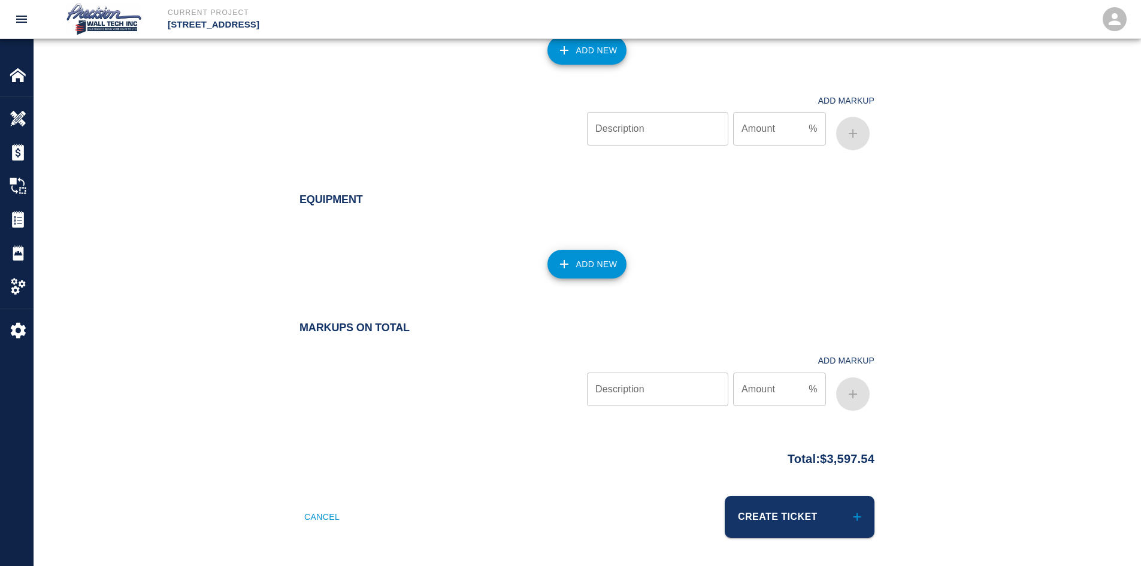
scroll to position [1038, 0]
click at [783, 505] on button "Create Ticket" at bounding box center [800, 516] width 150 height 42
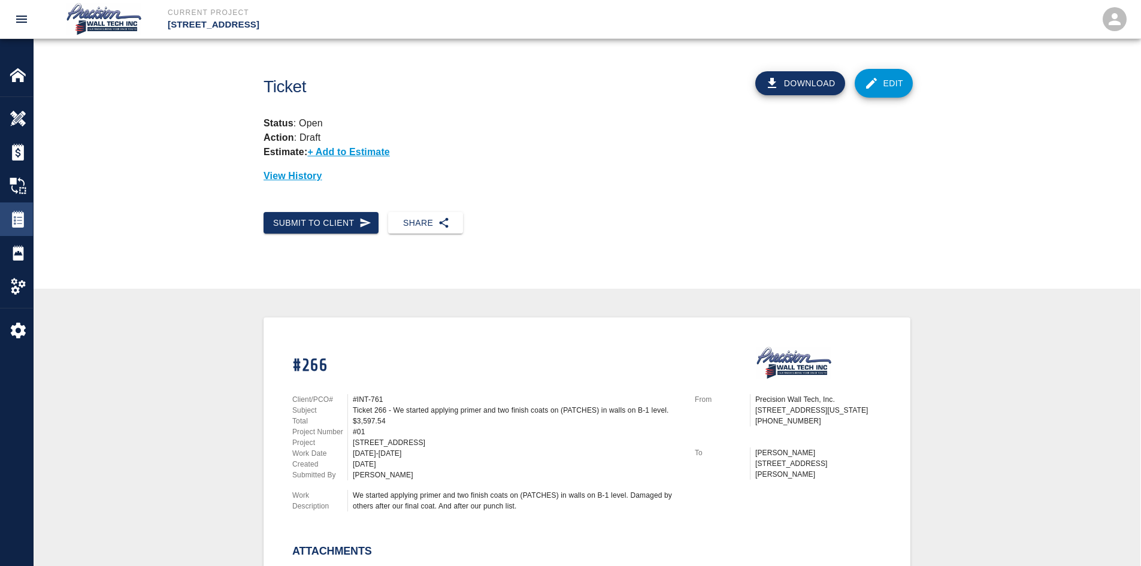
click at [32, 222] on div at bounding box center [27, 219] width 34 height 17
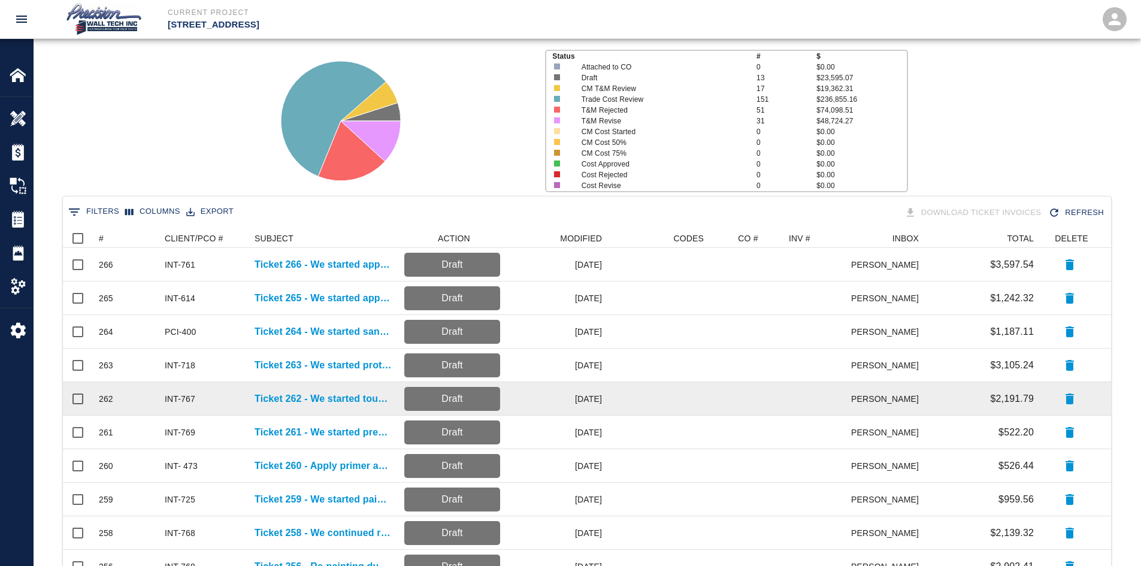
scroll to position [240, 0]
